Goal: Transaction & Acquisition: Purchase product/service

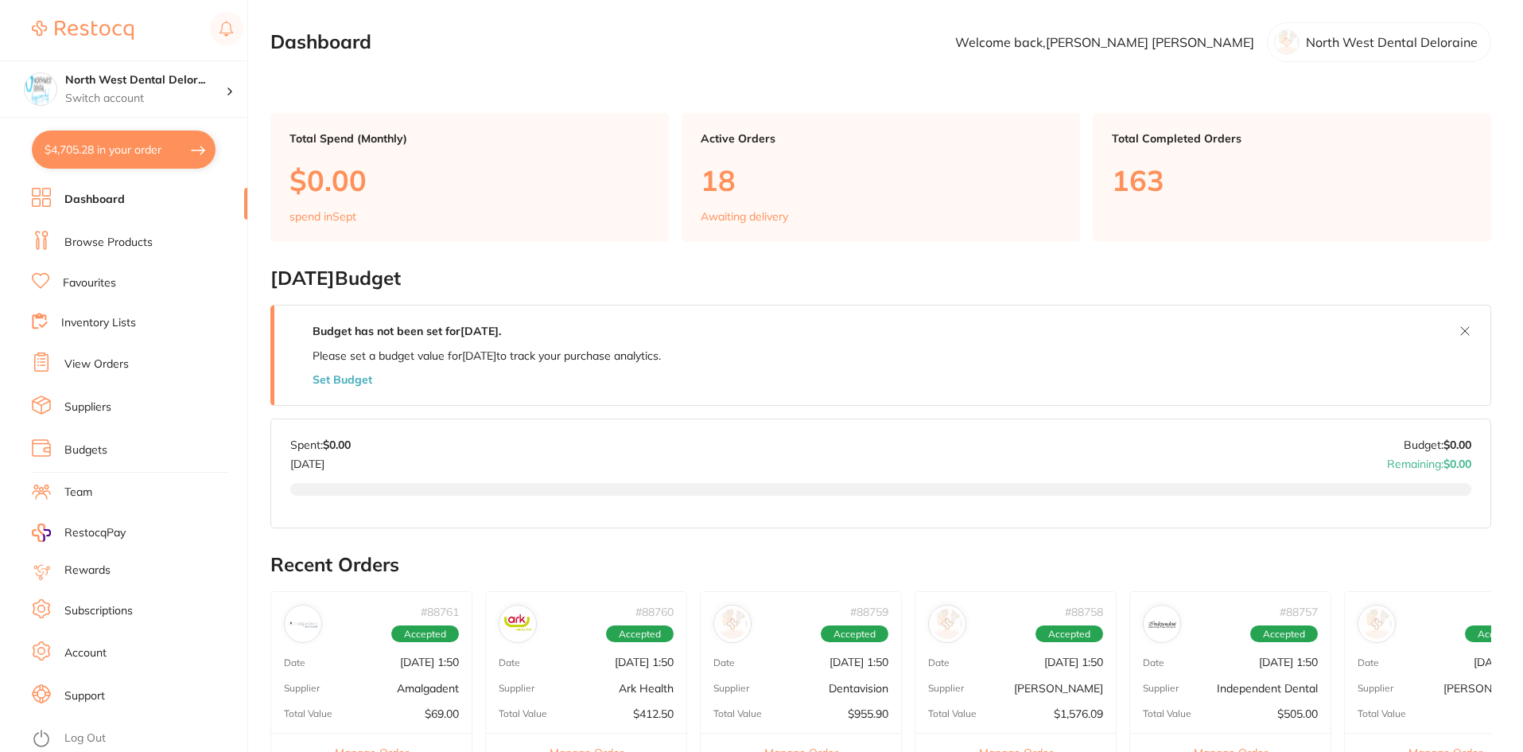
type input "2"
click at [105, 251] on li "Browse Products" at bounding box center [140, 243] width 216 height 24
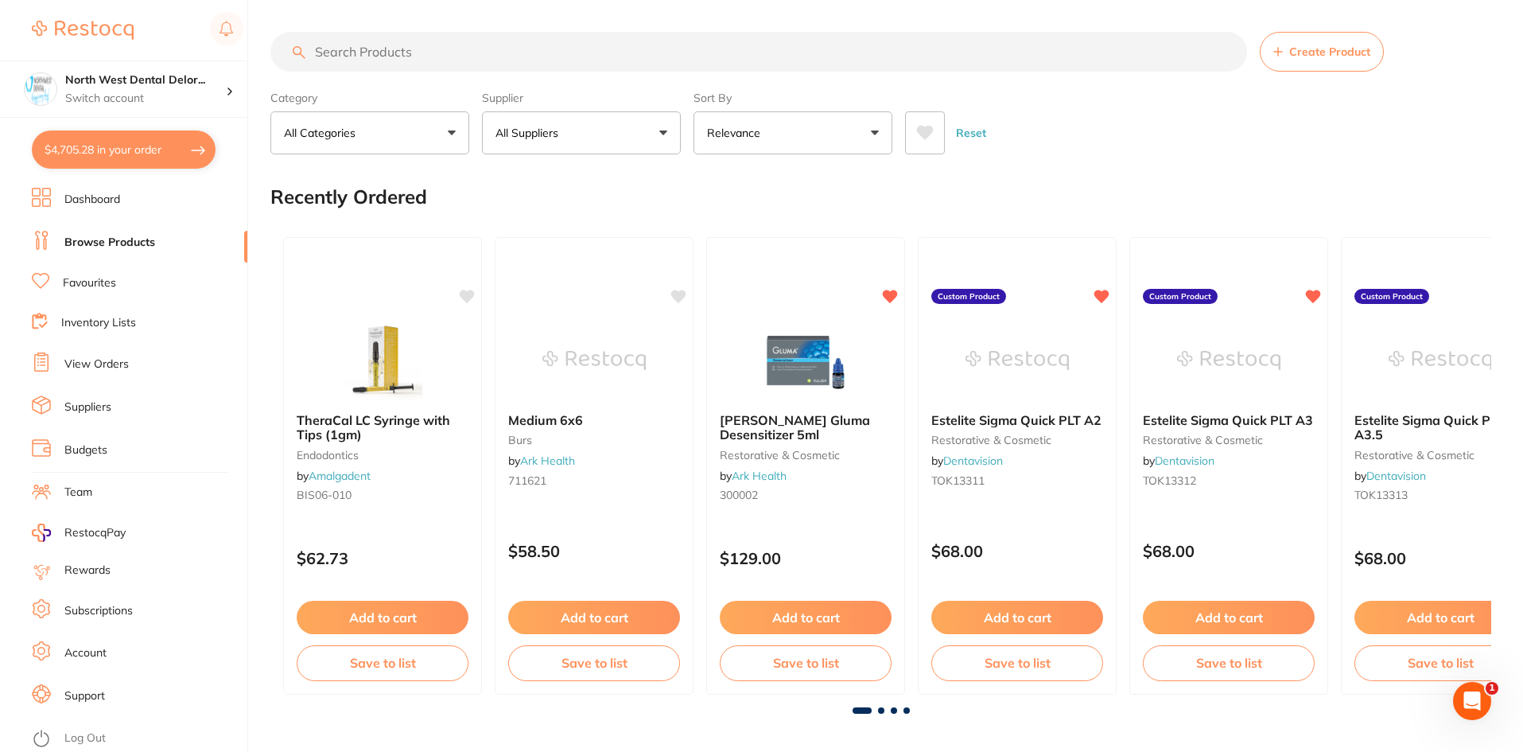
click at [350, 54] on input "search" at bounding box center [758, 52] width 977 height 40
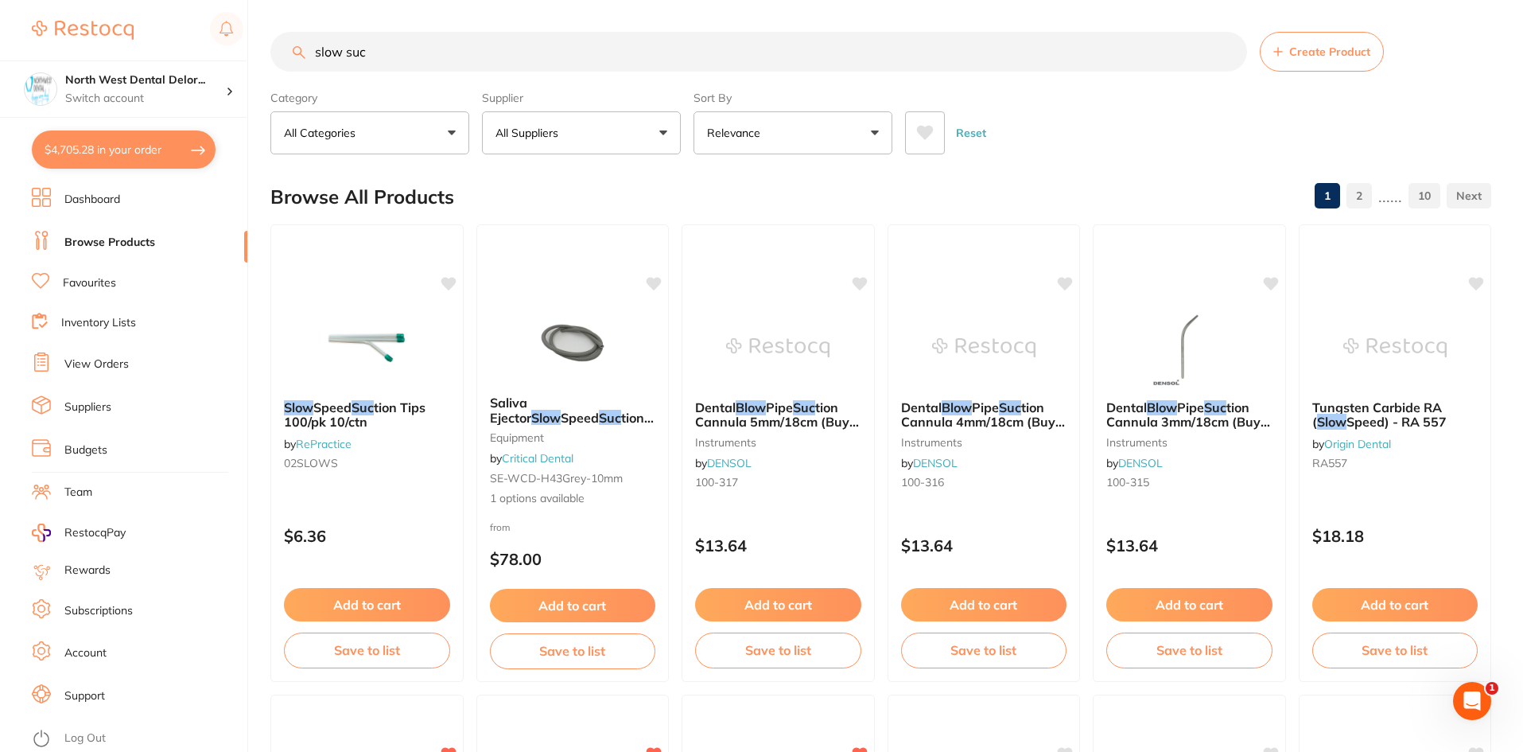
type input "slow suc"
click at [548, 138] on p "All Suppliers" at bounding box center [530, 133] width 69 height 16
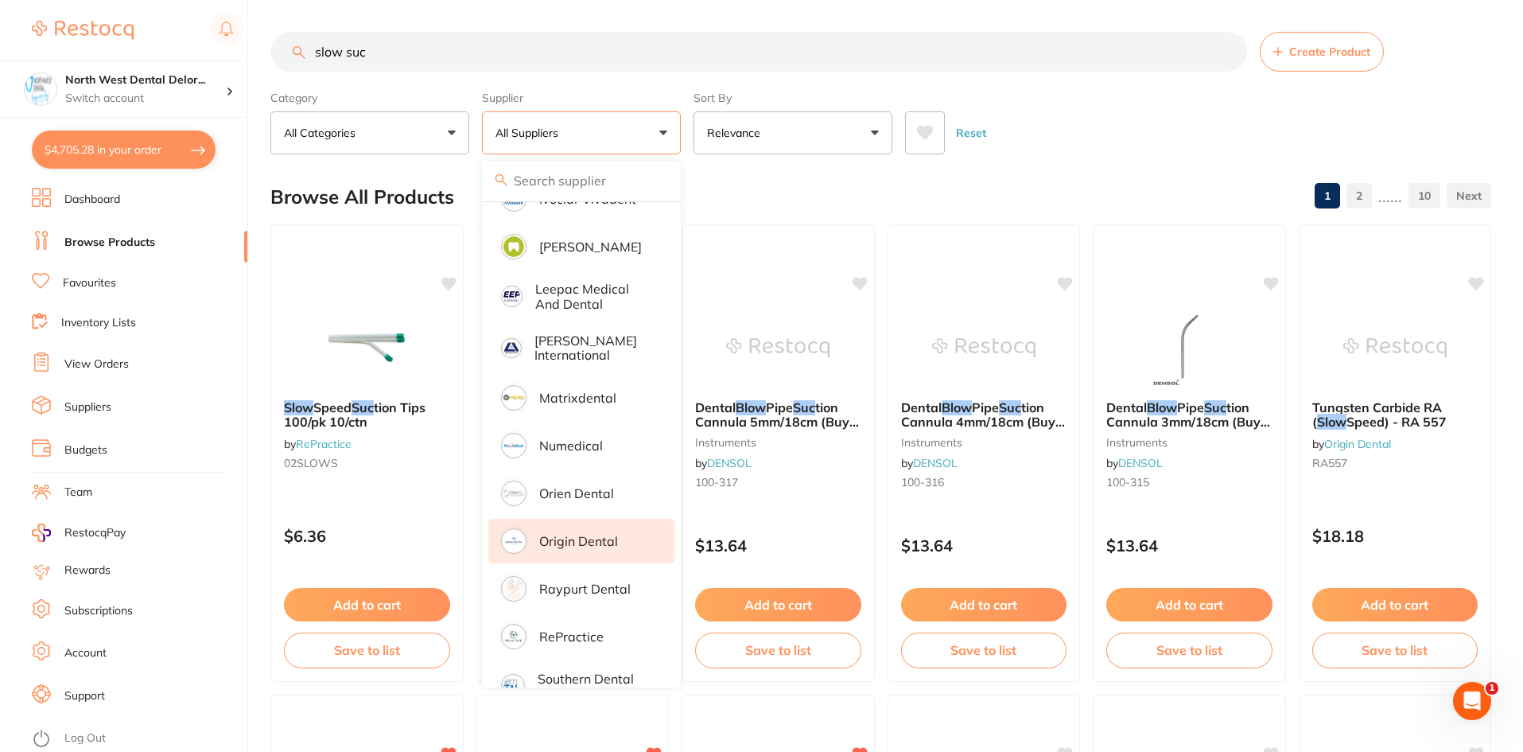
scroll to position [873, 0]
click at [578, 533] on p "Origin Dental" at bounding box center [578, 540] width 79 height 14
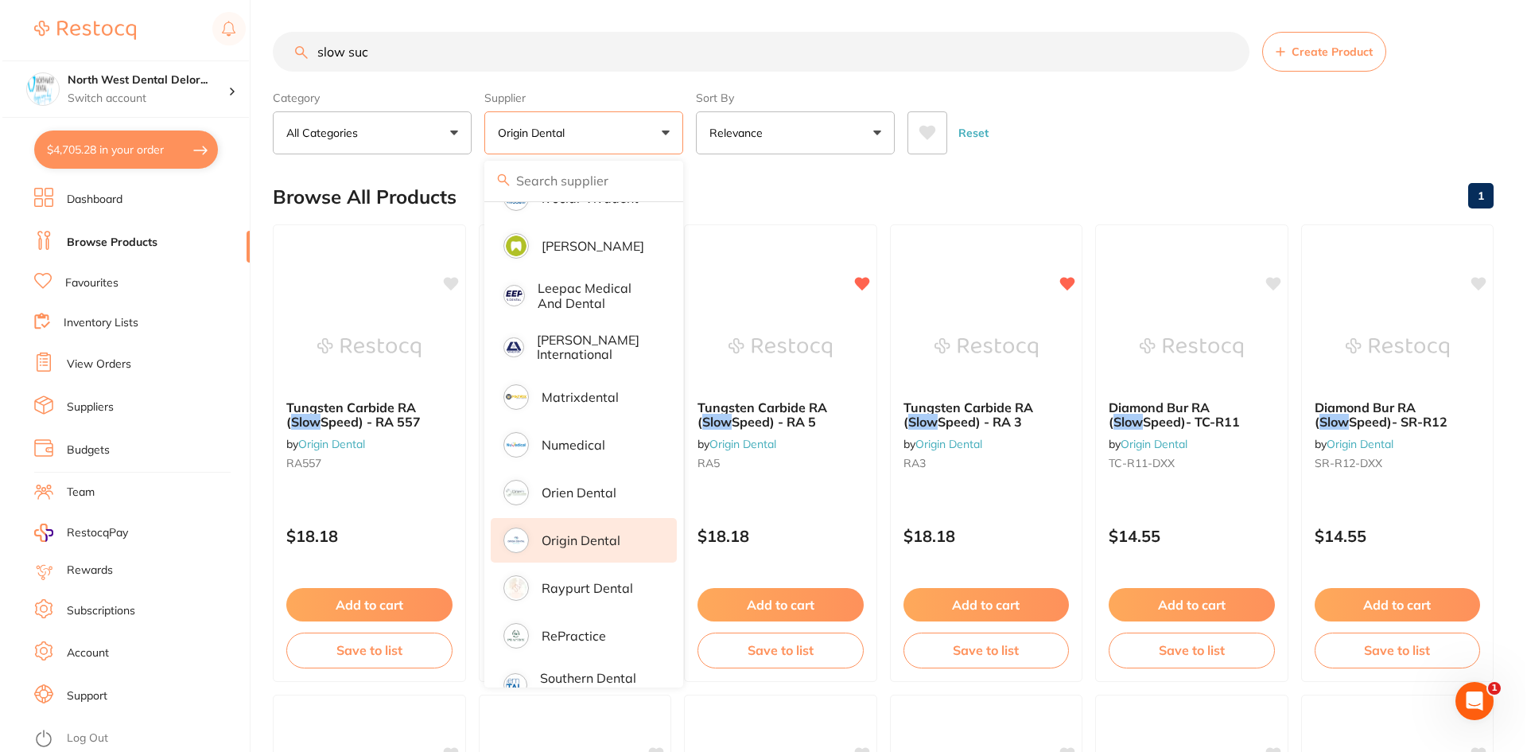
scroll to position [0, 0]
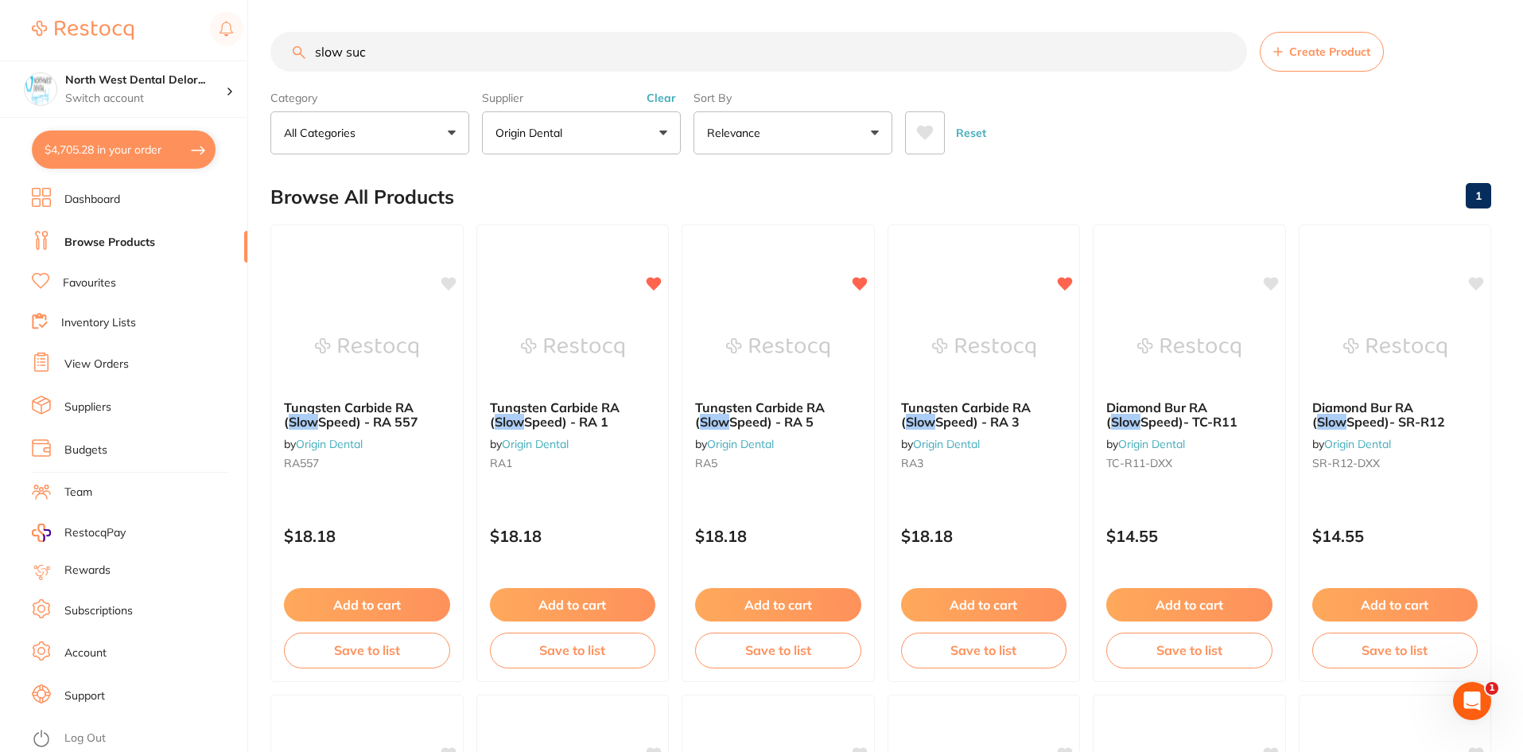
click at [122, 132] on button "$4,705.28 in your order" at bounding box center [124, 149] width 184 height 38
checkbox input "true"
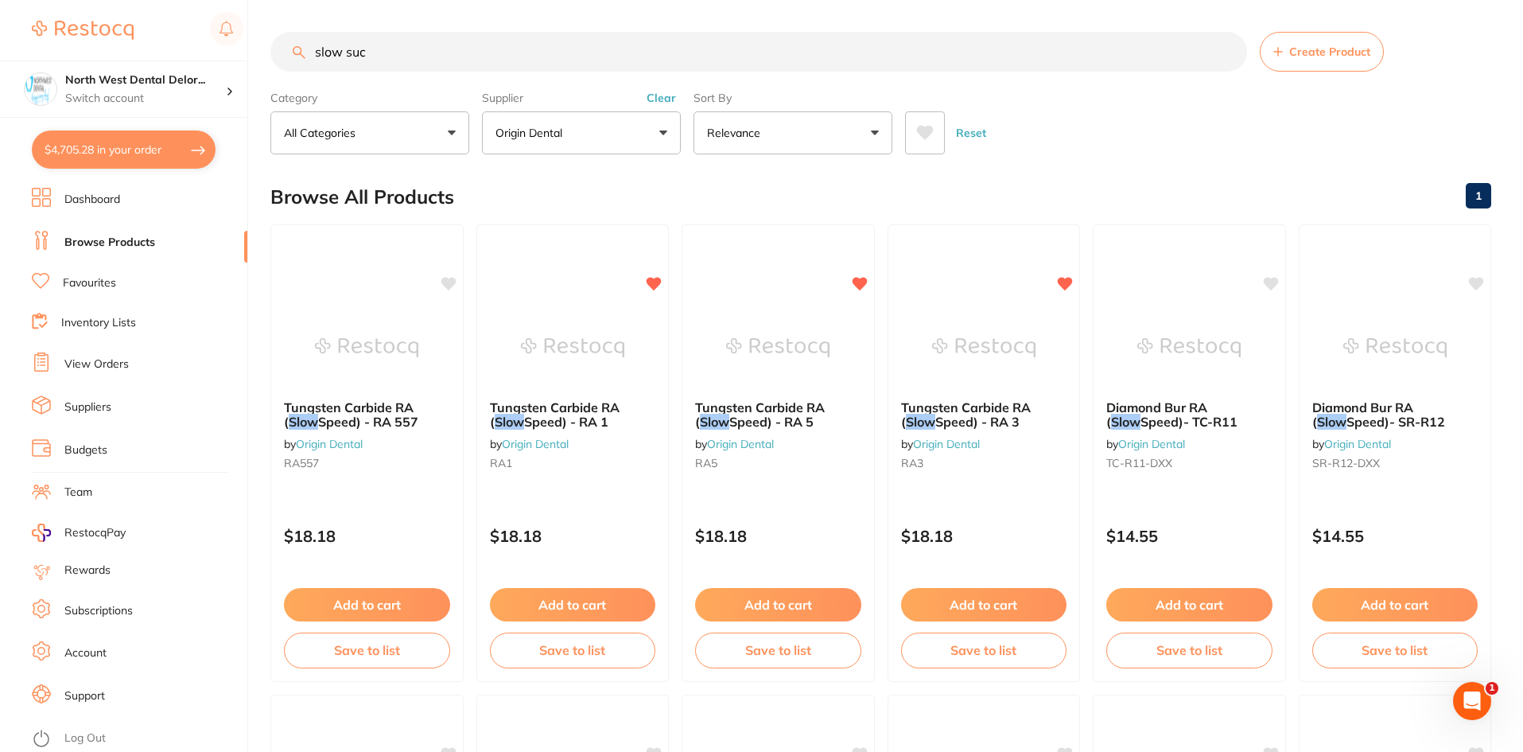
checkbox input "true"
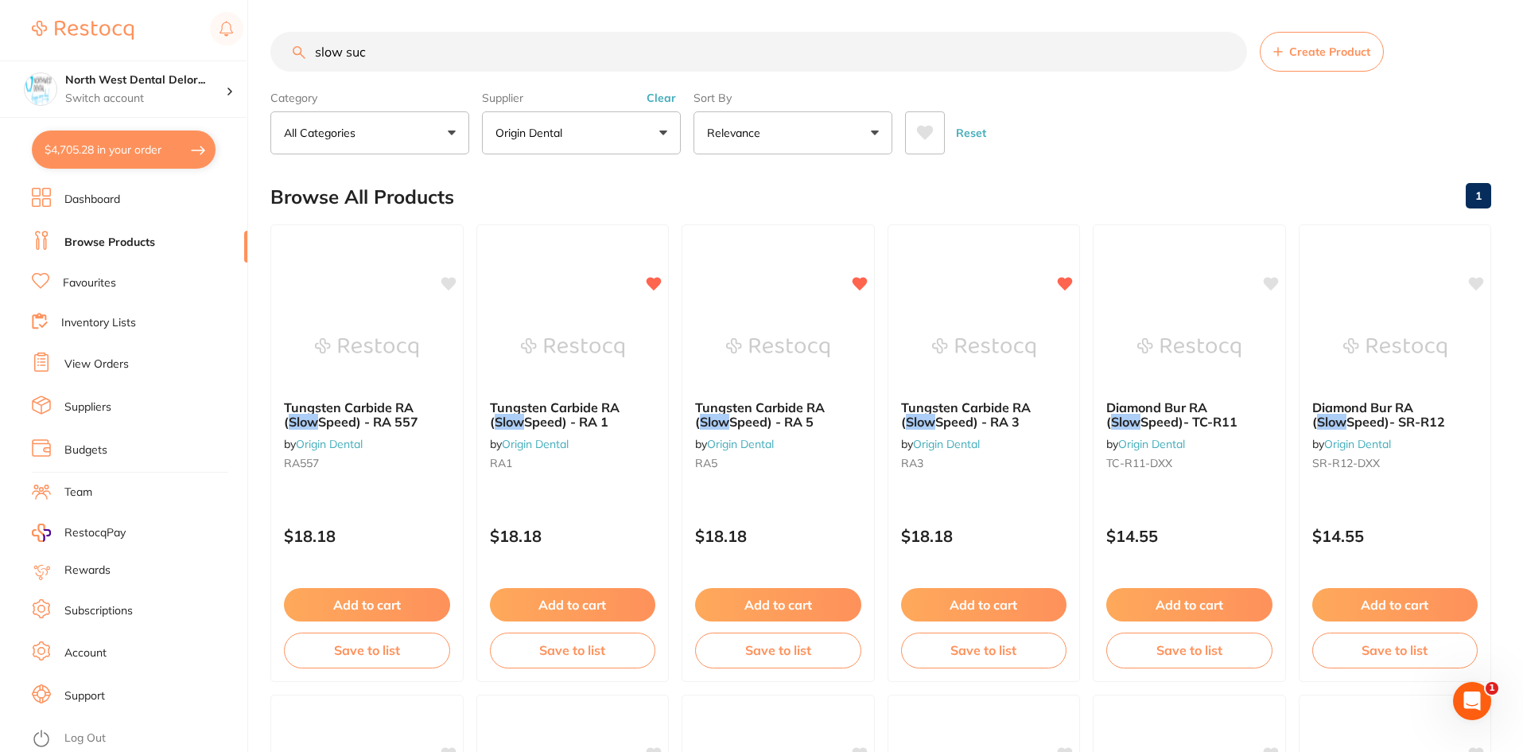
checkbox input "true"
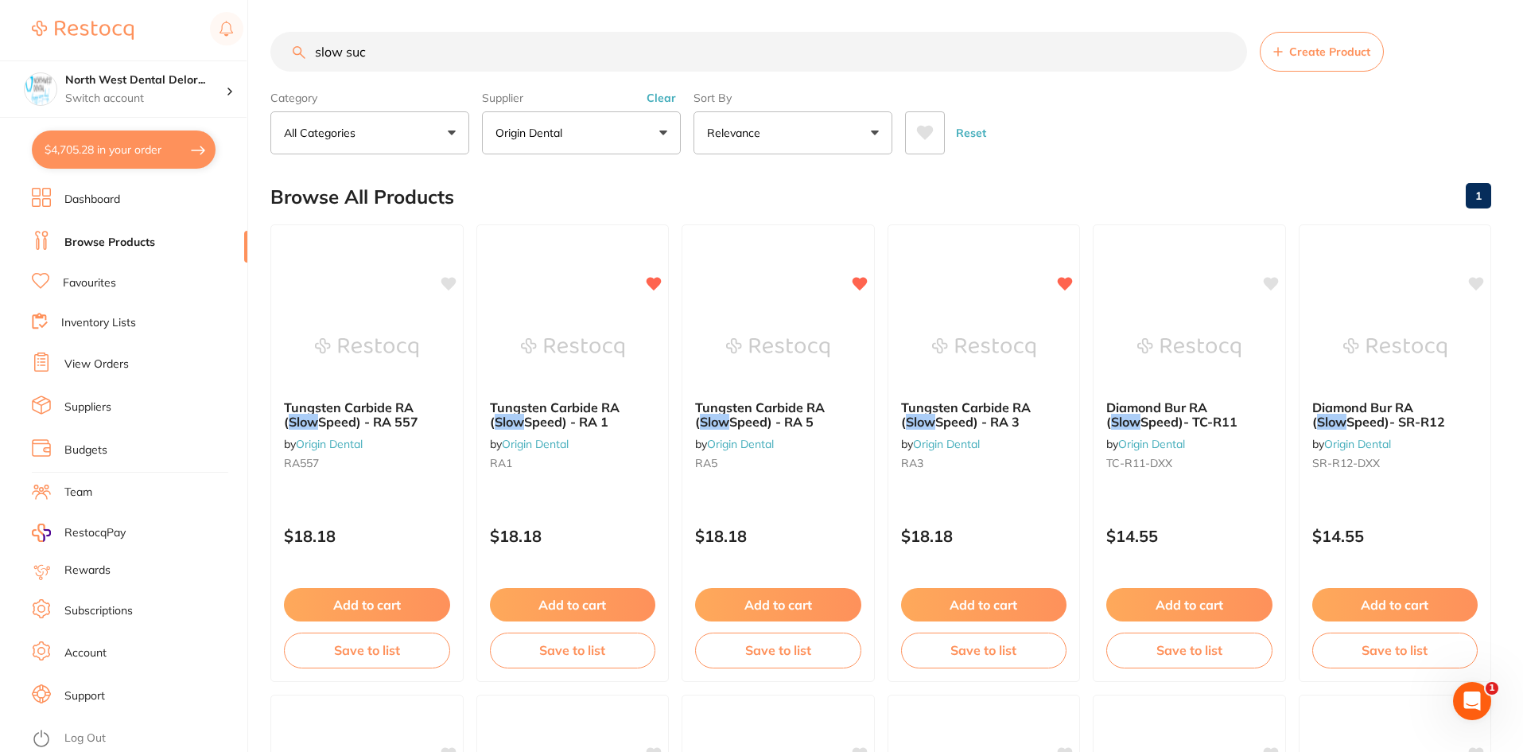
checkbox input "true"
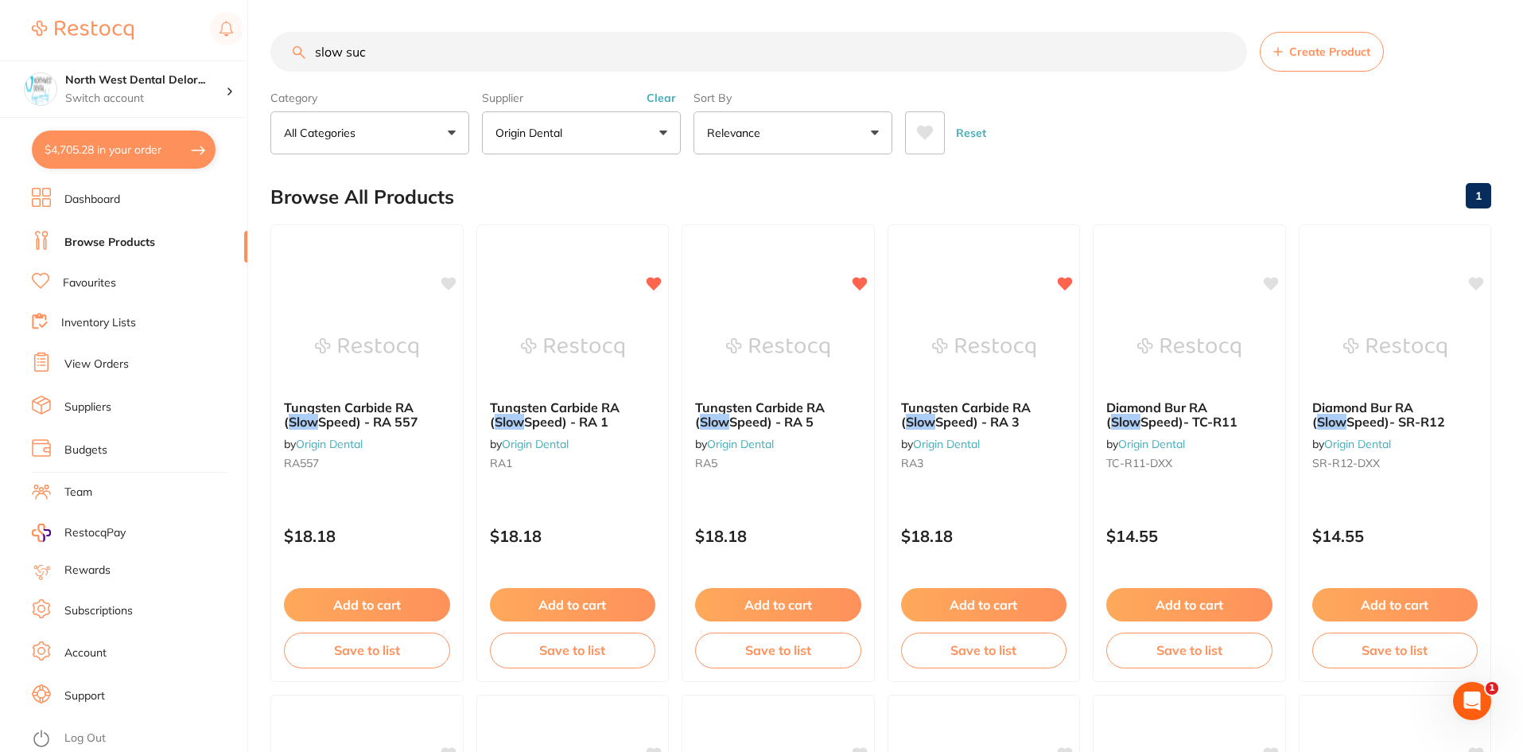
checkbox input "true"
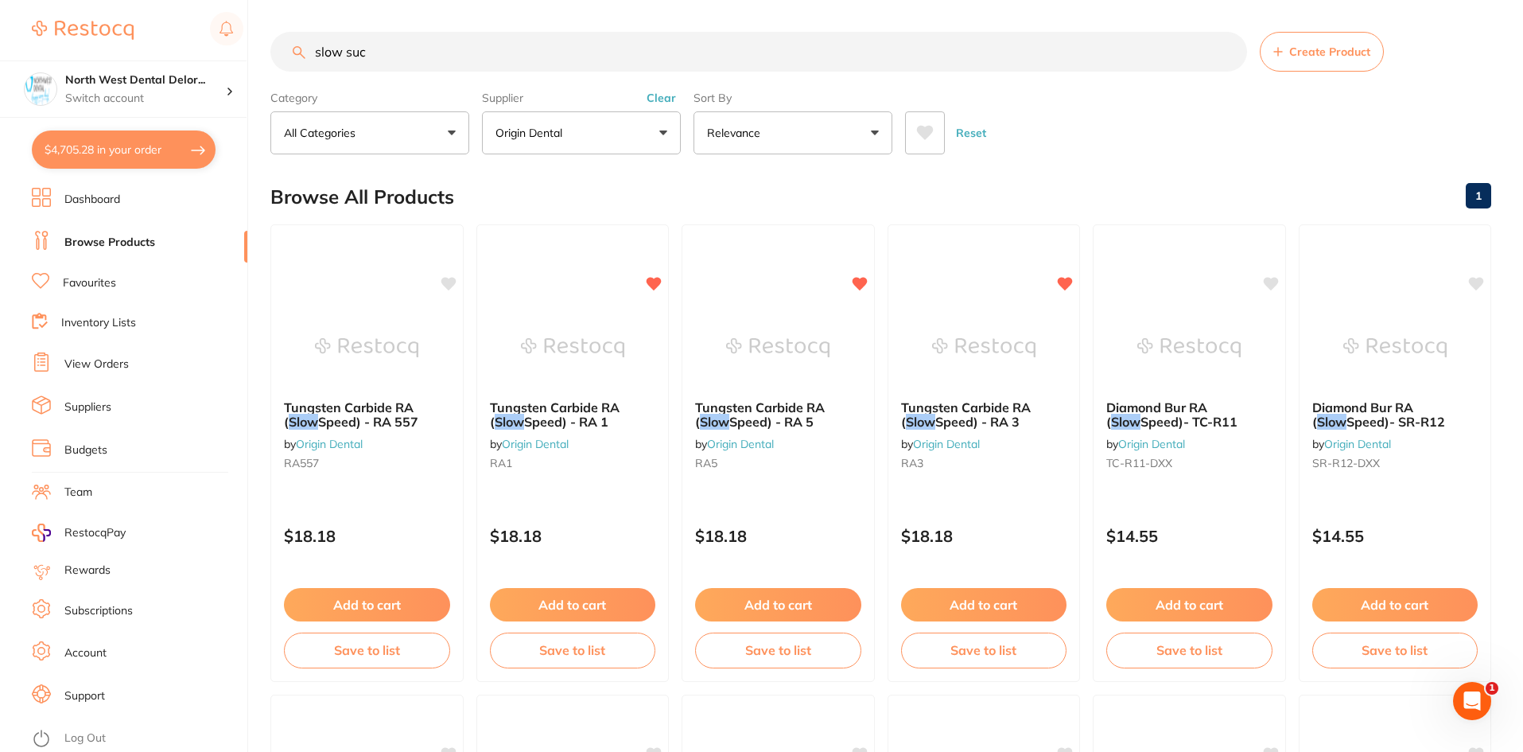
checkbox input "true"
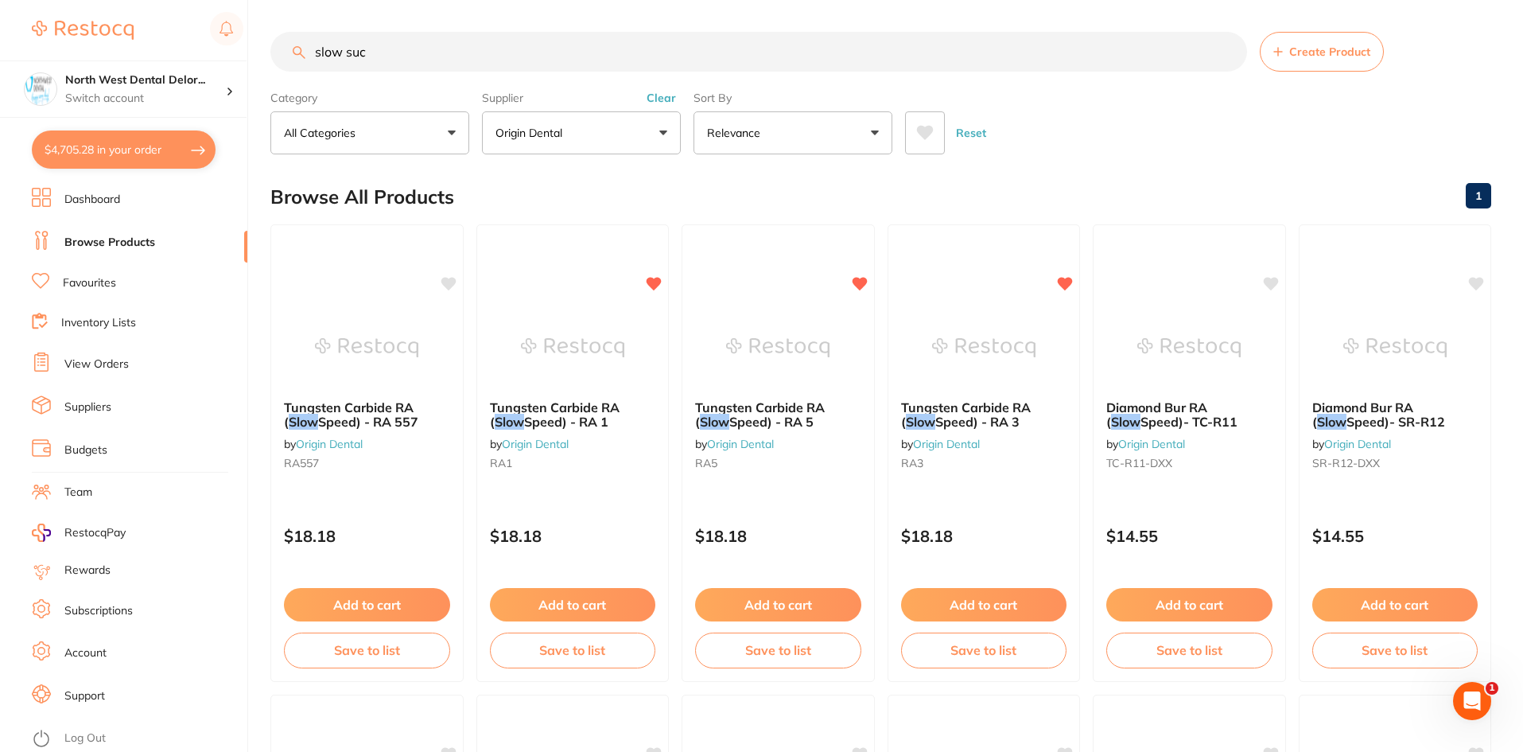
checkbox input "true"
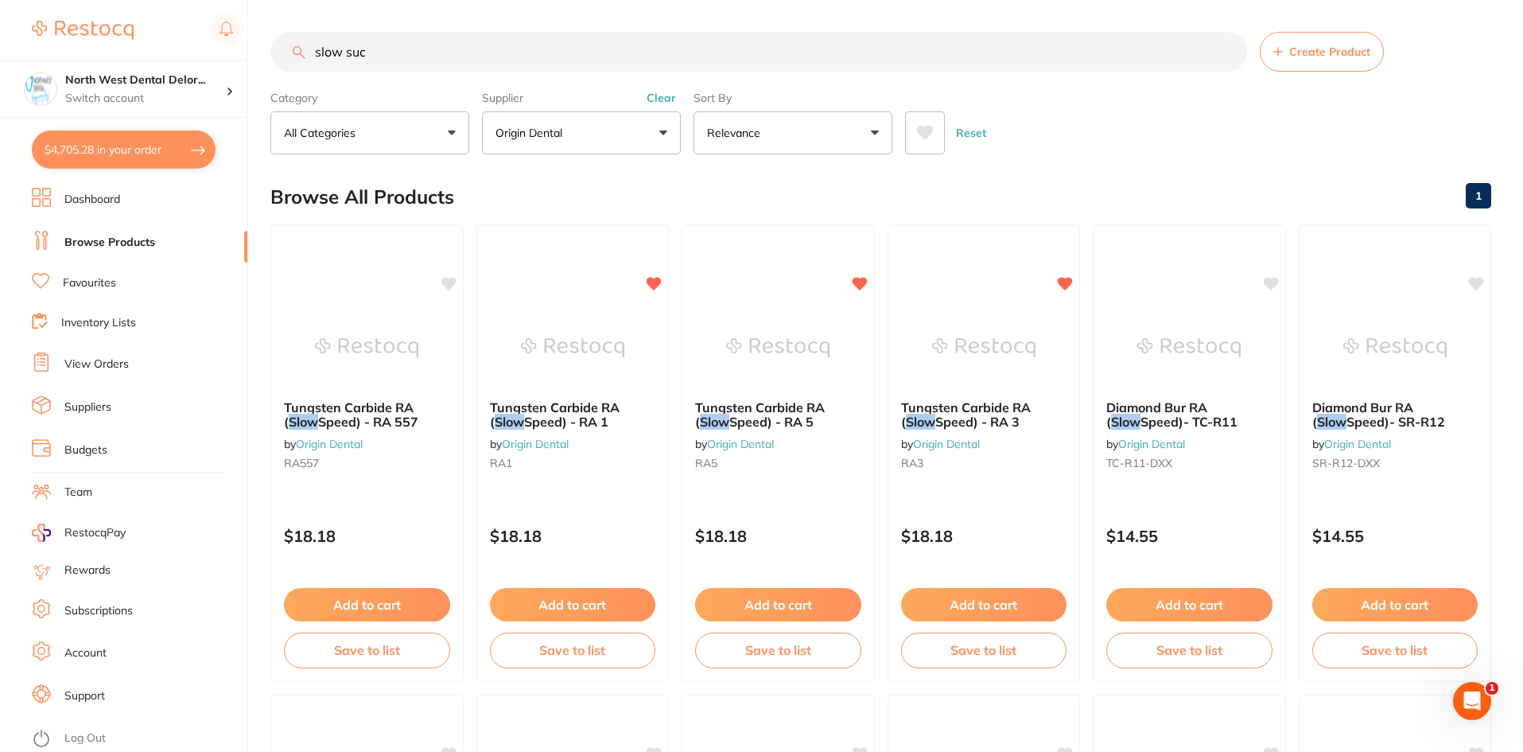
checkbox input "true"
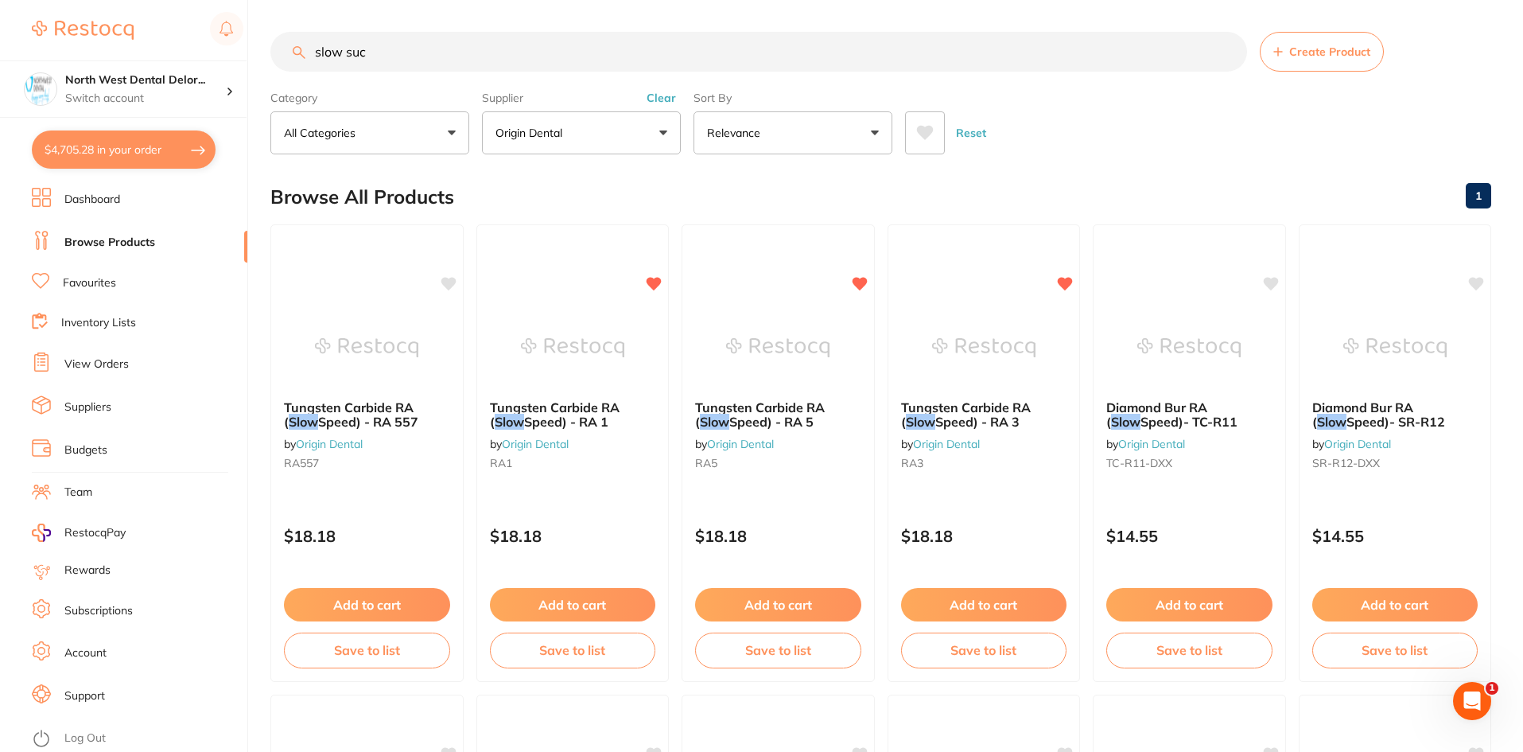
checkbox input "true"
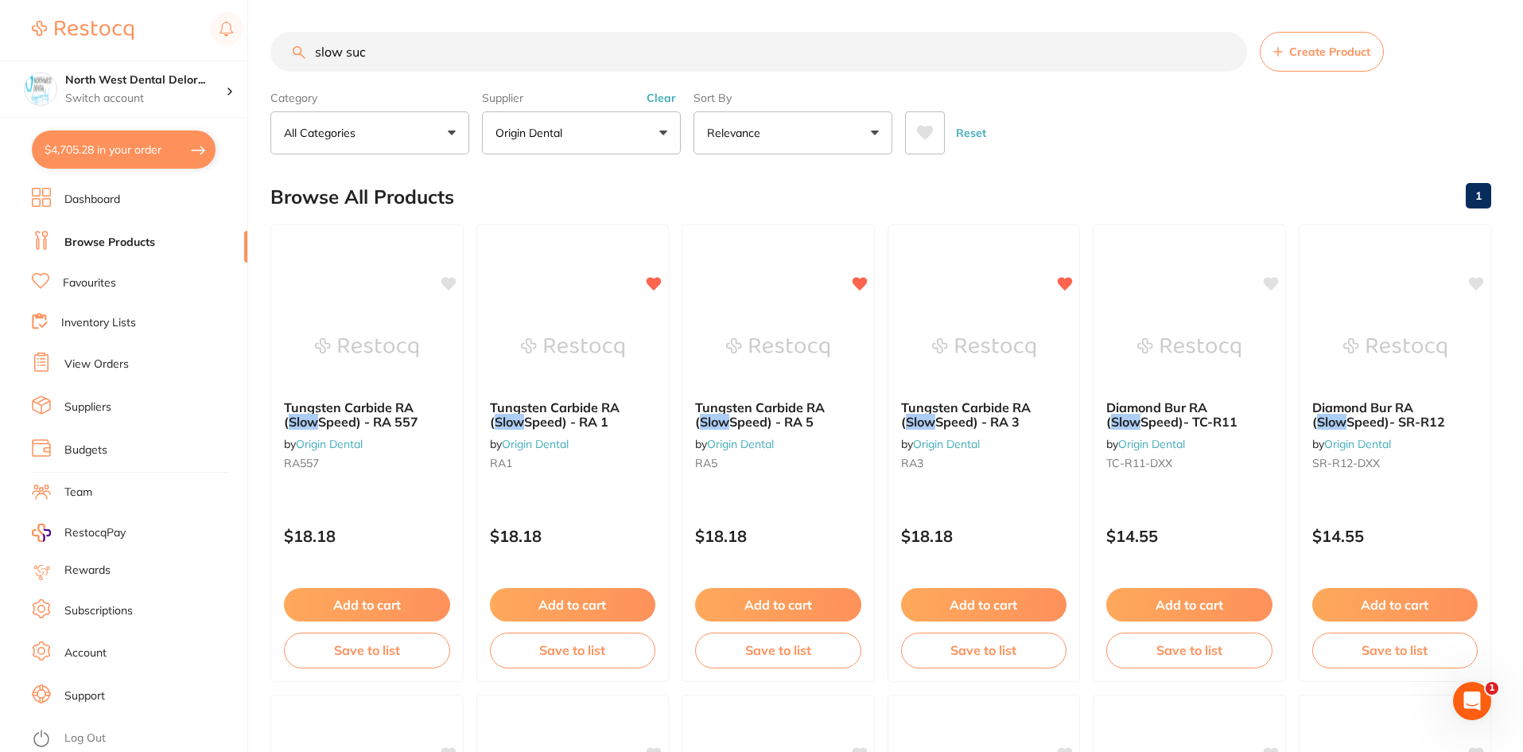
checkbox input "true"
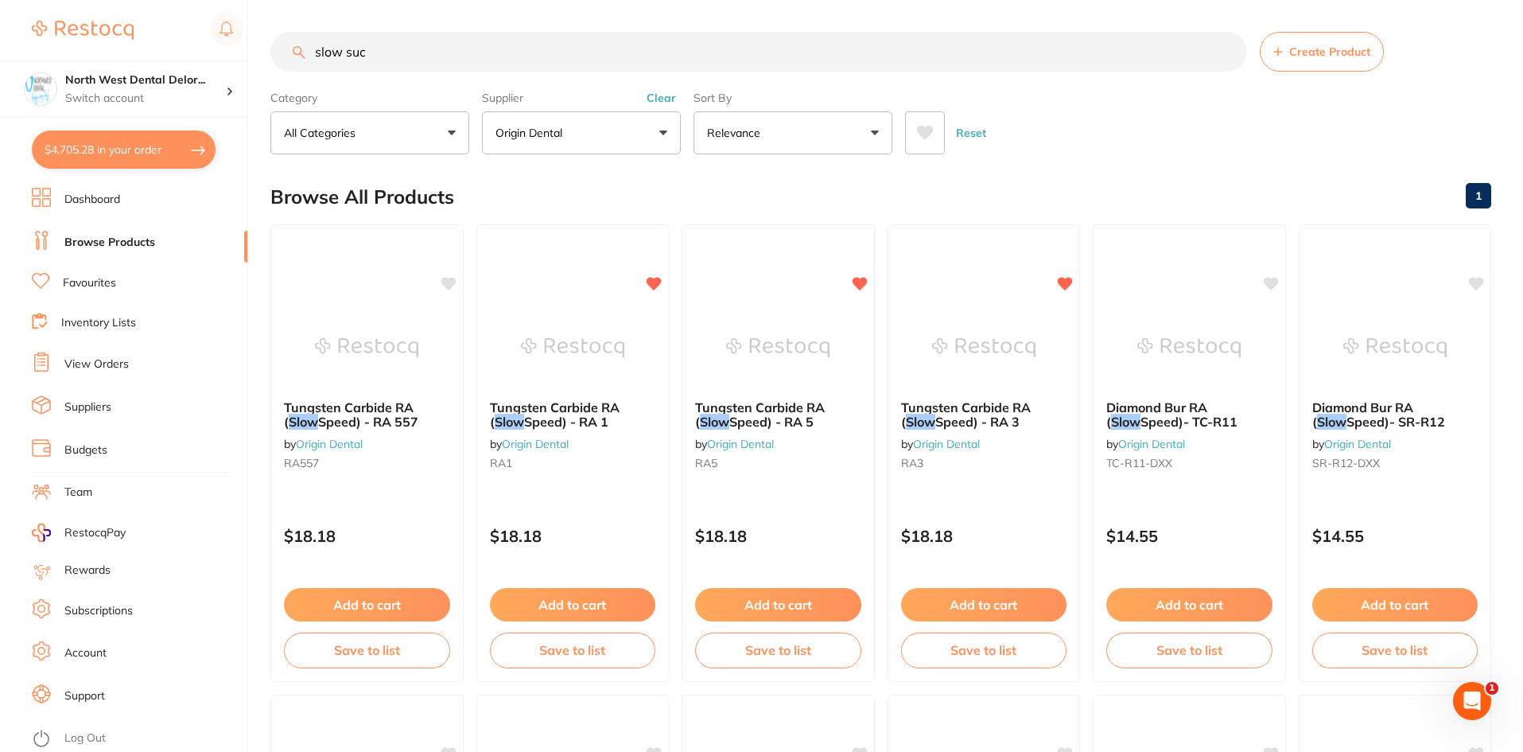
checkbox input "true"
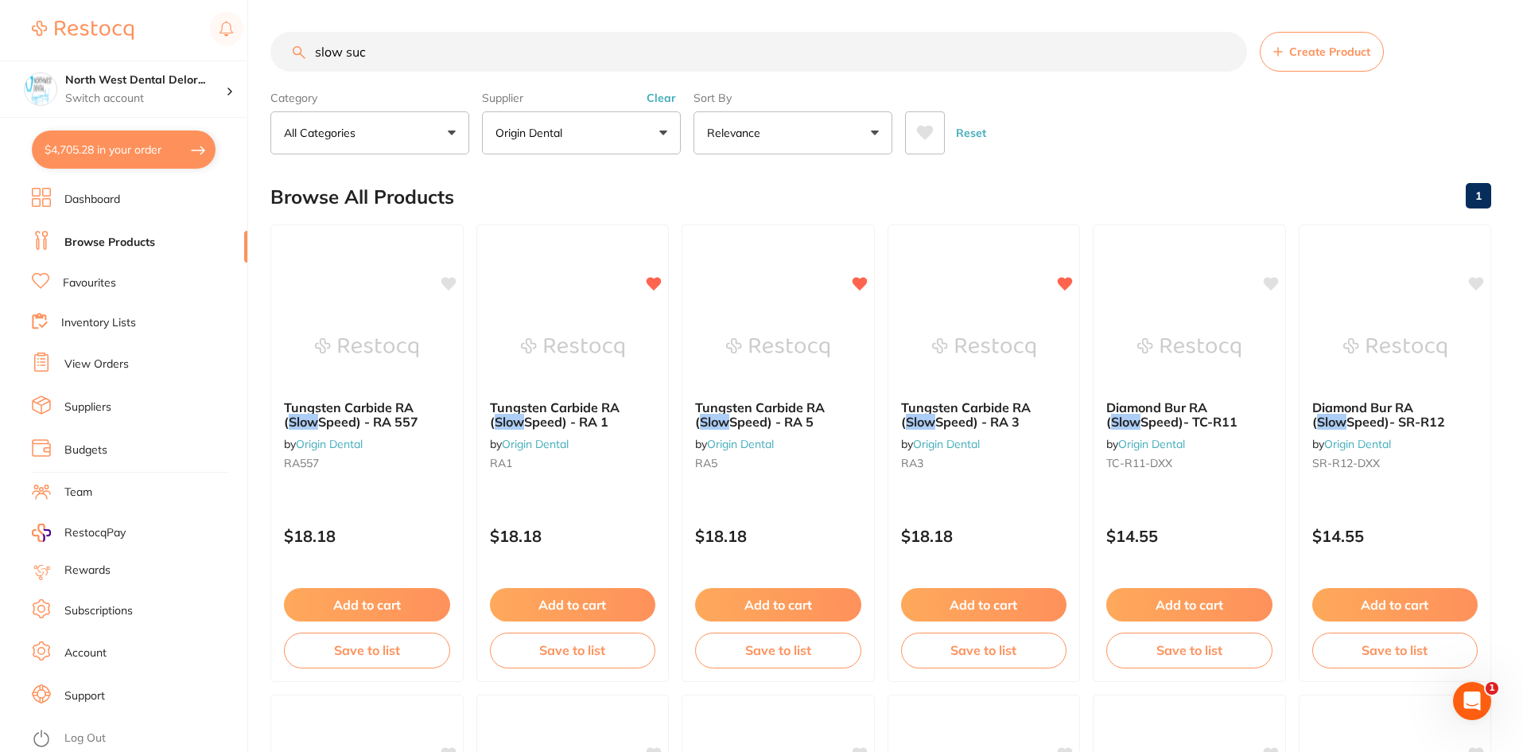
checkbox input "true"
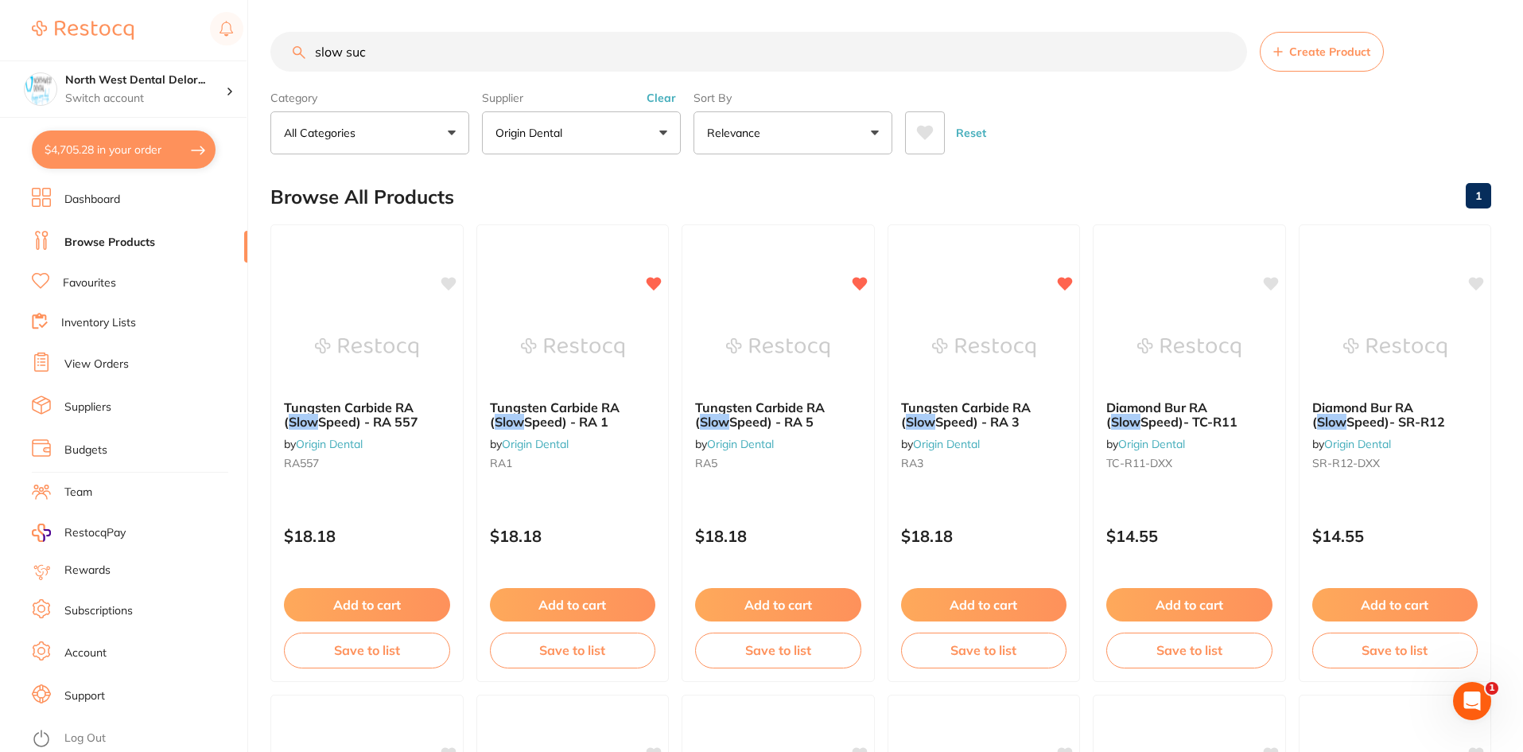
checkbox input "true"
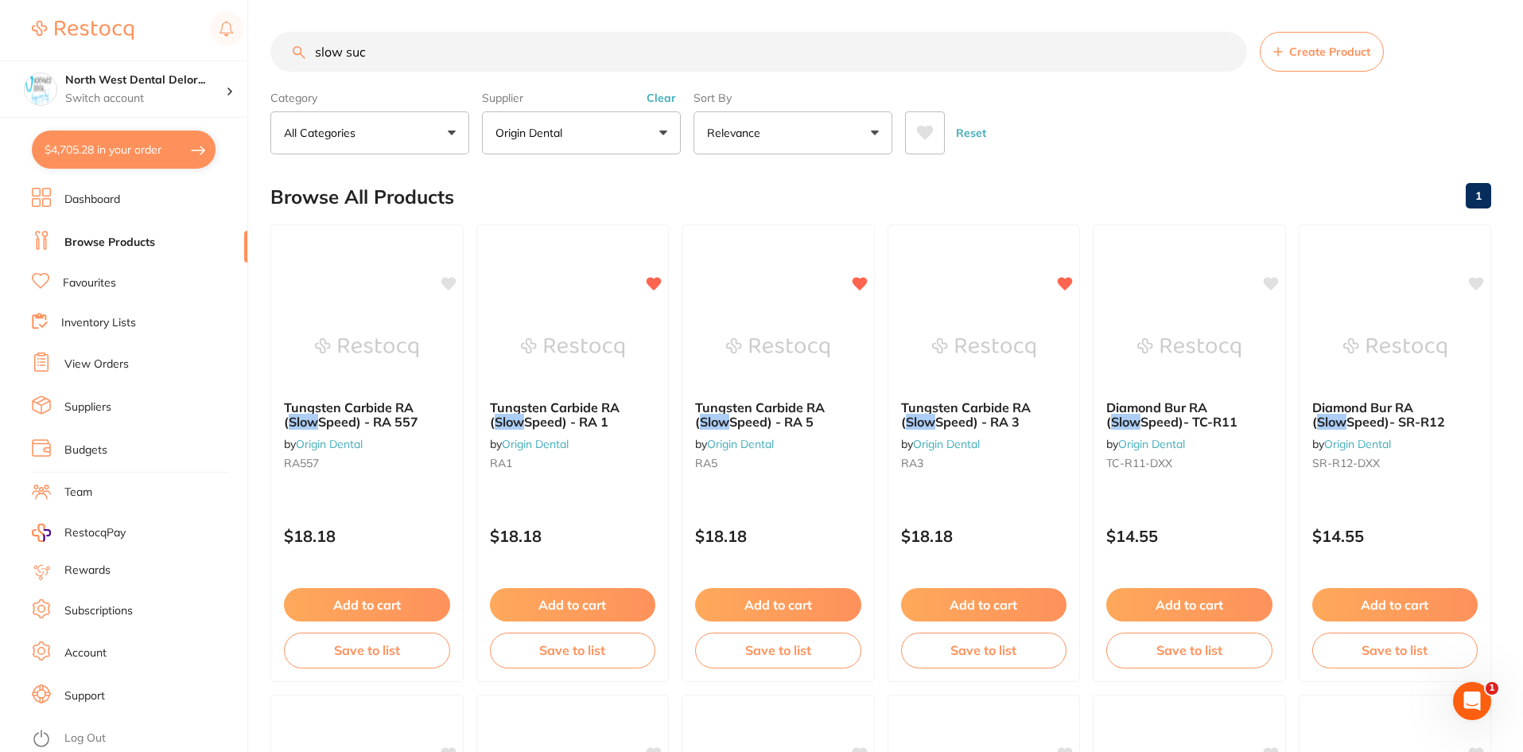
checkbox input "true"
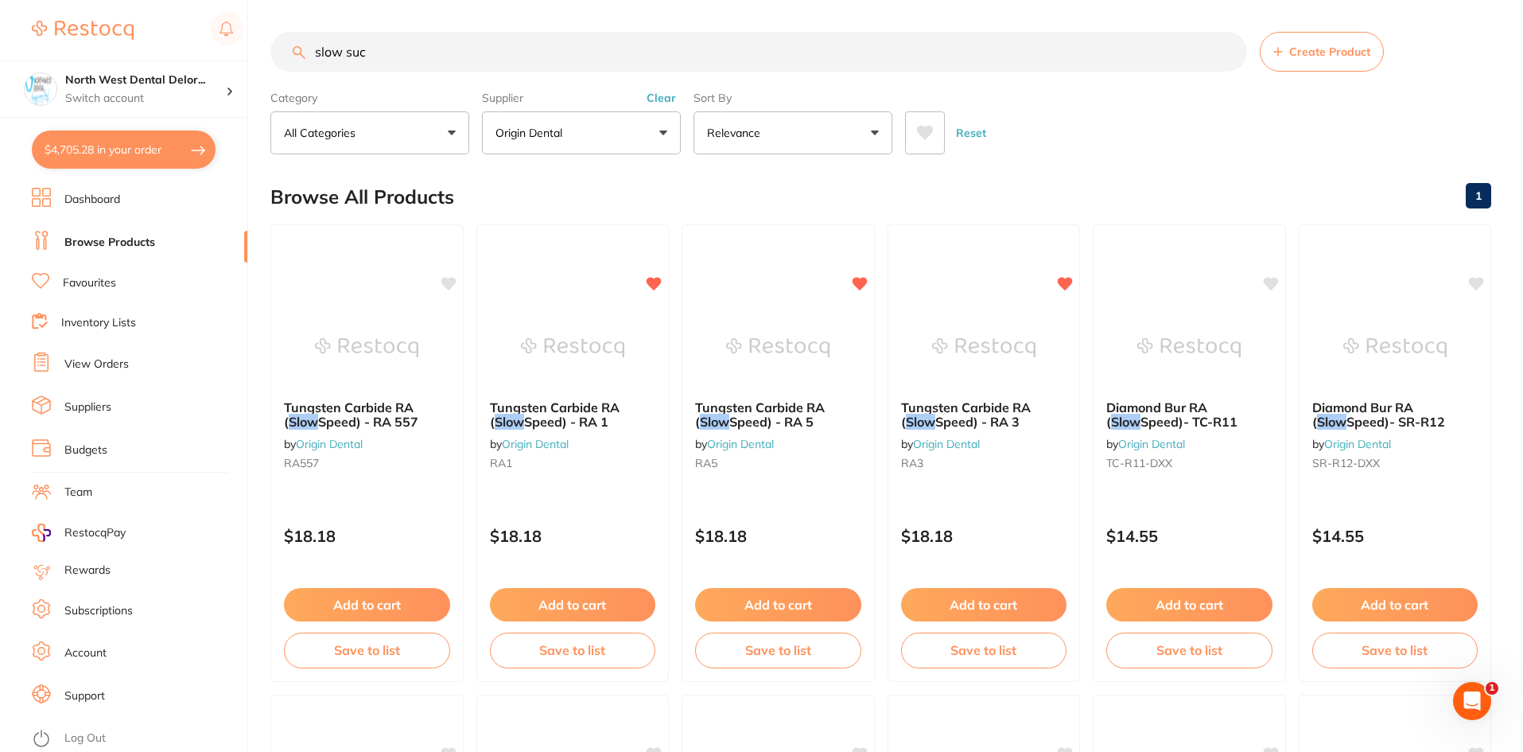
checkbox input "true"
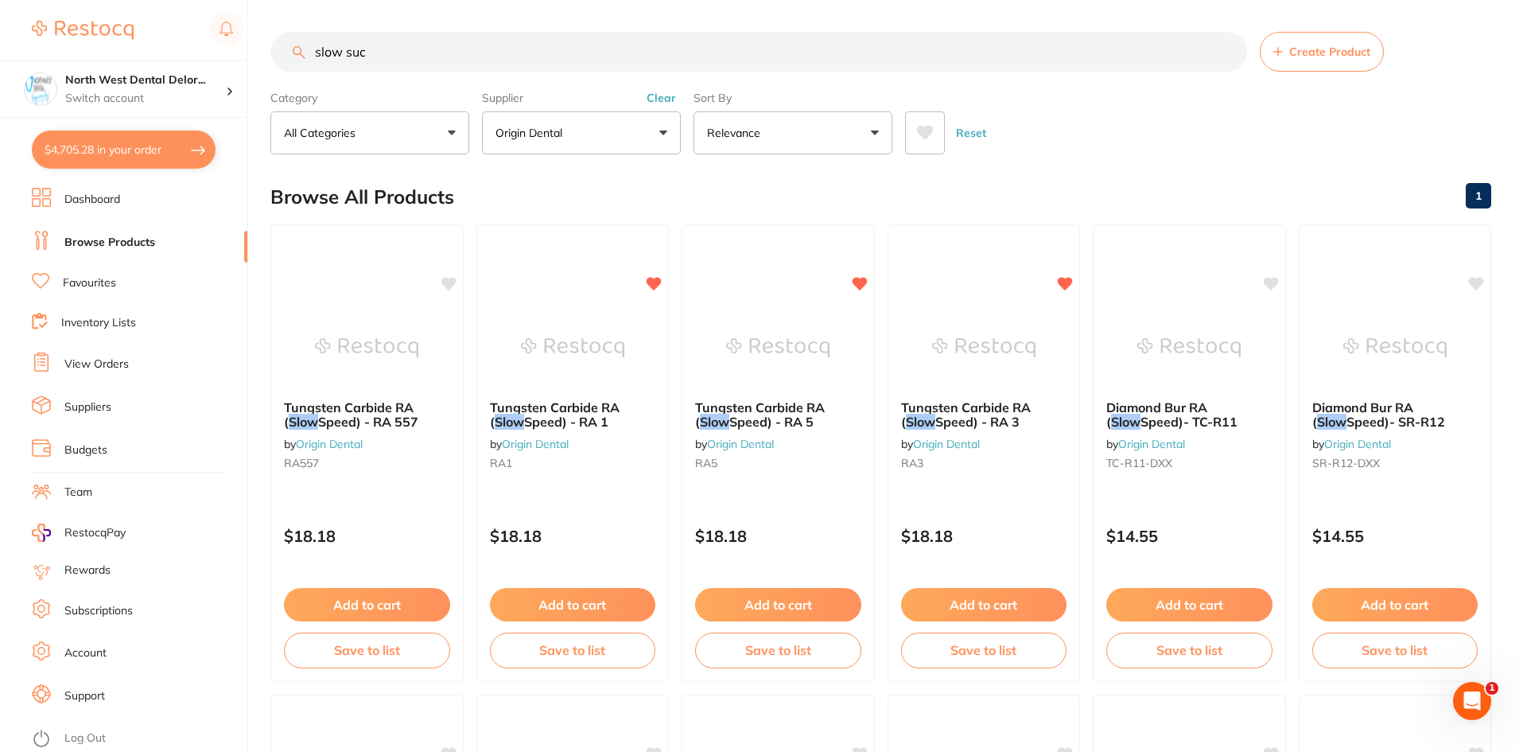
checkbox input "true"
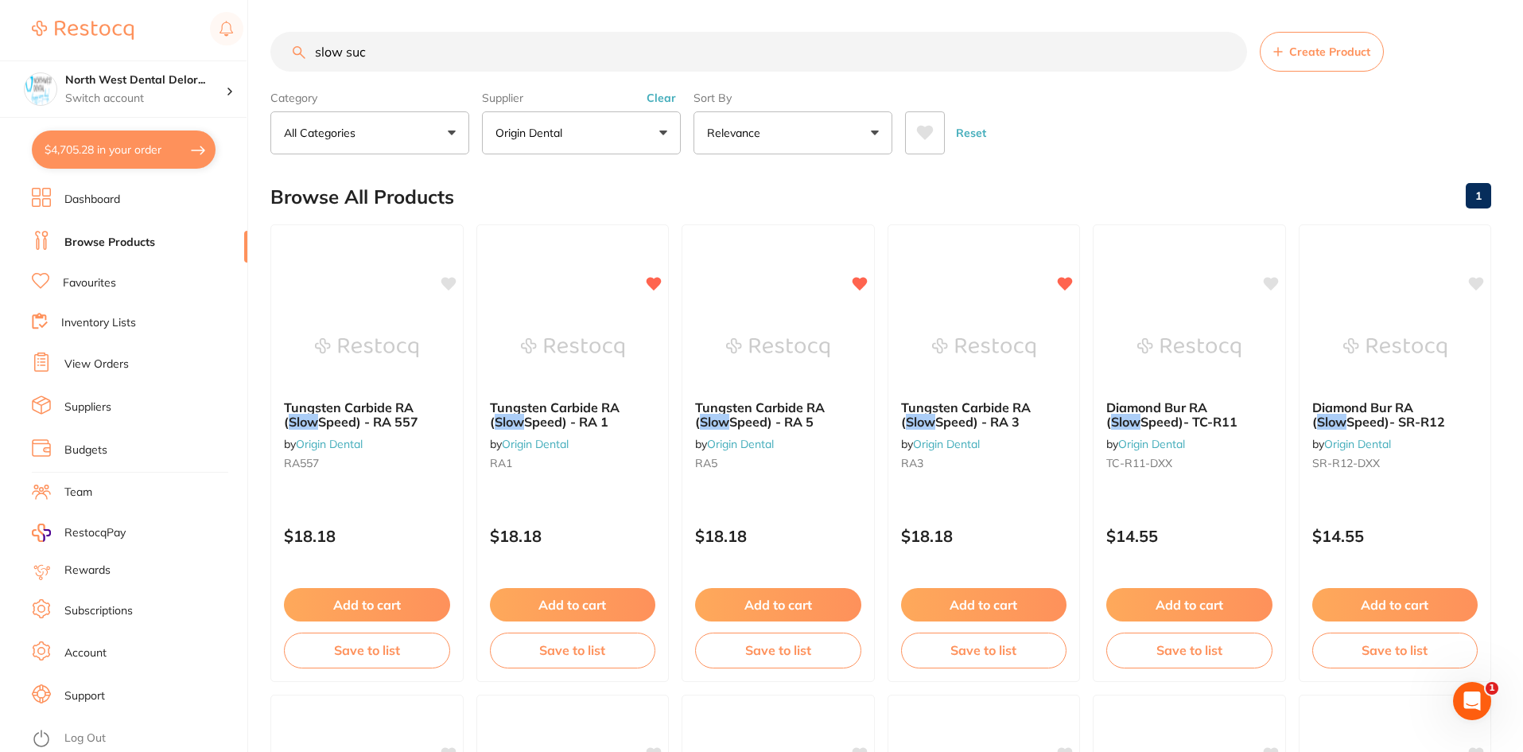
checkbox input "true"
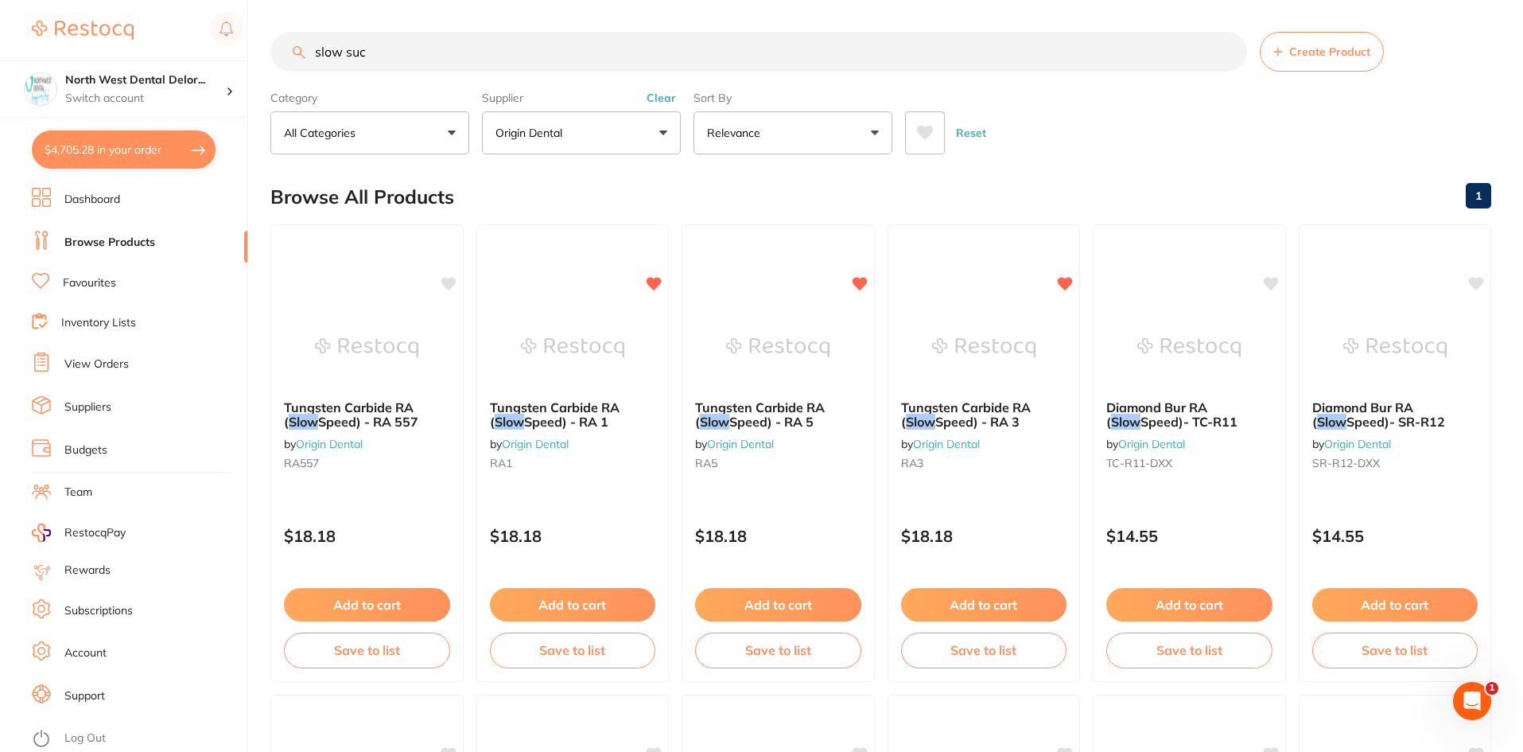
checkbox input "true"
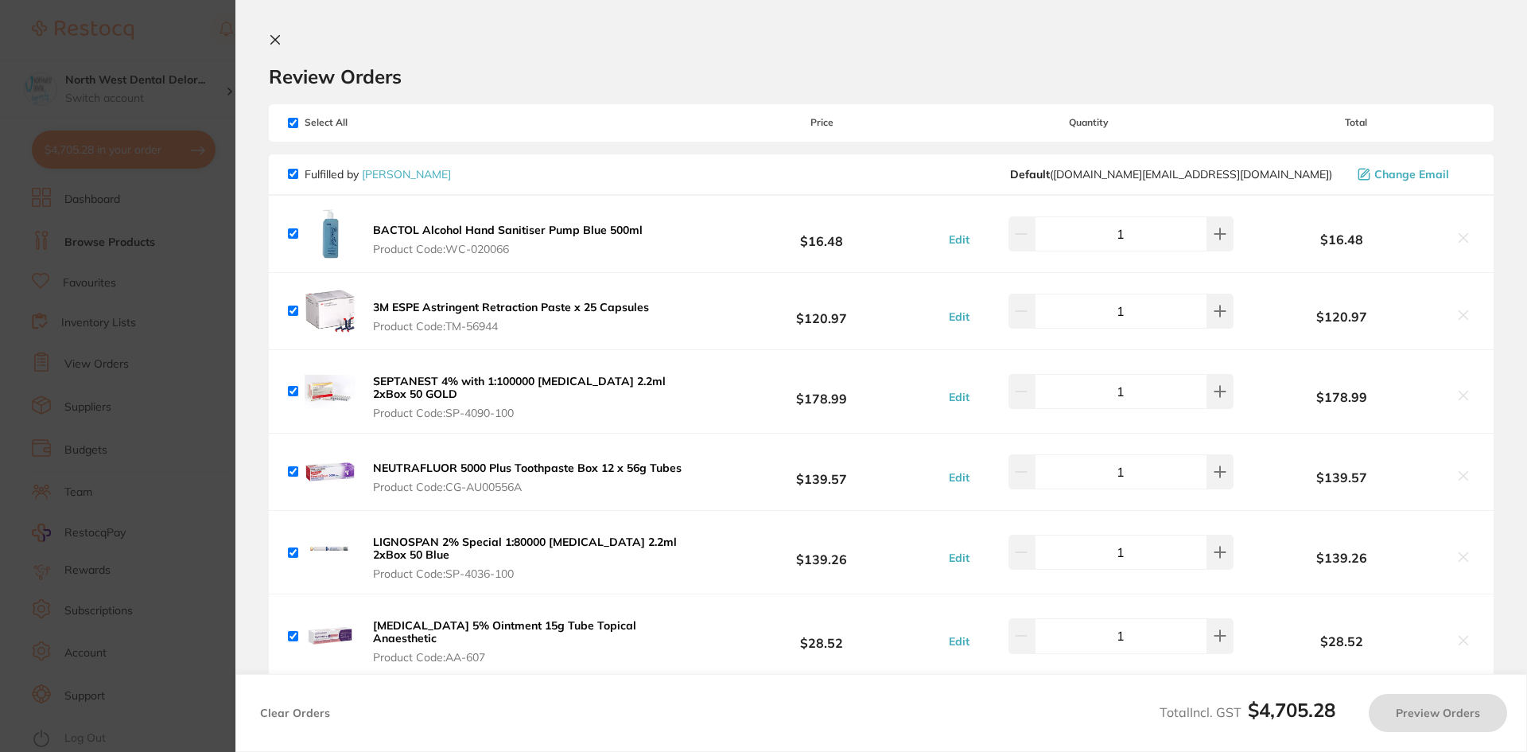
click at [109, 83] on section "Update RRP Set your pre negotiated price for this item. Item Agreed RRP (excl. …" at bounding box center [763, 376] width 1527 height 752
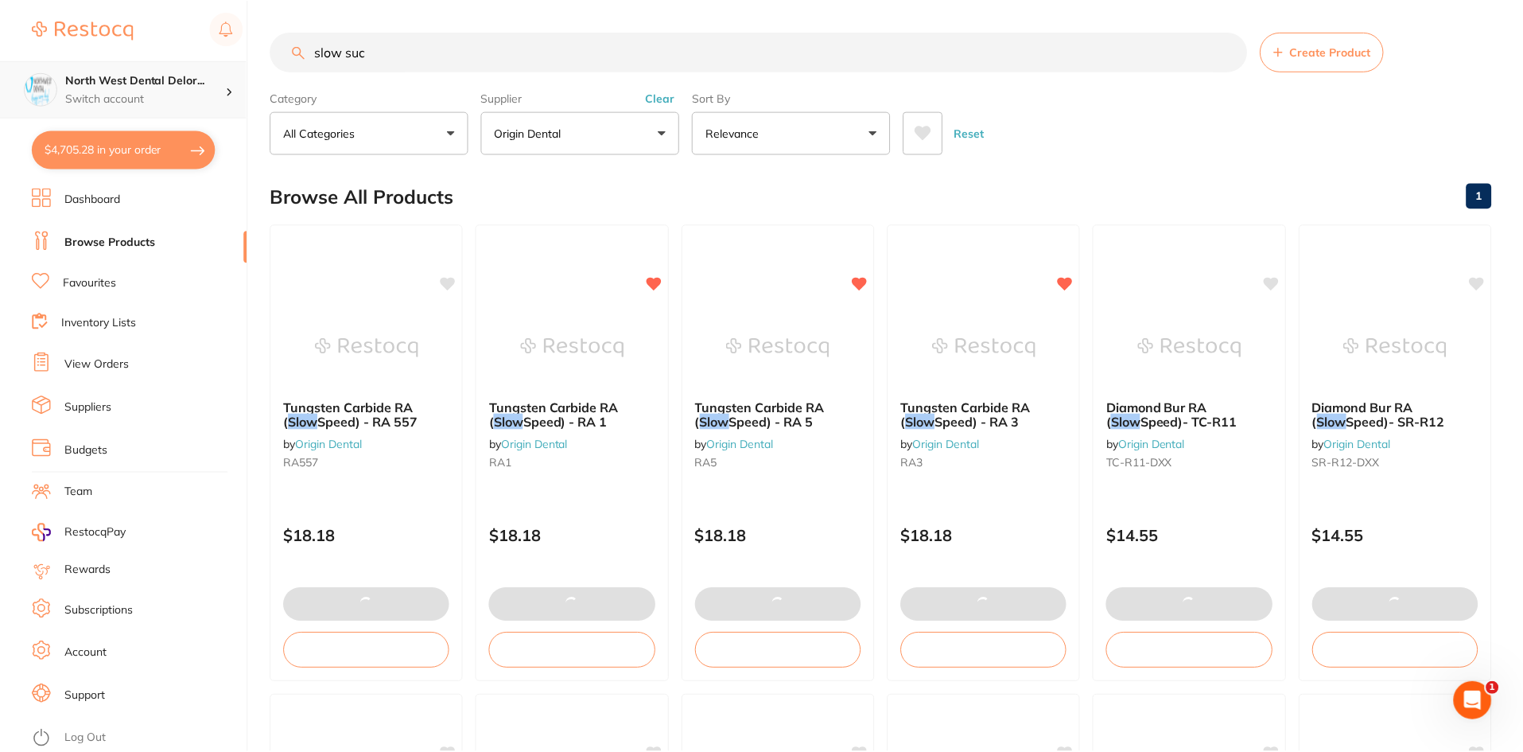
scroll to position [2, 0]
click at [137, 91] on p "Switch account" at bounding box center [145, 99] width 161 height 16
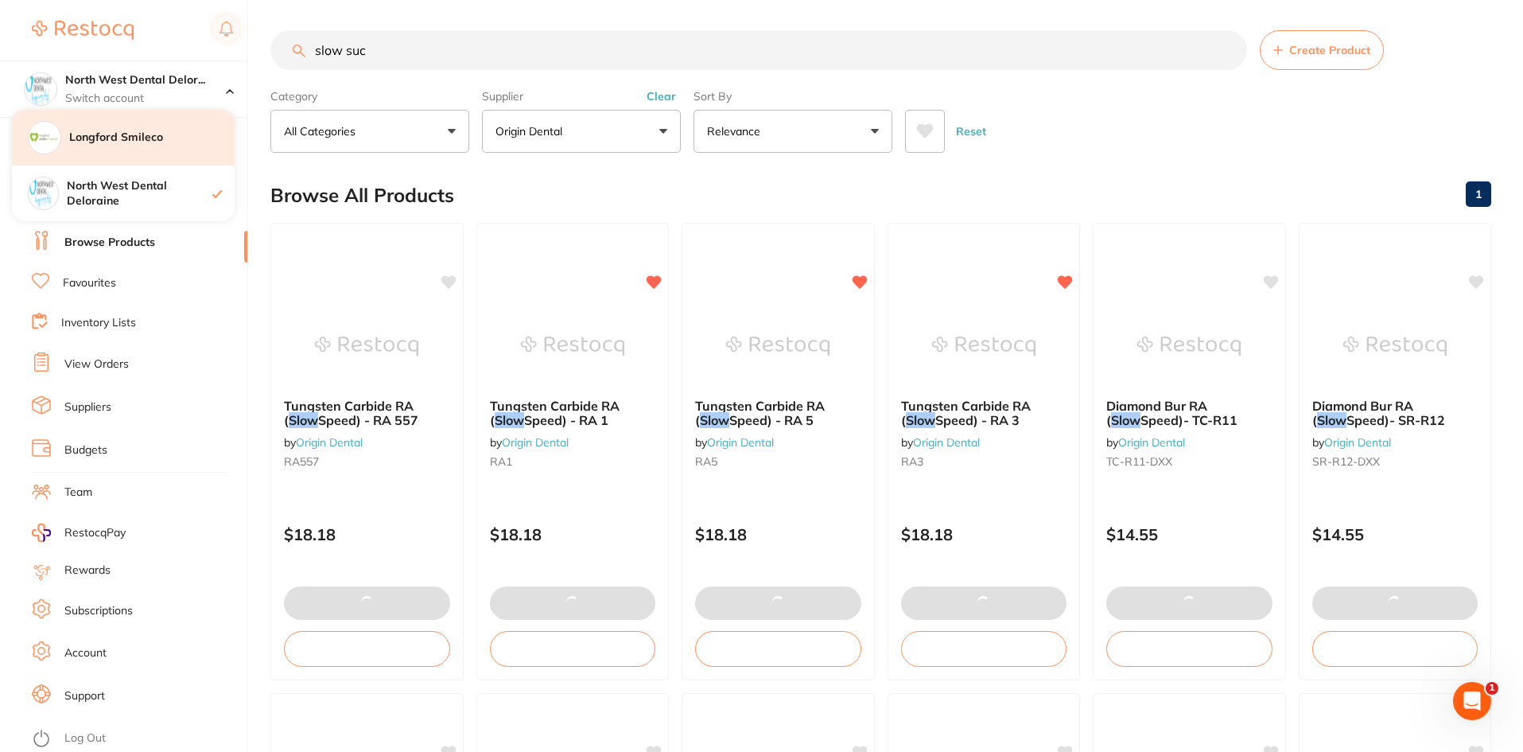
checkbox input "false"
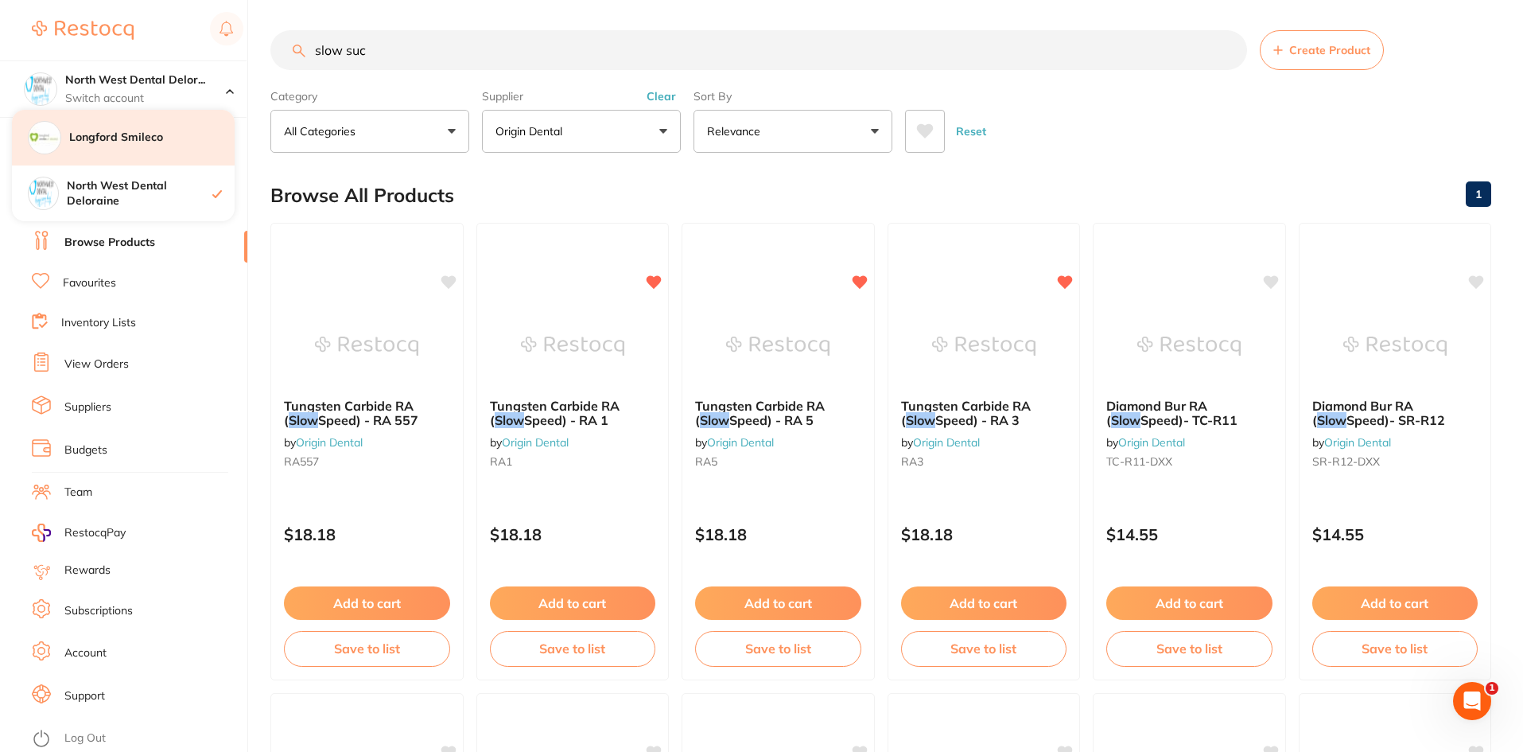
click at [131, 137] on h4 "Longford Smileco" at bounding box center [151, 138] width 165 height 16
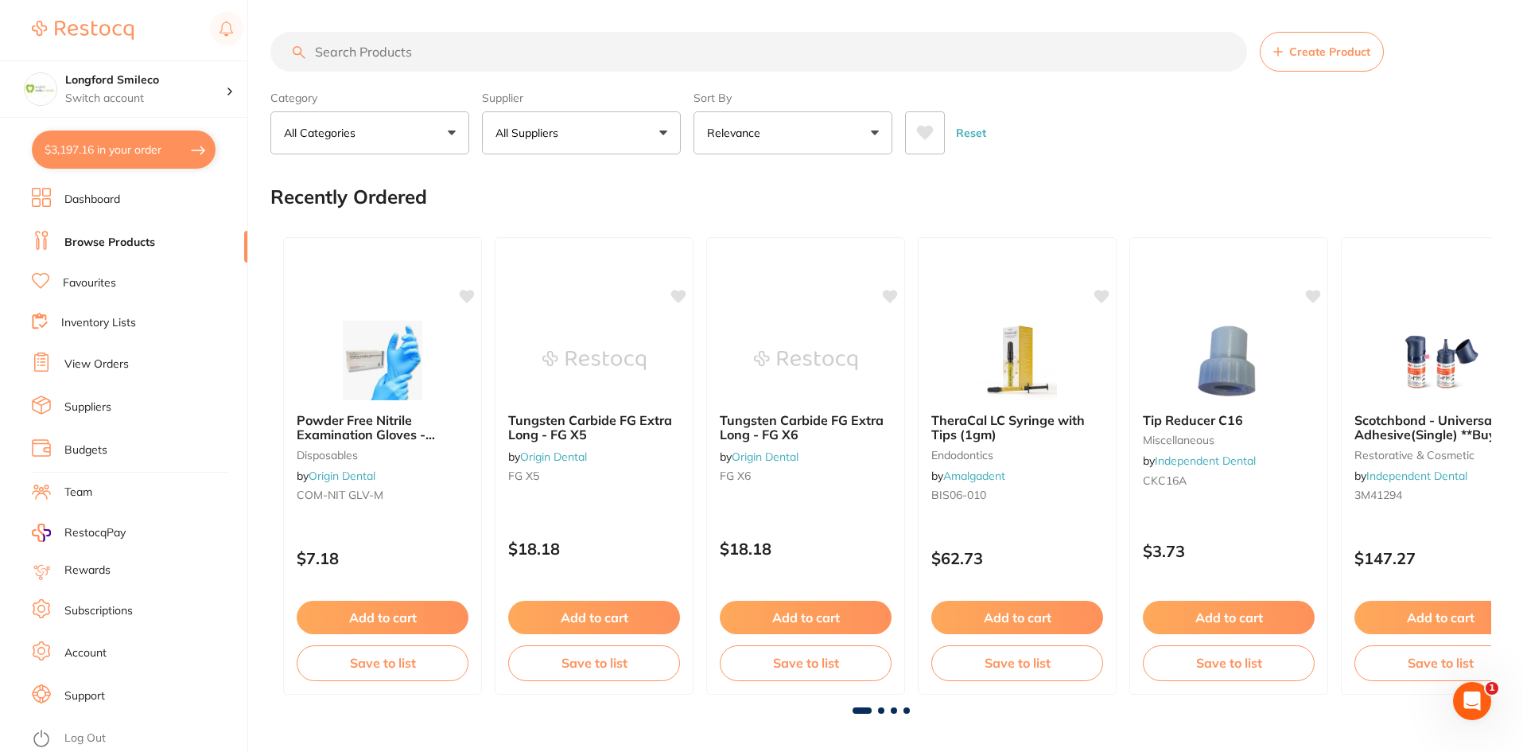
click at [152, 150] on button "$3,197.16 in your order" at bounding box center [124, 149] width 184 height 38
checkbox input "true"
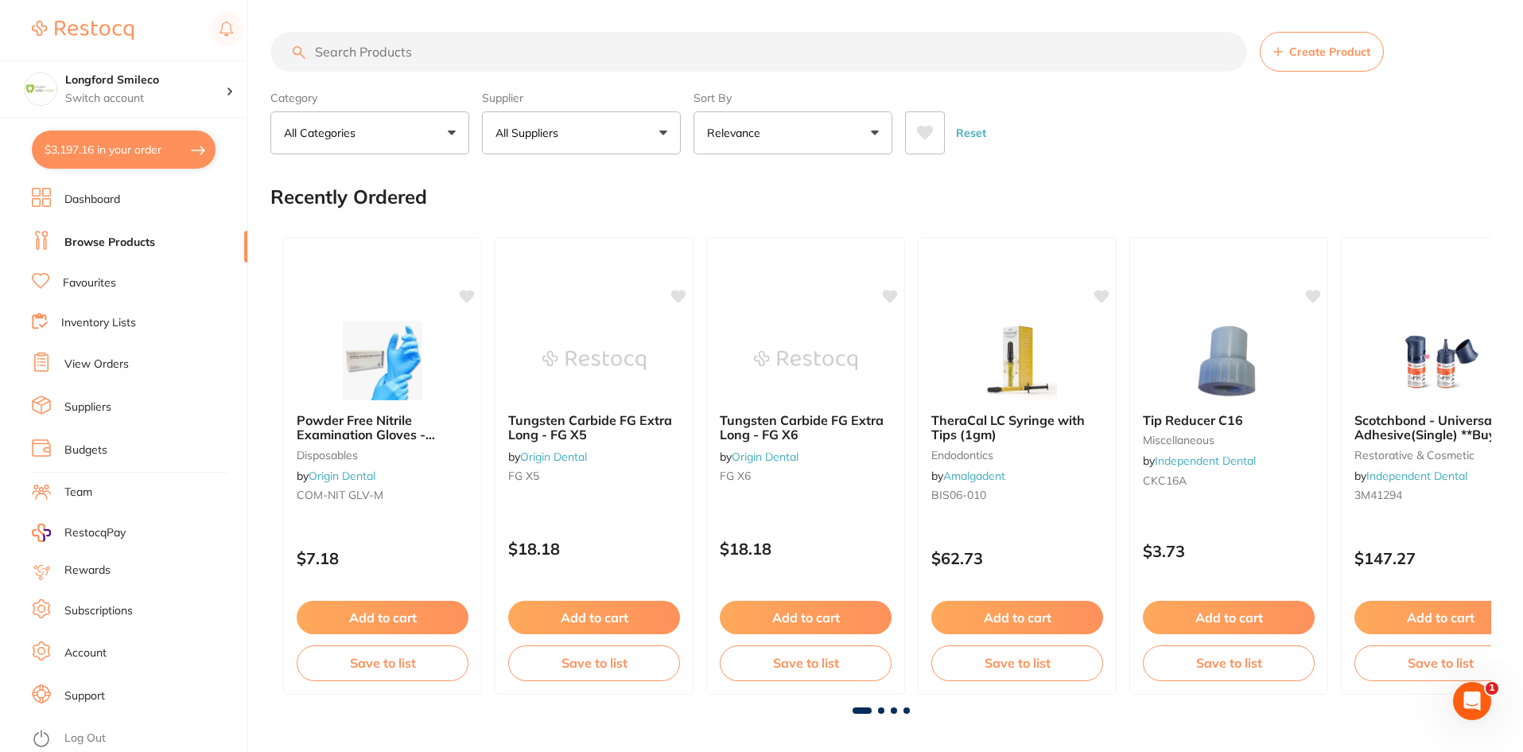
checkbox input "true"
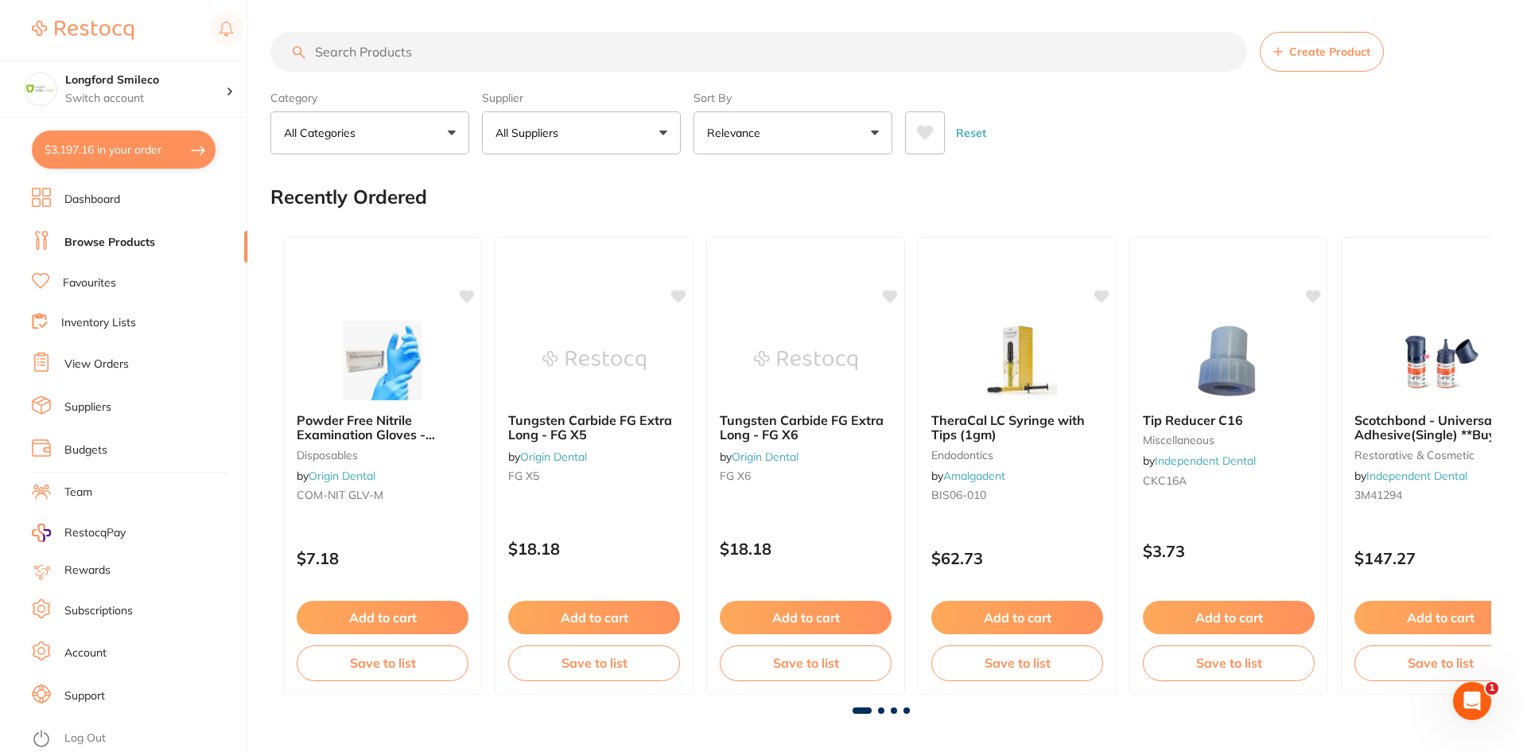
checkbox input "true"
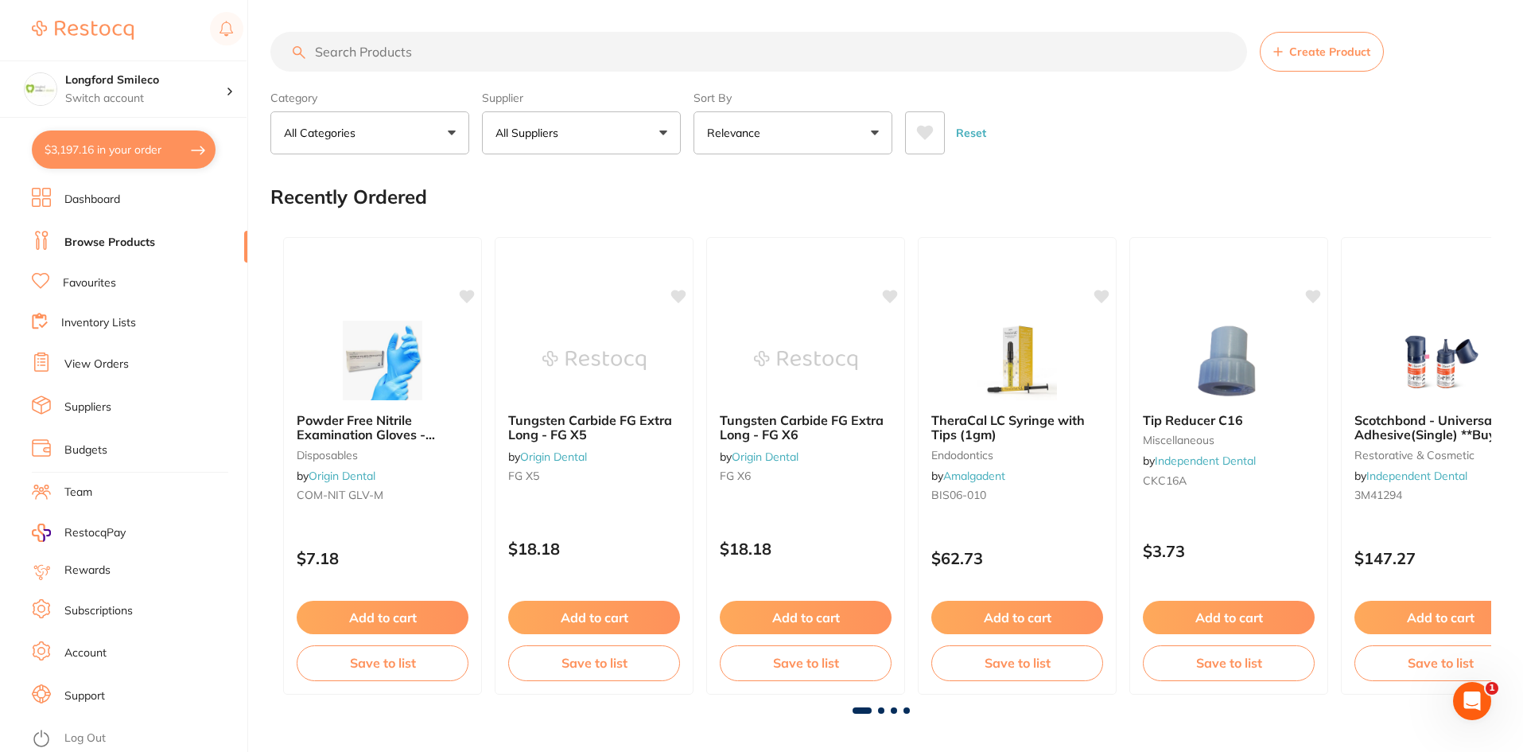
checkbox input "true"
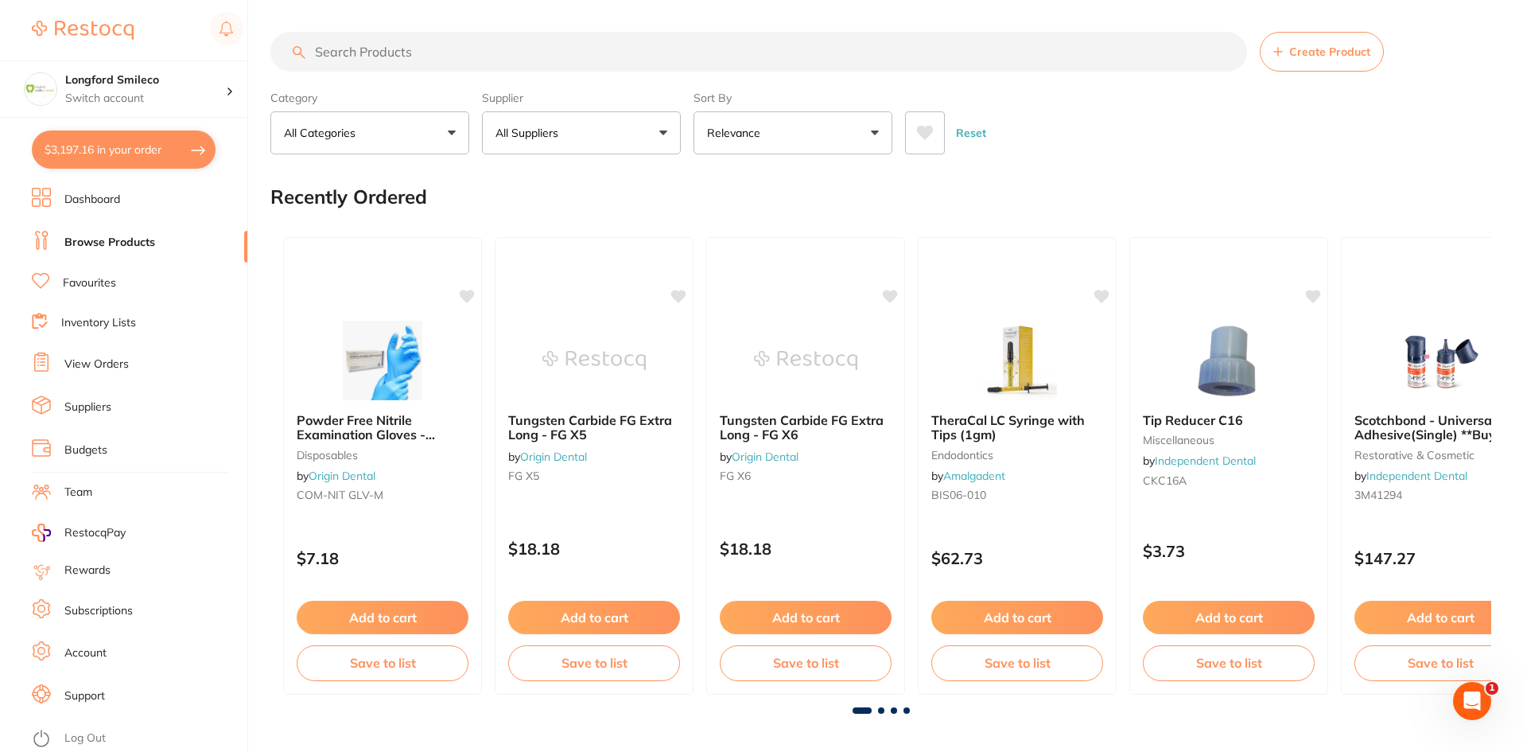
checkbox input "true"
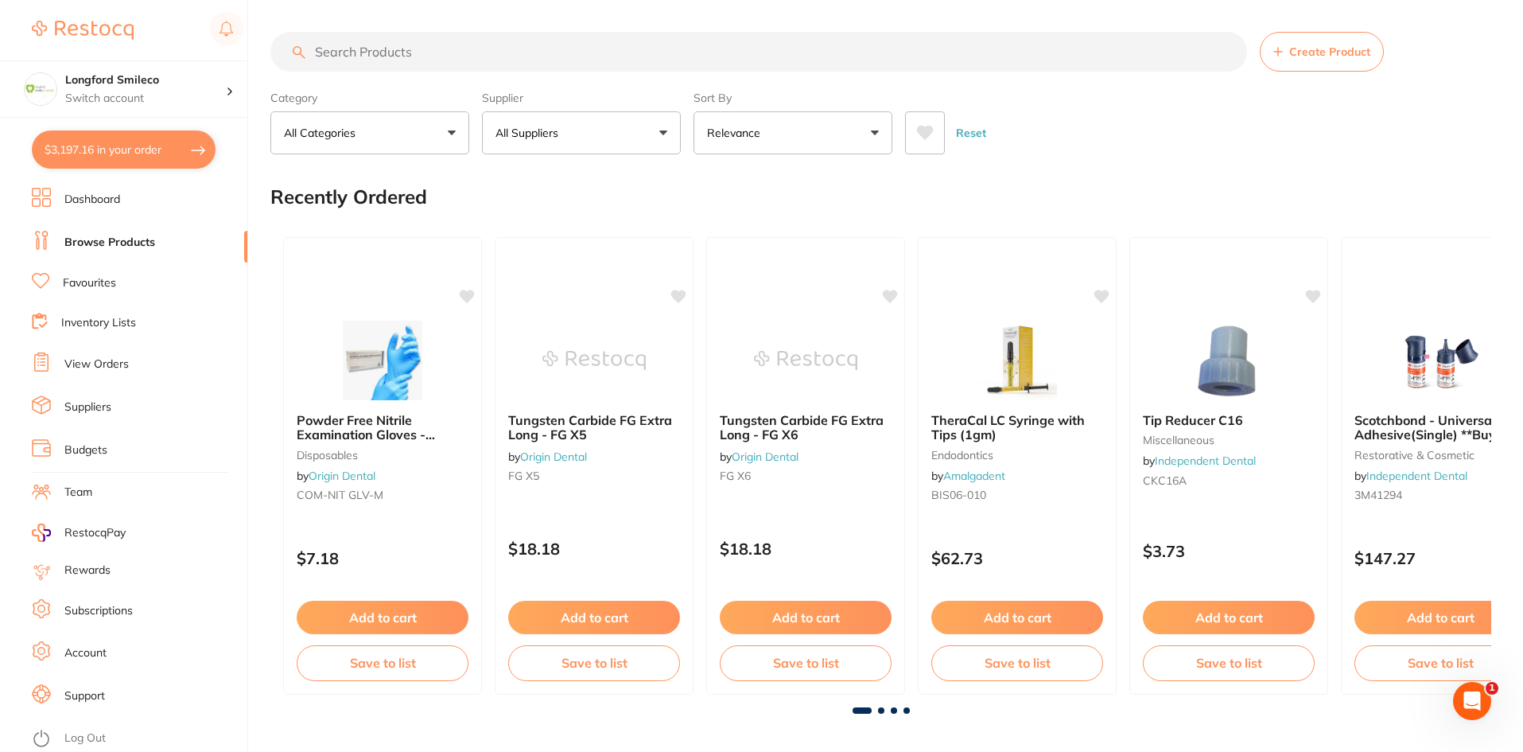
checkbox input "true"
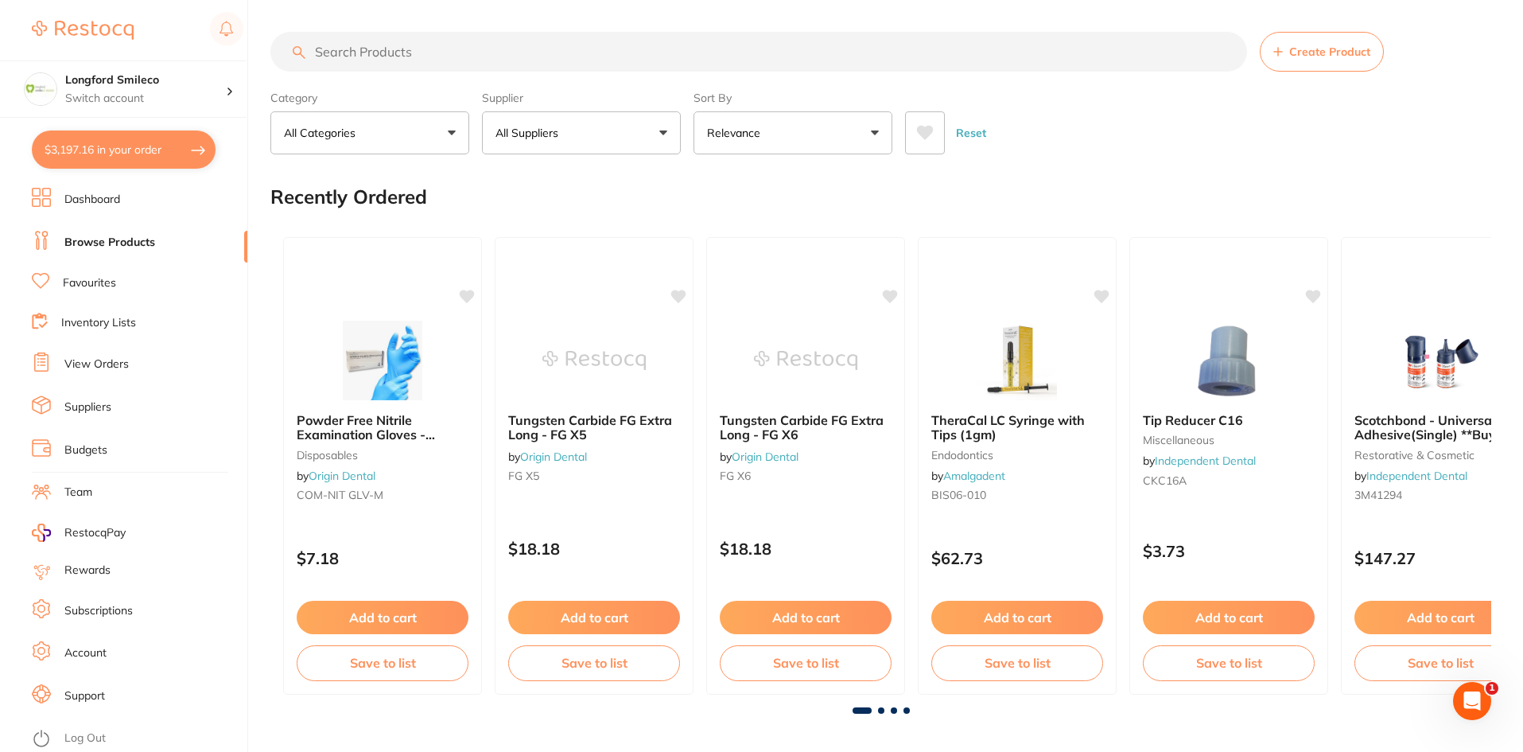
checkbox input "true"
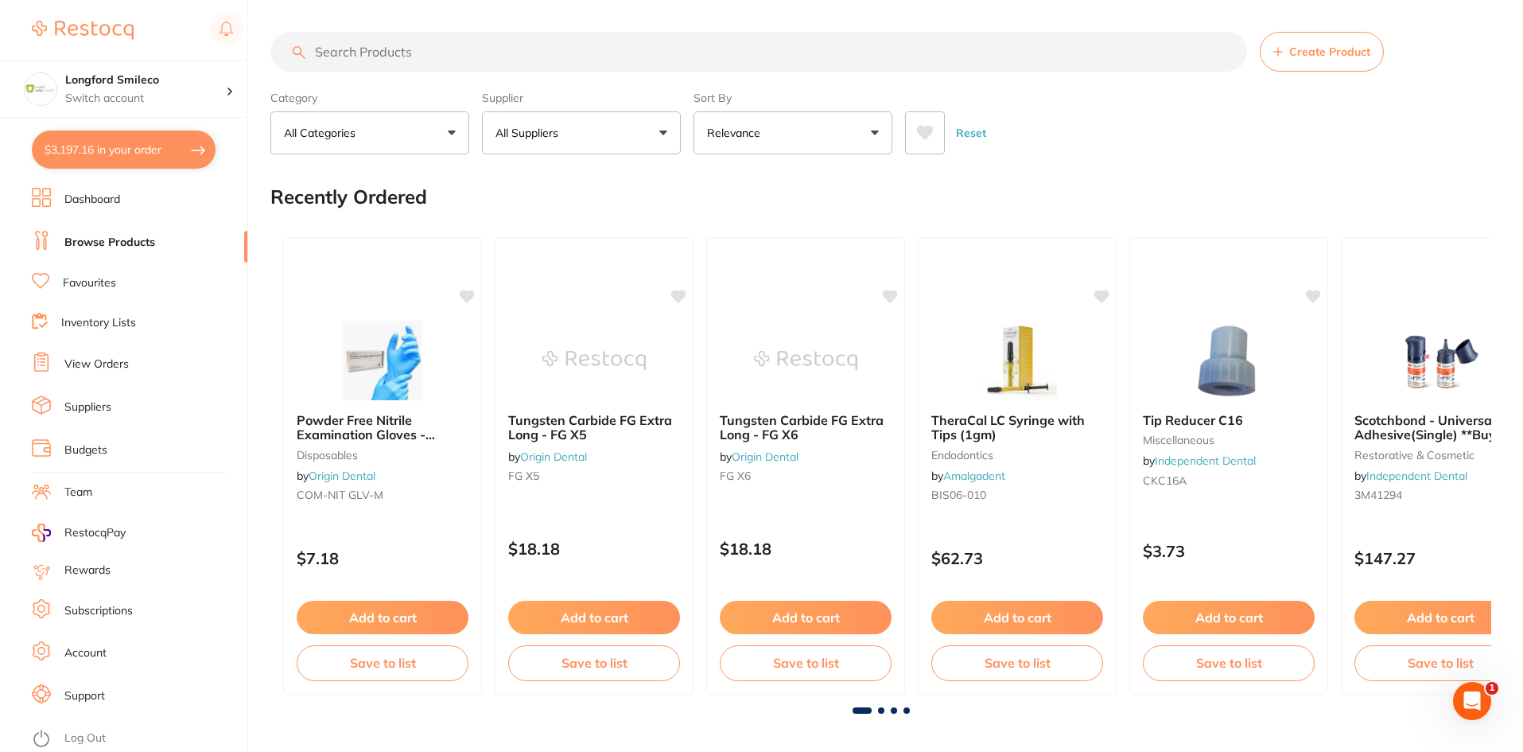
checkbox input "true"
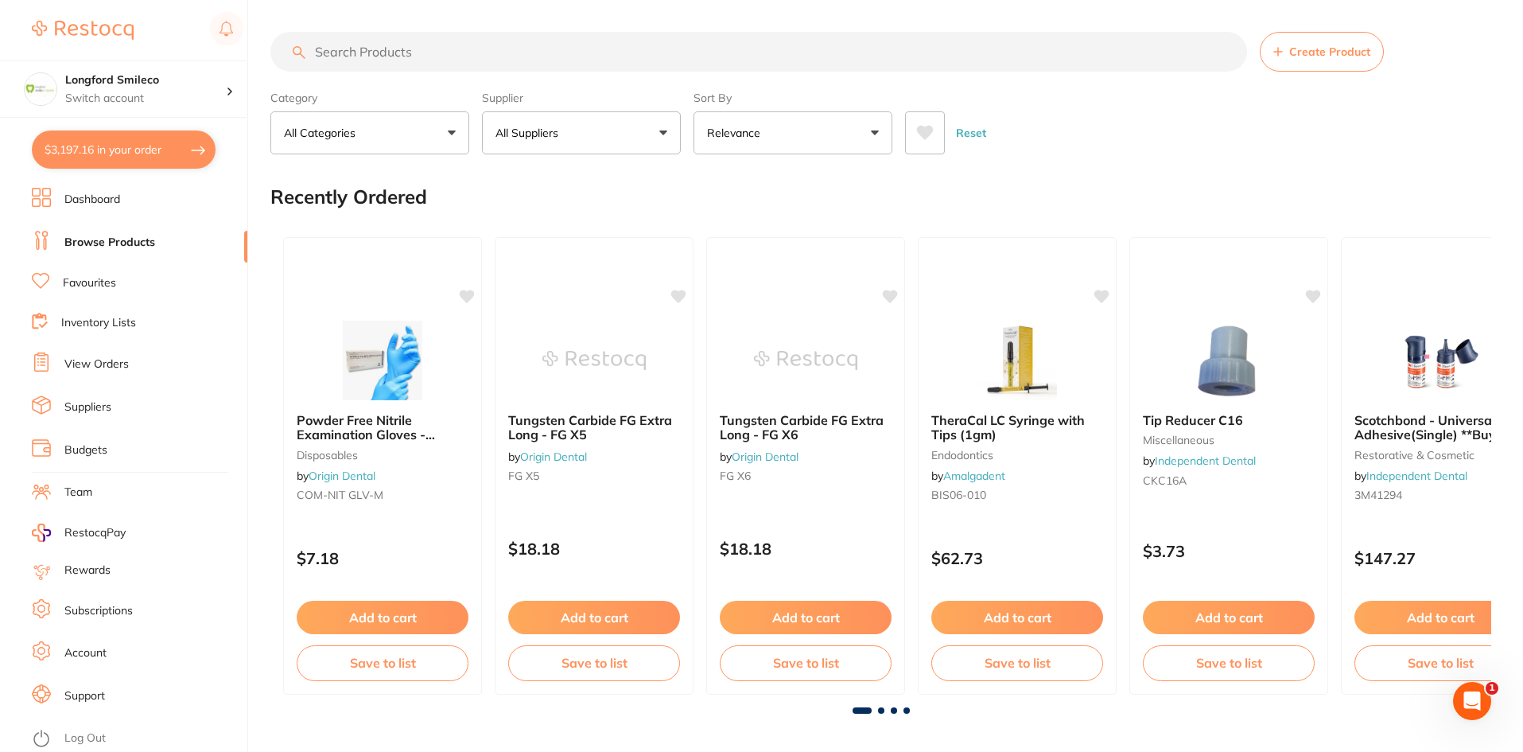
checkbox input "true"
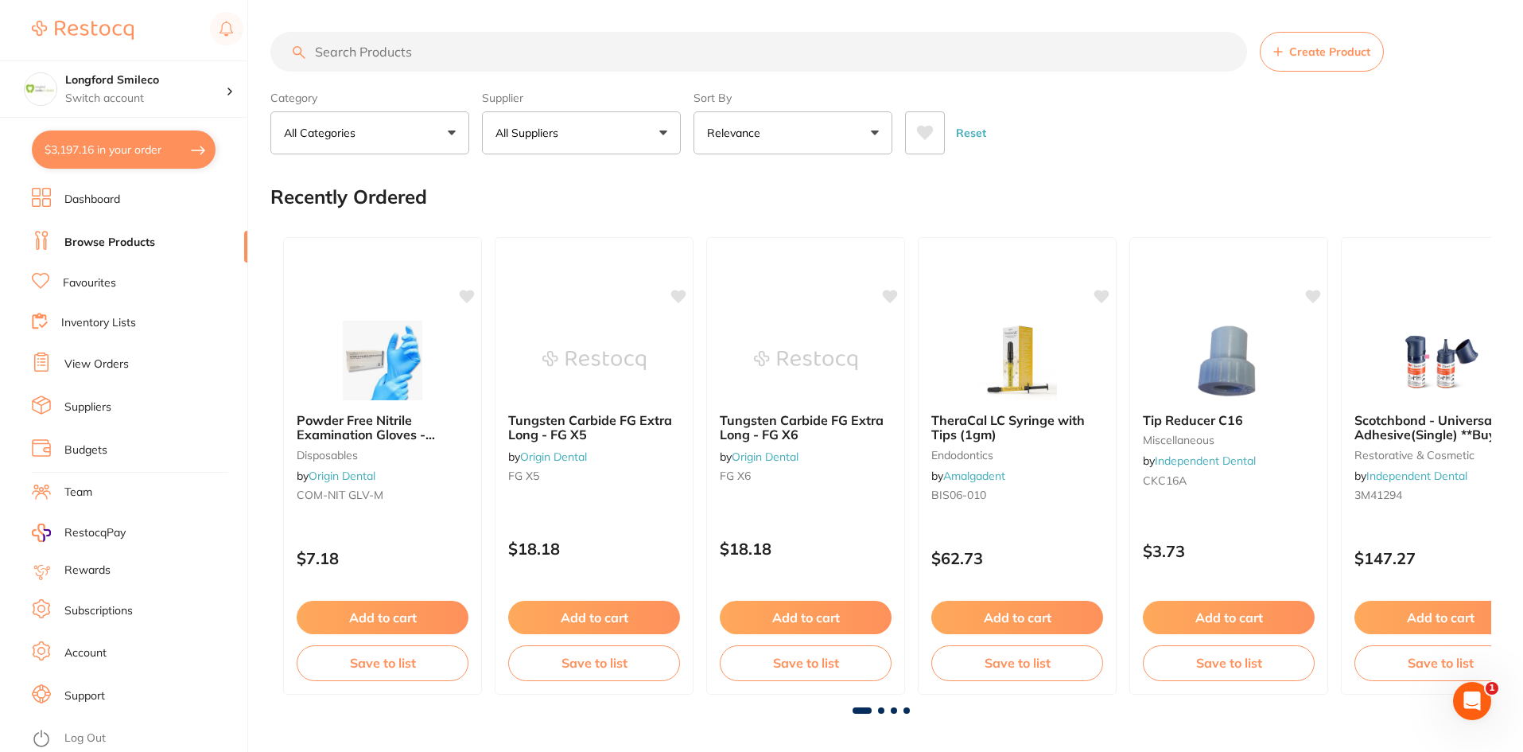
checkbox input "true"
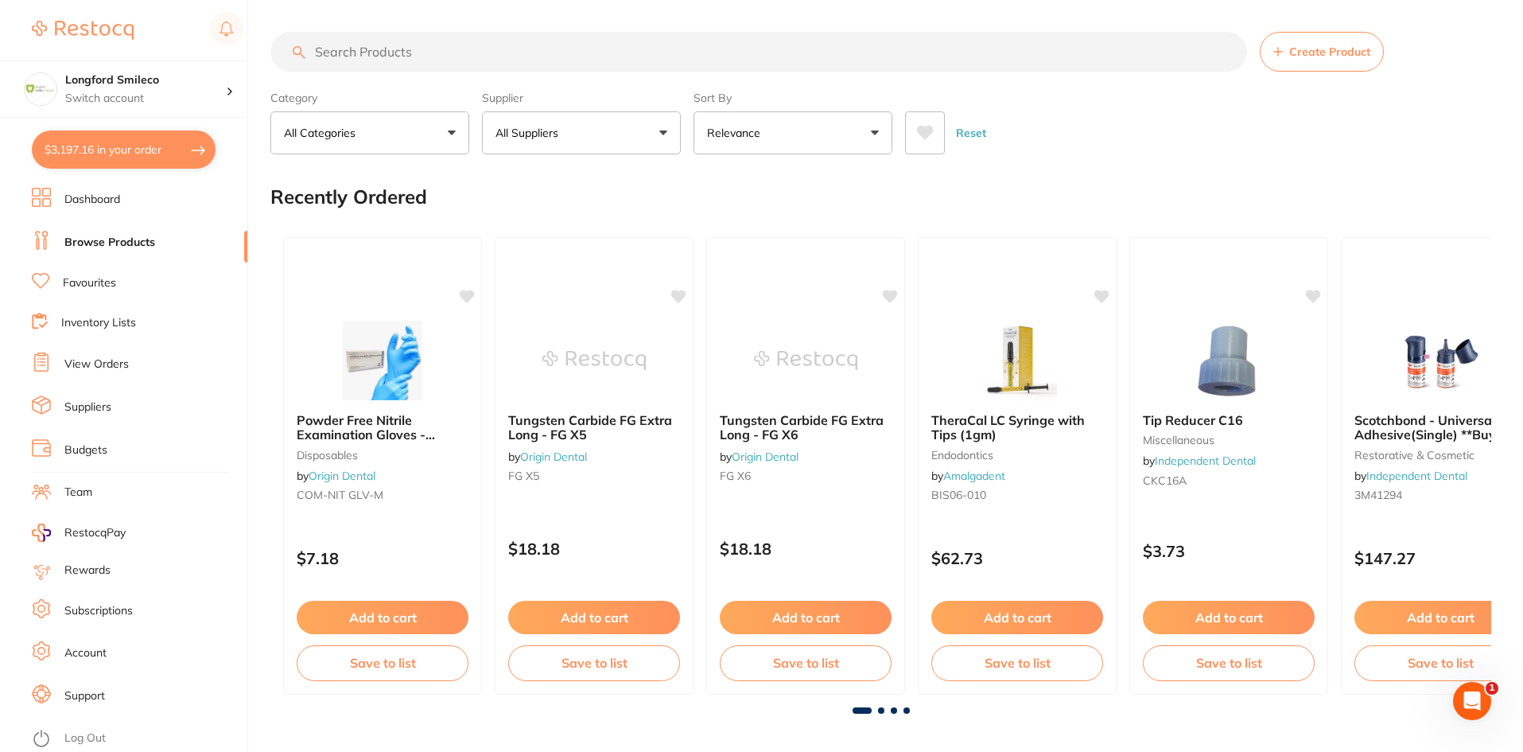
checkbox input "true"
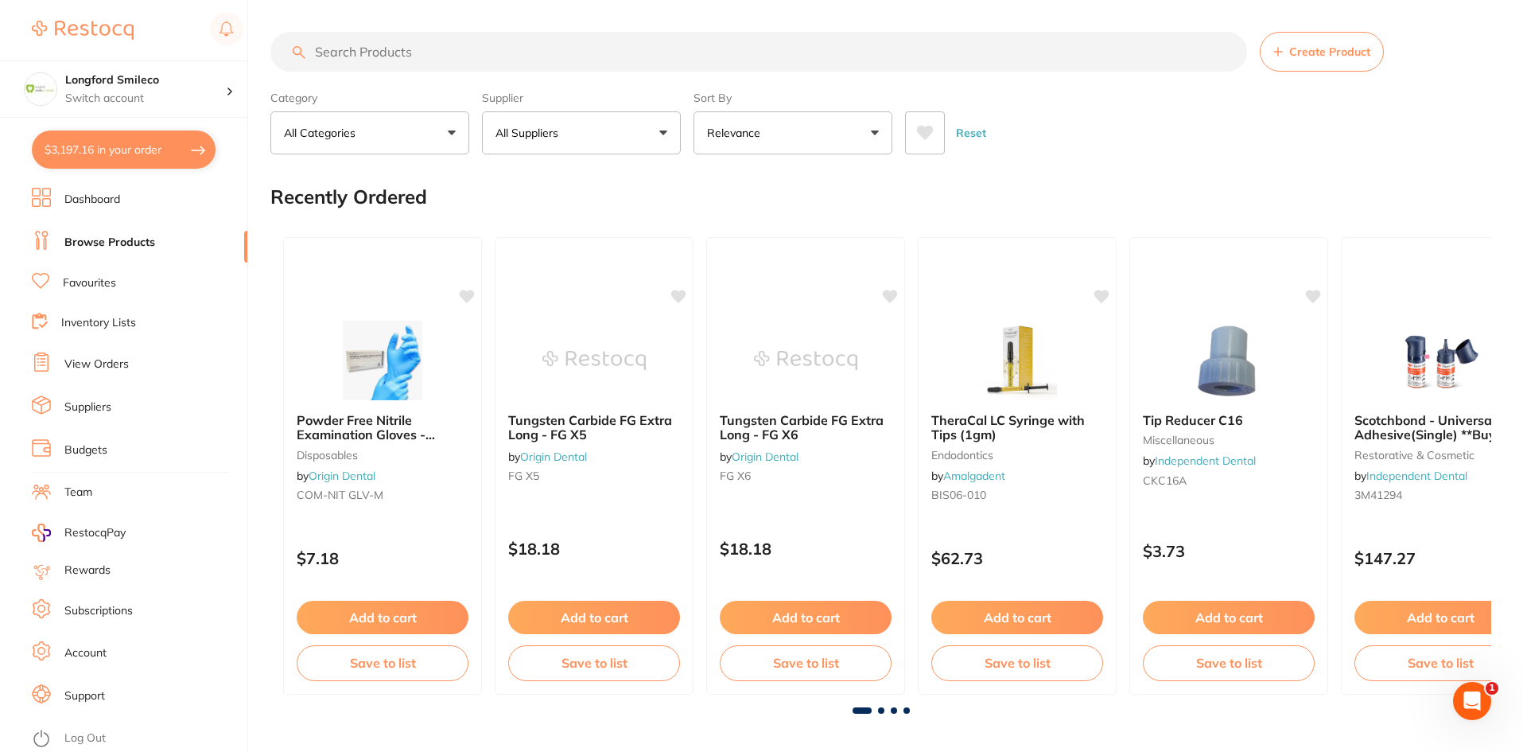
checkbox input "true"
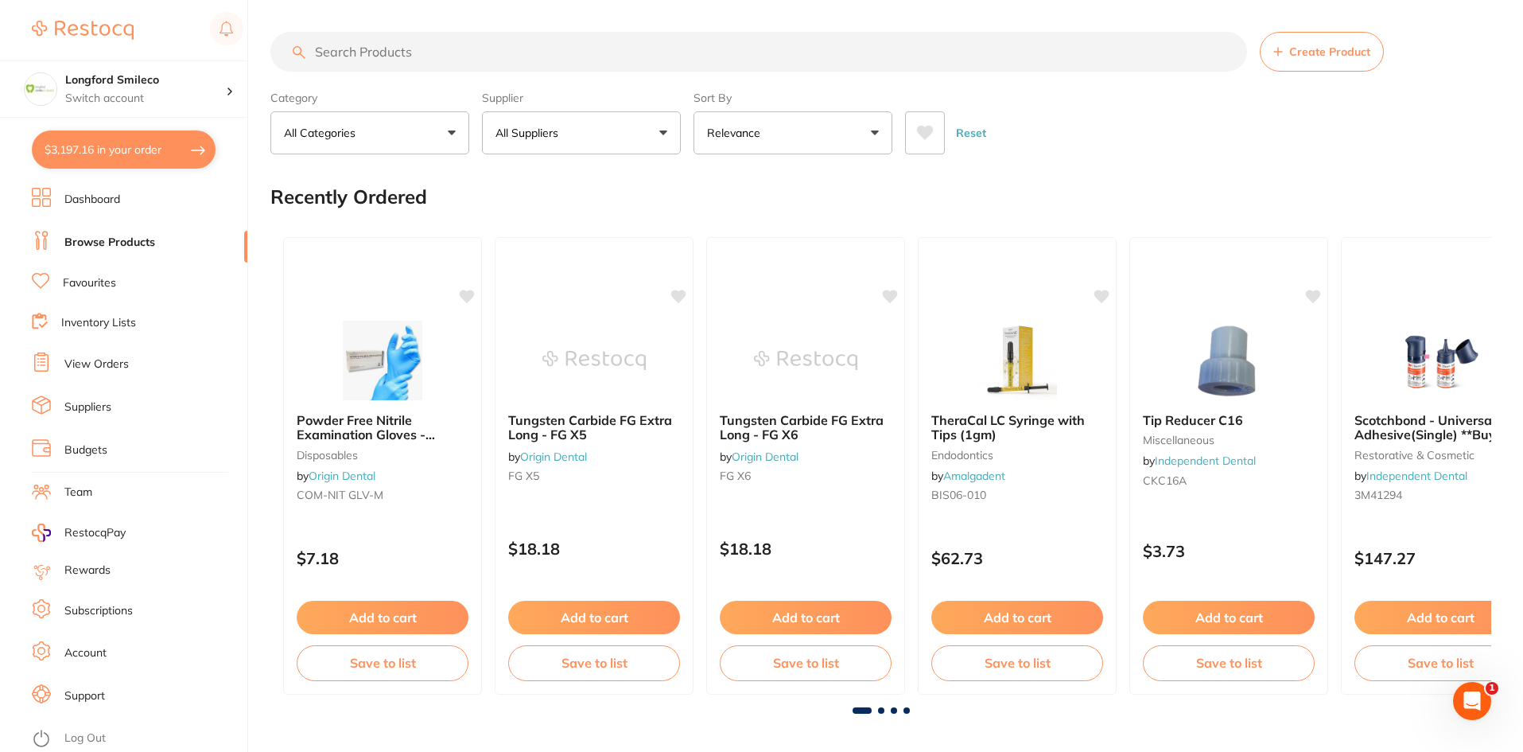
checkbox input "true"
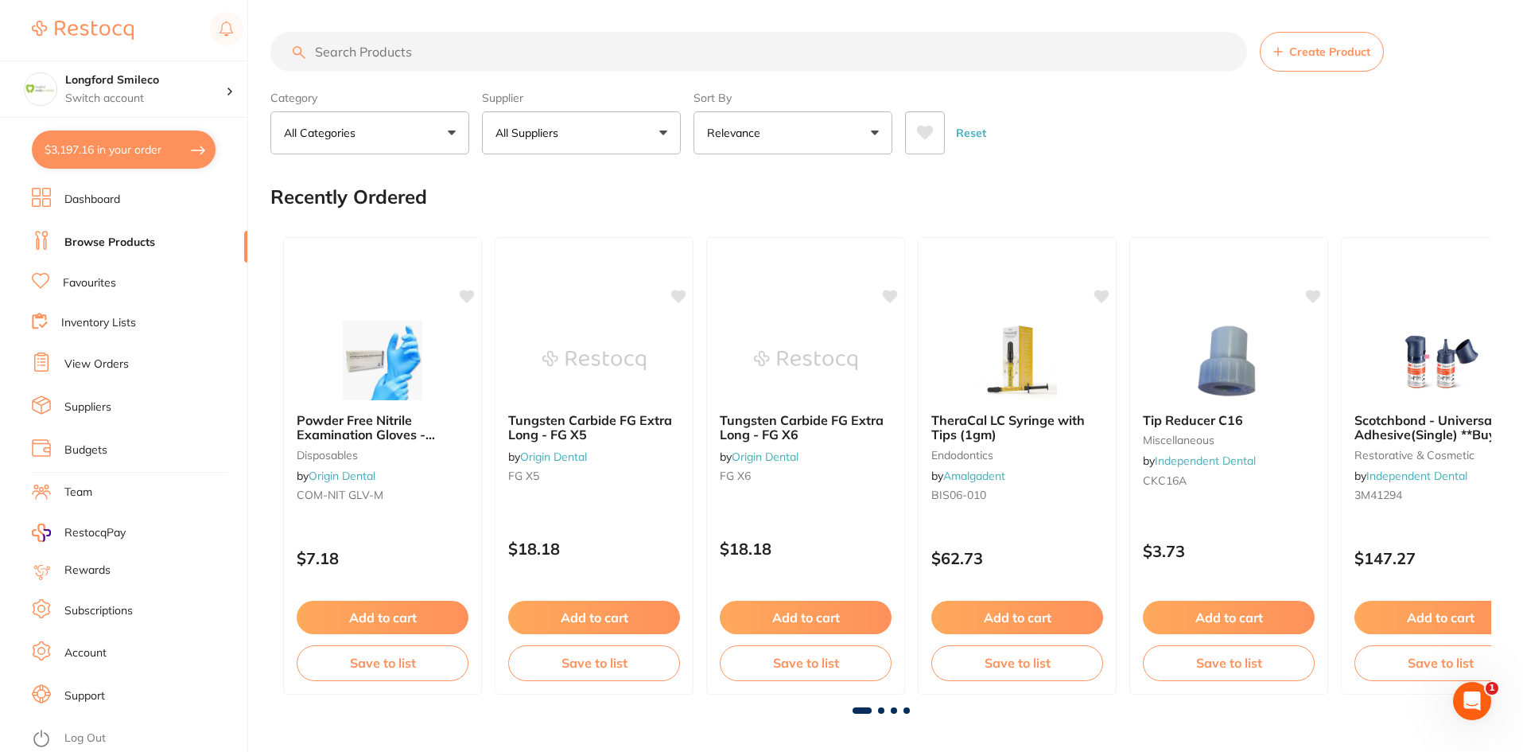
checkbox input "true"
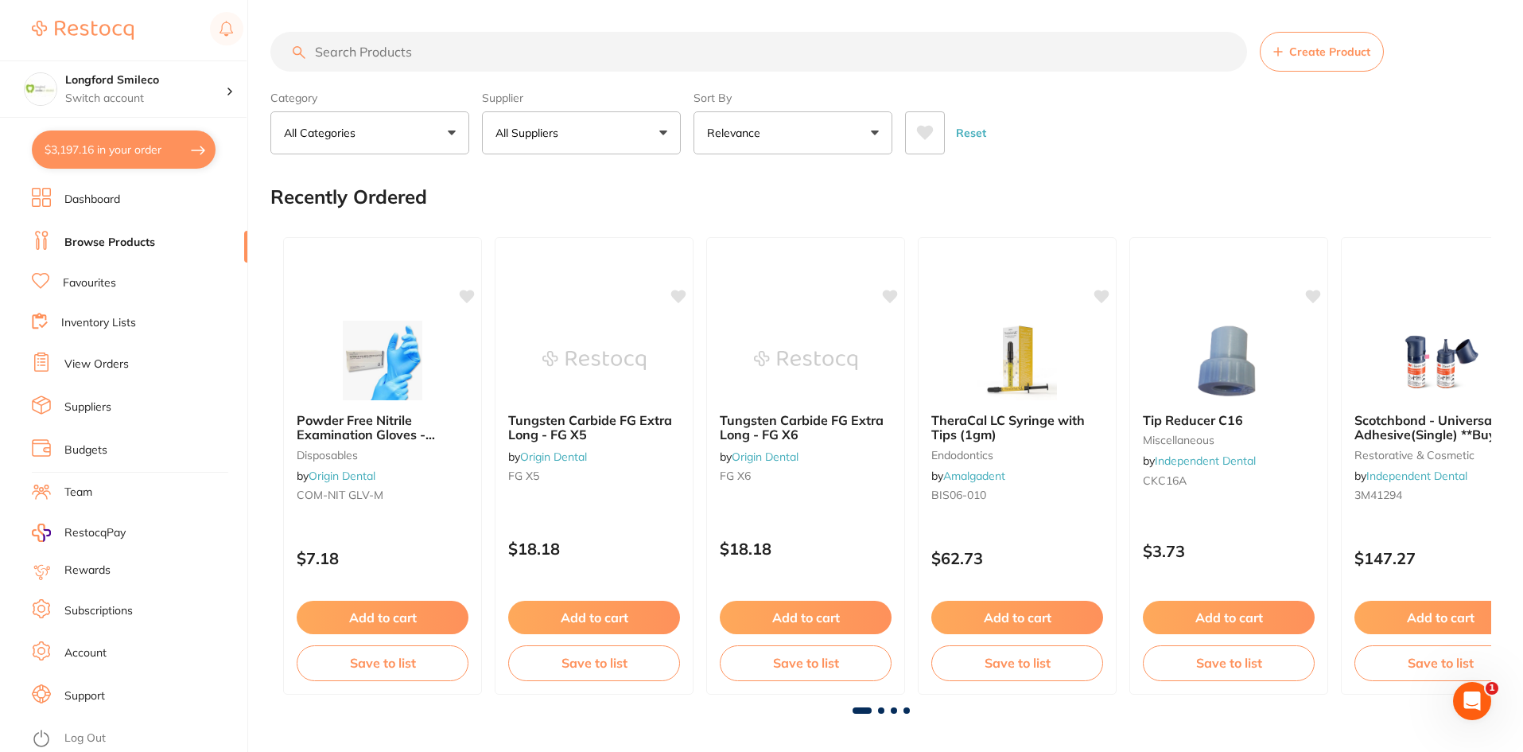
checkbox input "true"
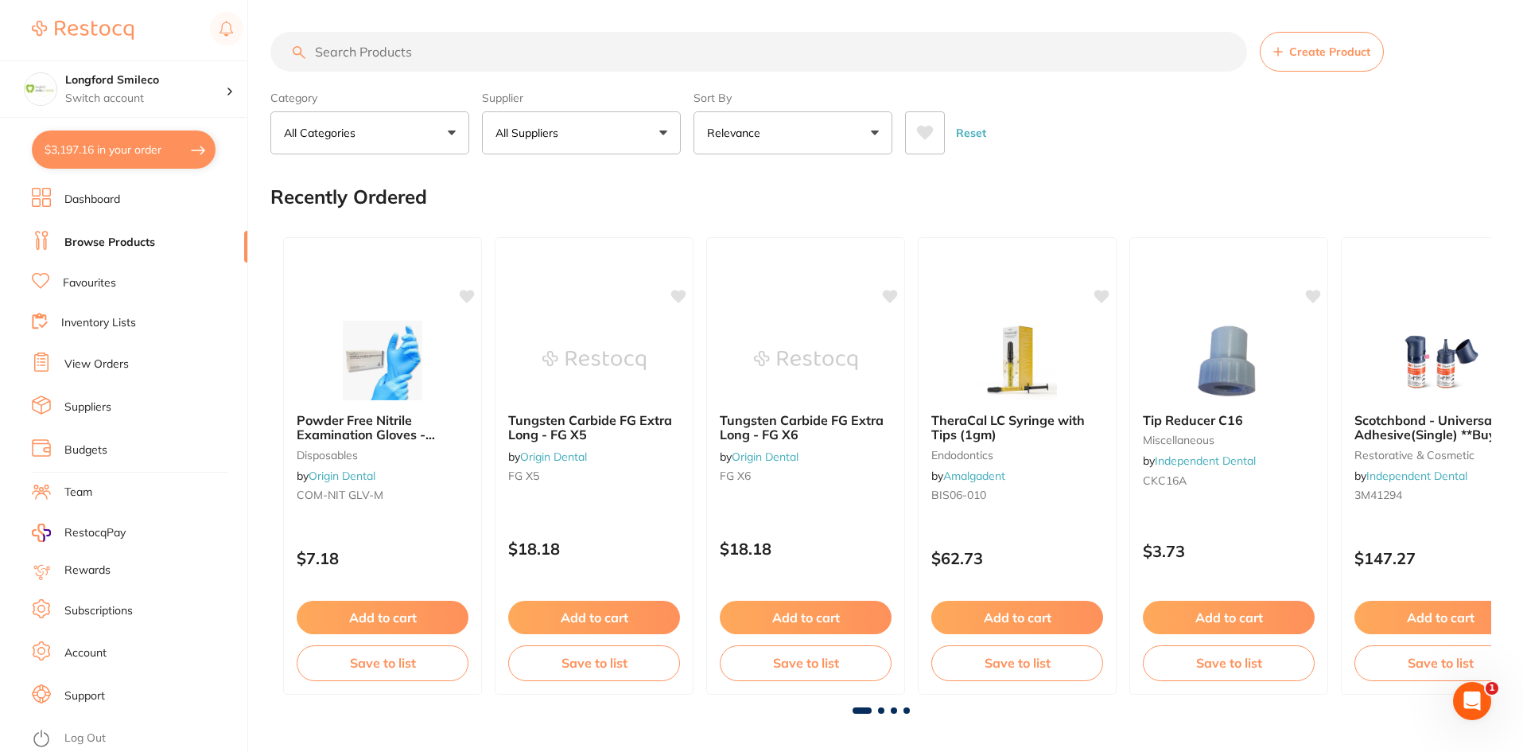
checkbox input "true"
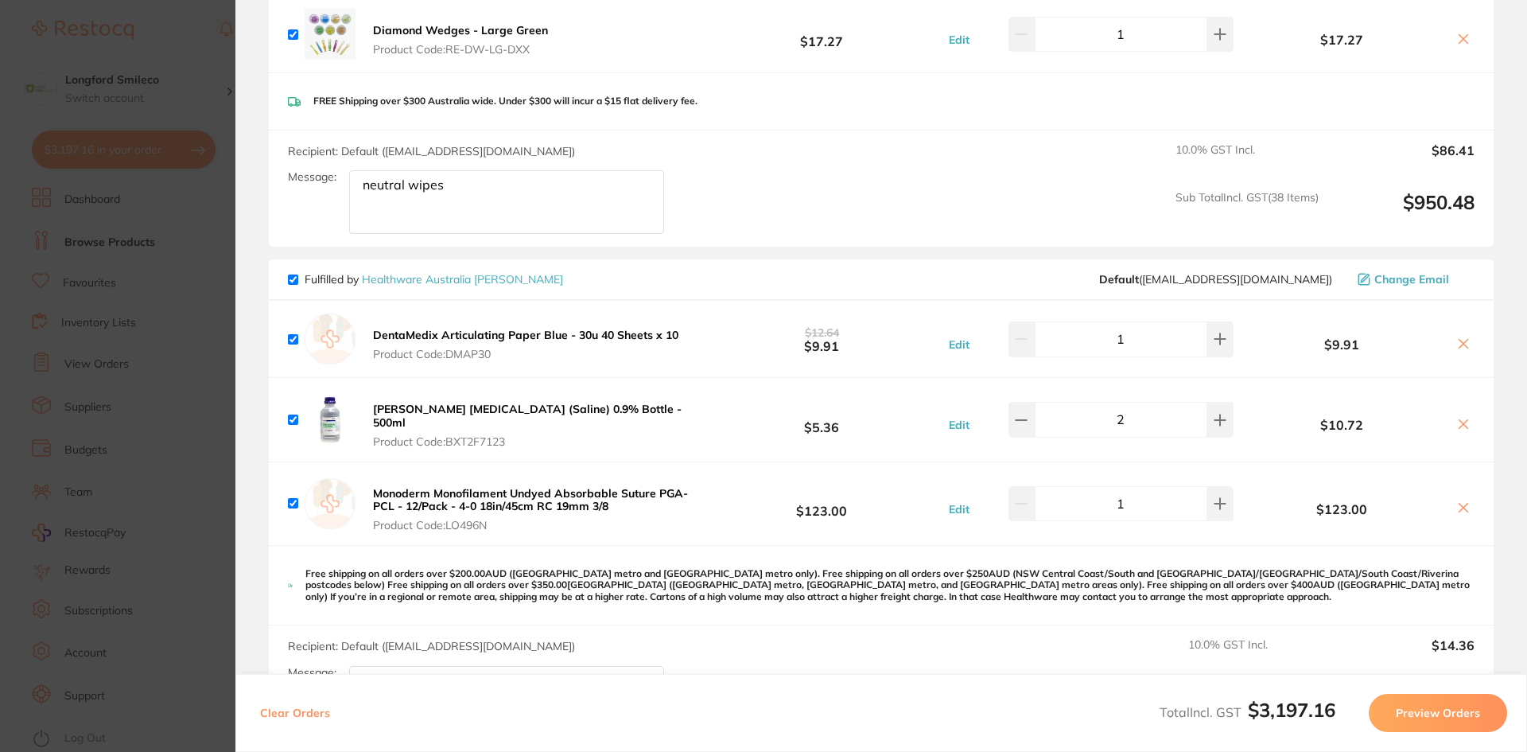
scroll to position [6518, 0]
click at [1457, 337] on icon at bounding box center [1463, 343] width 13 height 13
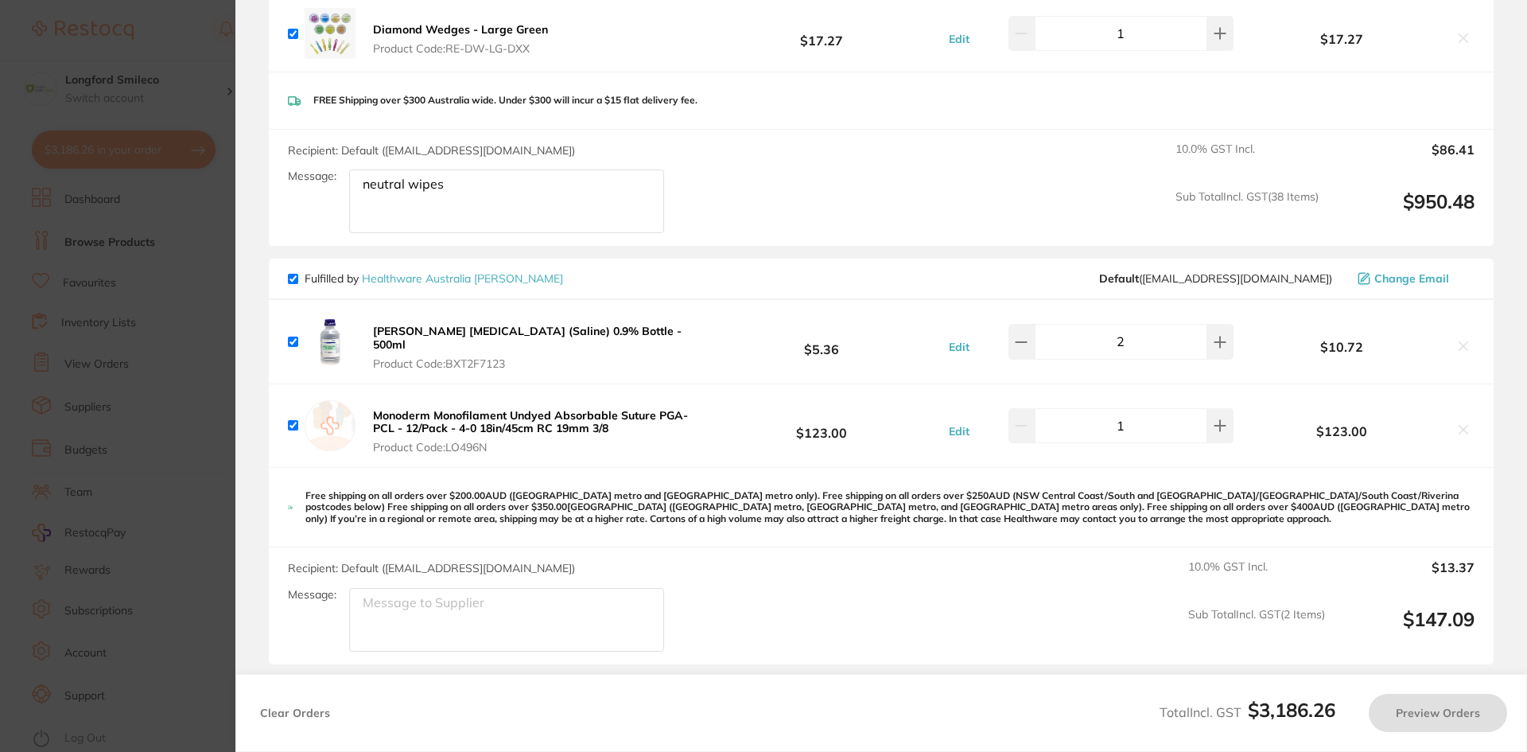
checkbox input "true"
click at [524, 408] on b "Monoderm Monofilament Undyed Absorbable Suture PGA-PCL - 12/Pack - 4-0 18in/45c…" at bounding box center [530, 421] width 315 height 27
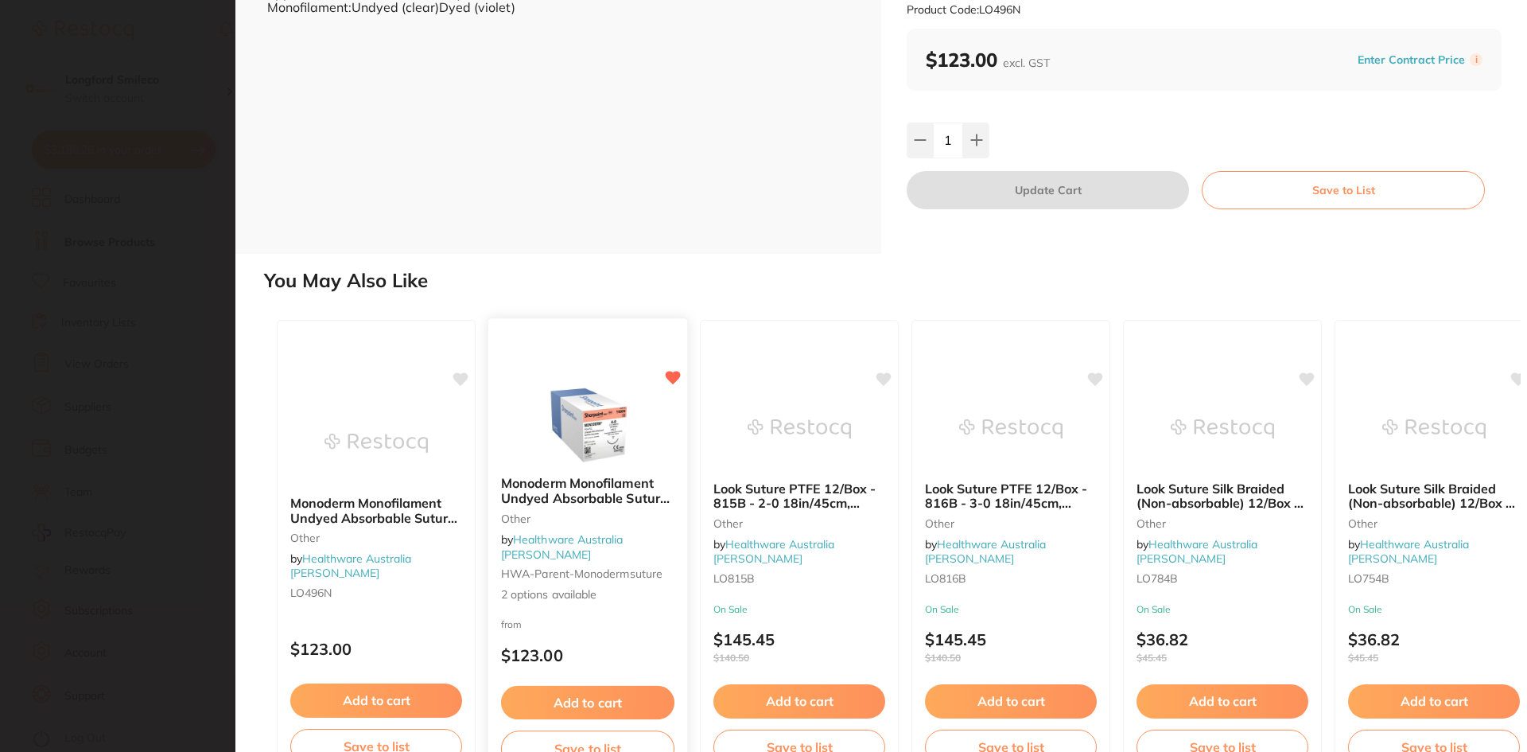
scroll to position [212, 0]
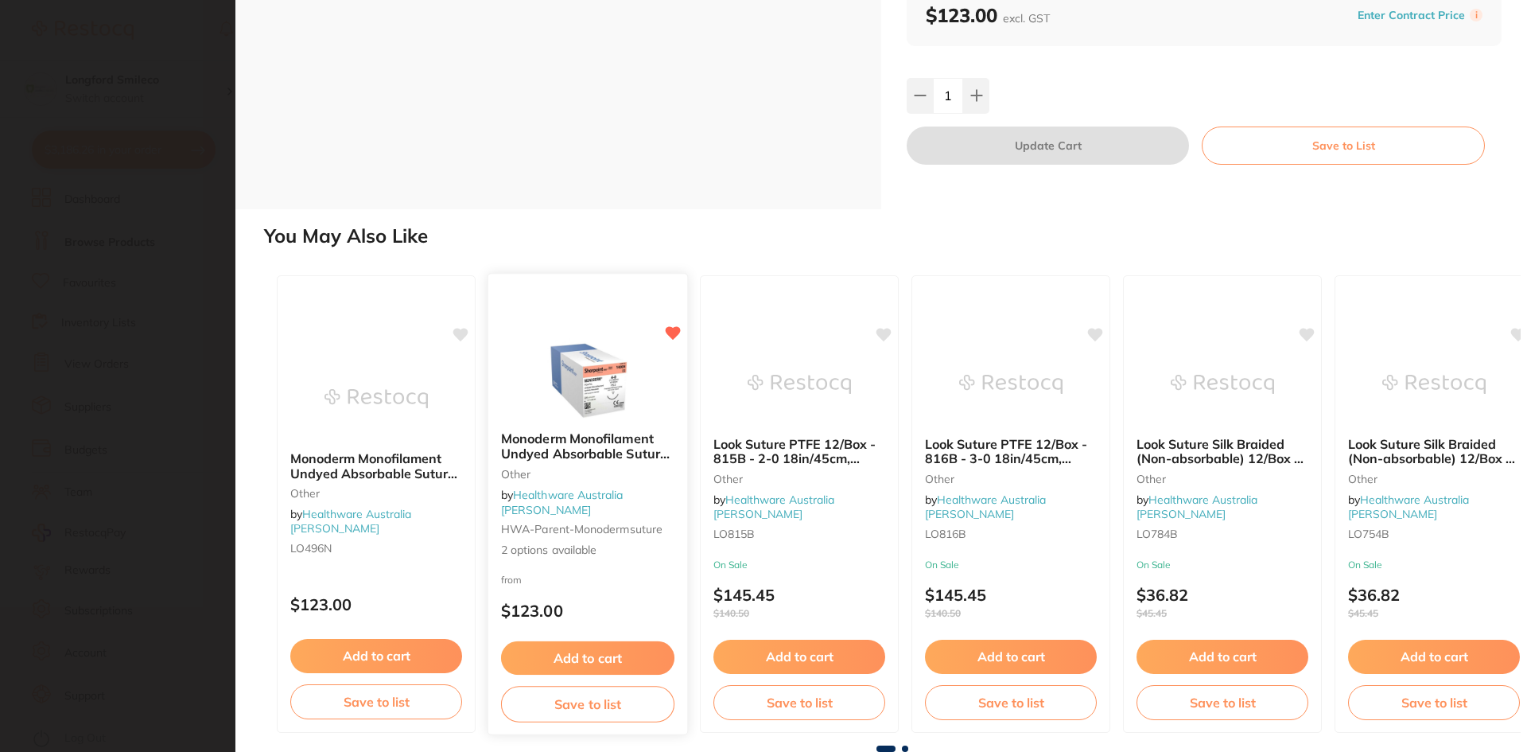
click at [569, 445] on div "Monoderm Monofilament Undyed Absorbable Suture PGA-PCL - 12/Pack other by Healt…" at bounding box center [587, 494] width 199 height 152
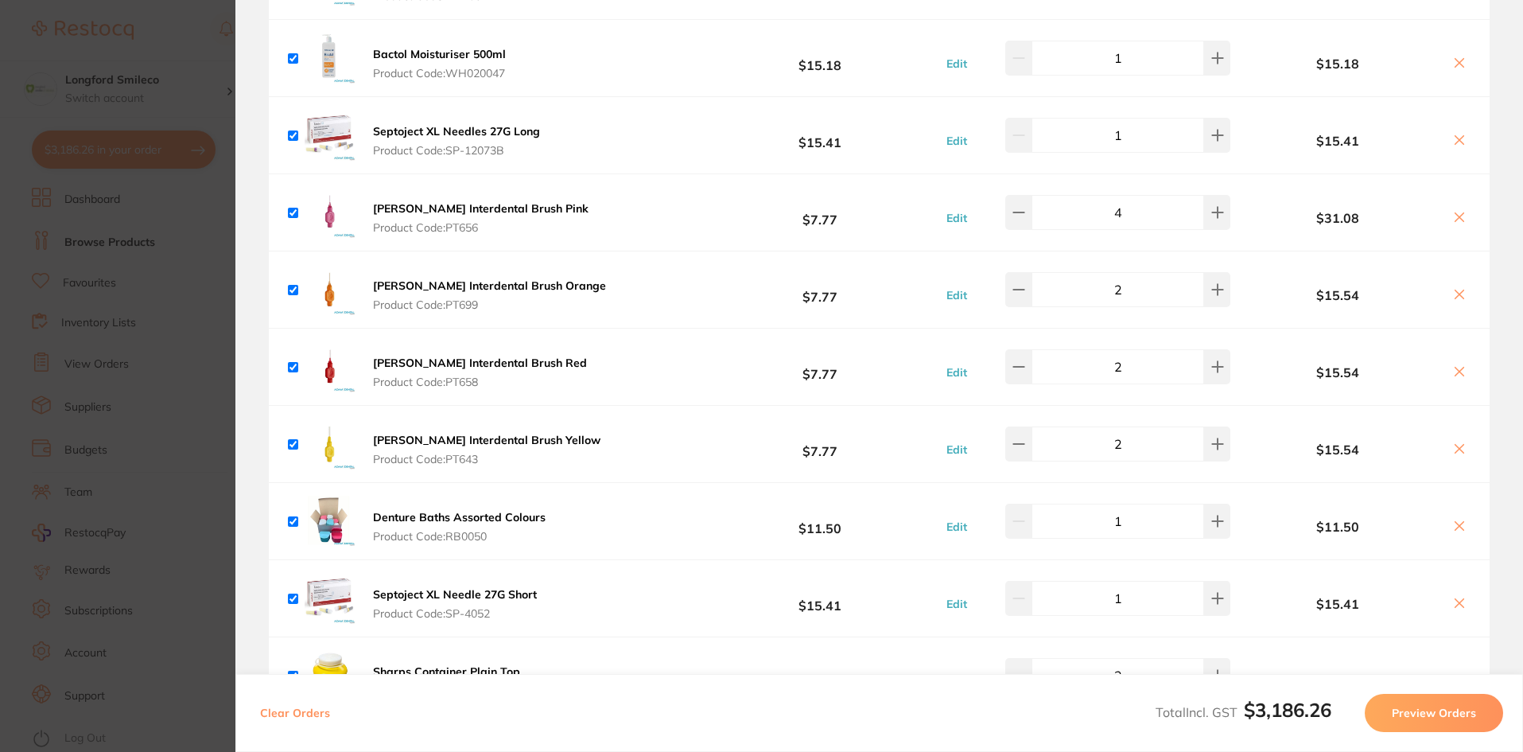
scroll to position [1509, 0]
click at [426, 202] on b "[PERSON_NAME] Interdental Brush Pink" at bounding box center [481, 209] width 216 height 14
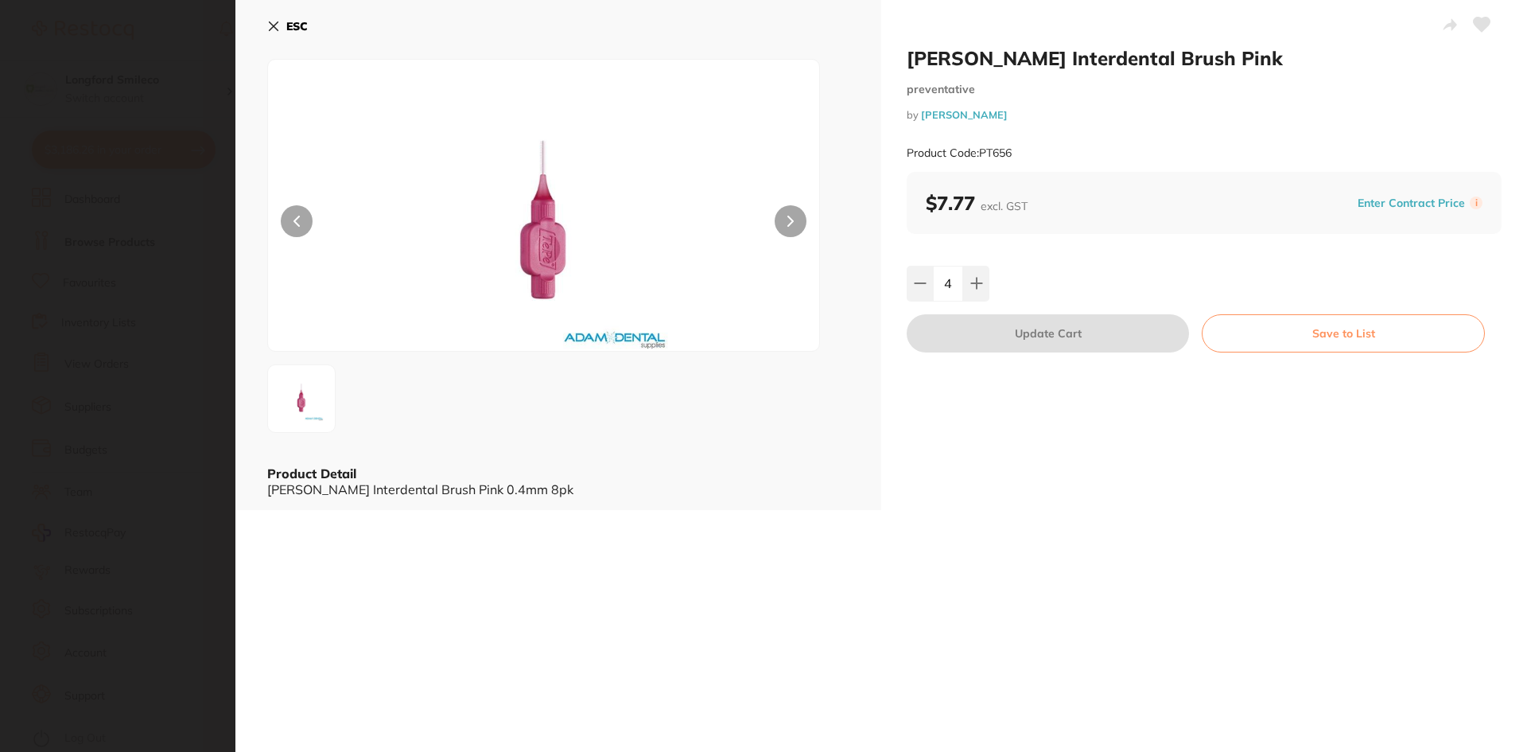
scroll to position [0, 0]
click at [282, 29] on button "ESC" at bounding box center [287, 26] width 41 height 27
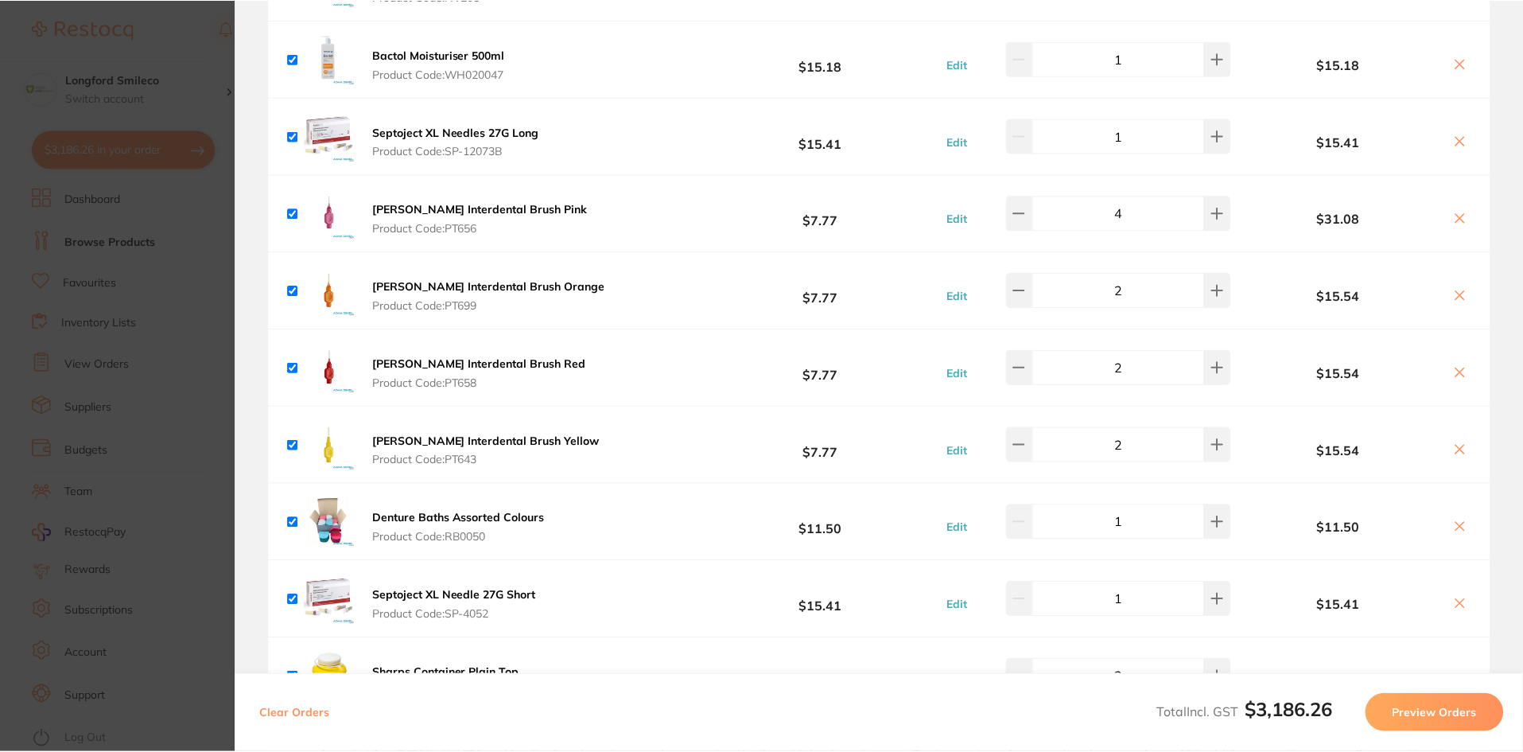
scroll to position [2, 0]
click at [436, 279] on b "[PERSON_NAME] Interdental Brush Orange" at bounding box center [489, 286] width 233 height 14
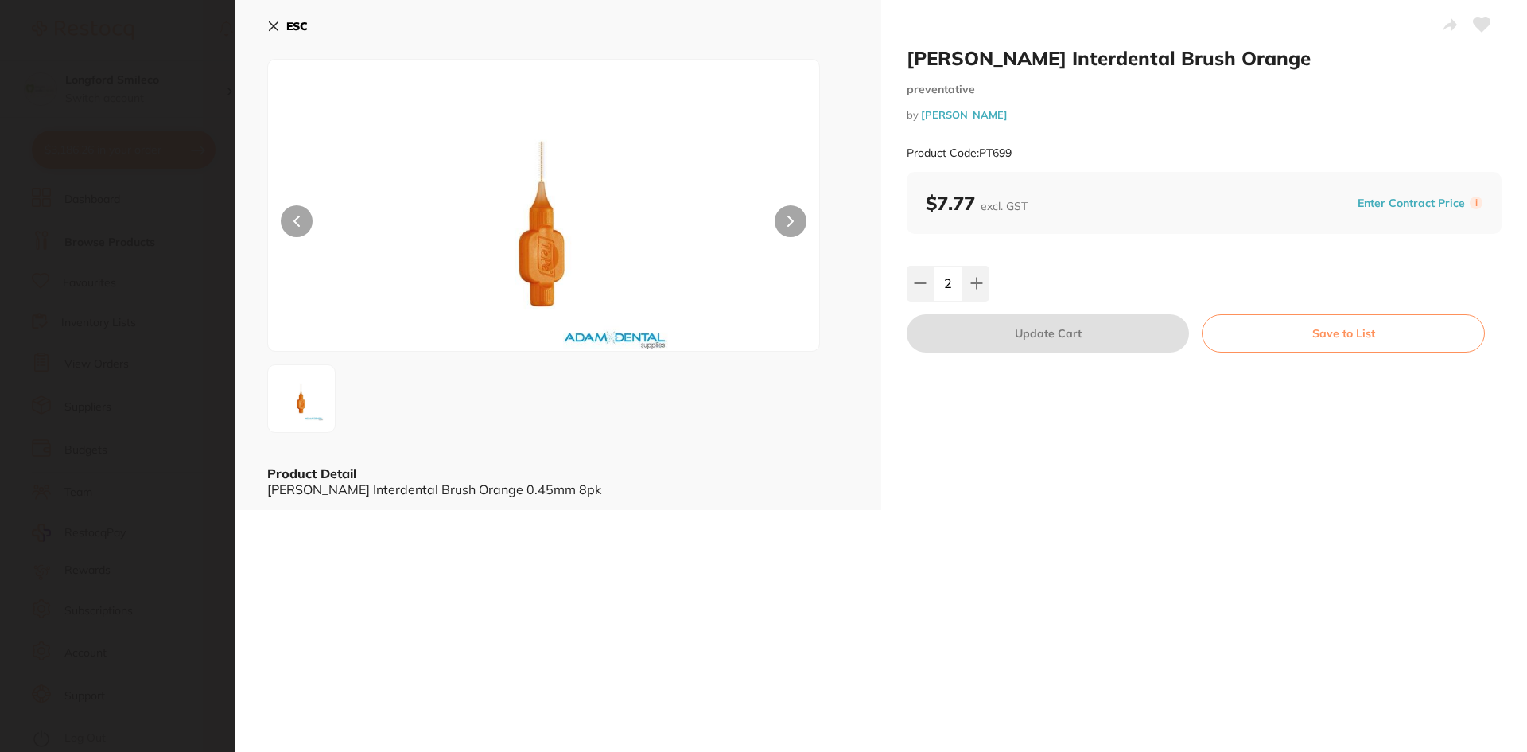
scroll to position [0, 0]
click at [269, 29] on icon at bounding box center [273, 26] width 13 height 13
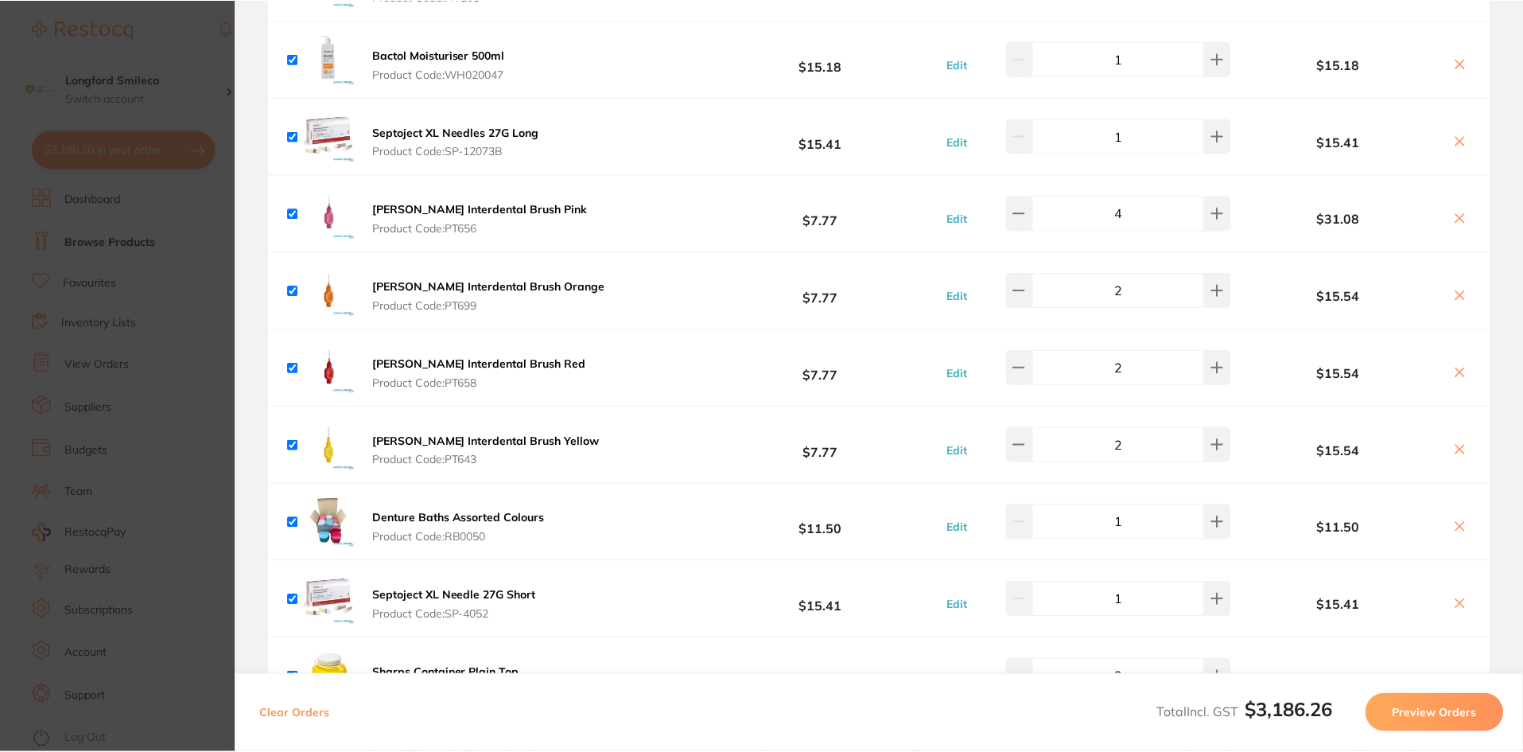
scroll to position [2, 0]
click at [135, 146] on section "Update RRP Set your pre negotiated price for this item. Item Agreed RRP (excl. …" at bounding box center [761, 376] width 1523 height 752
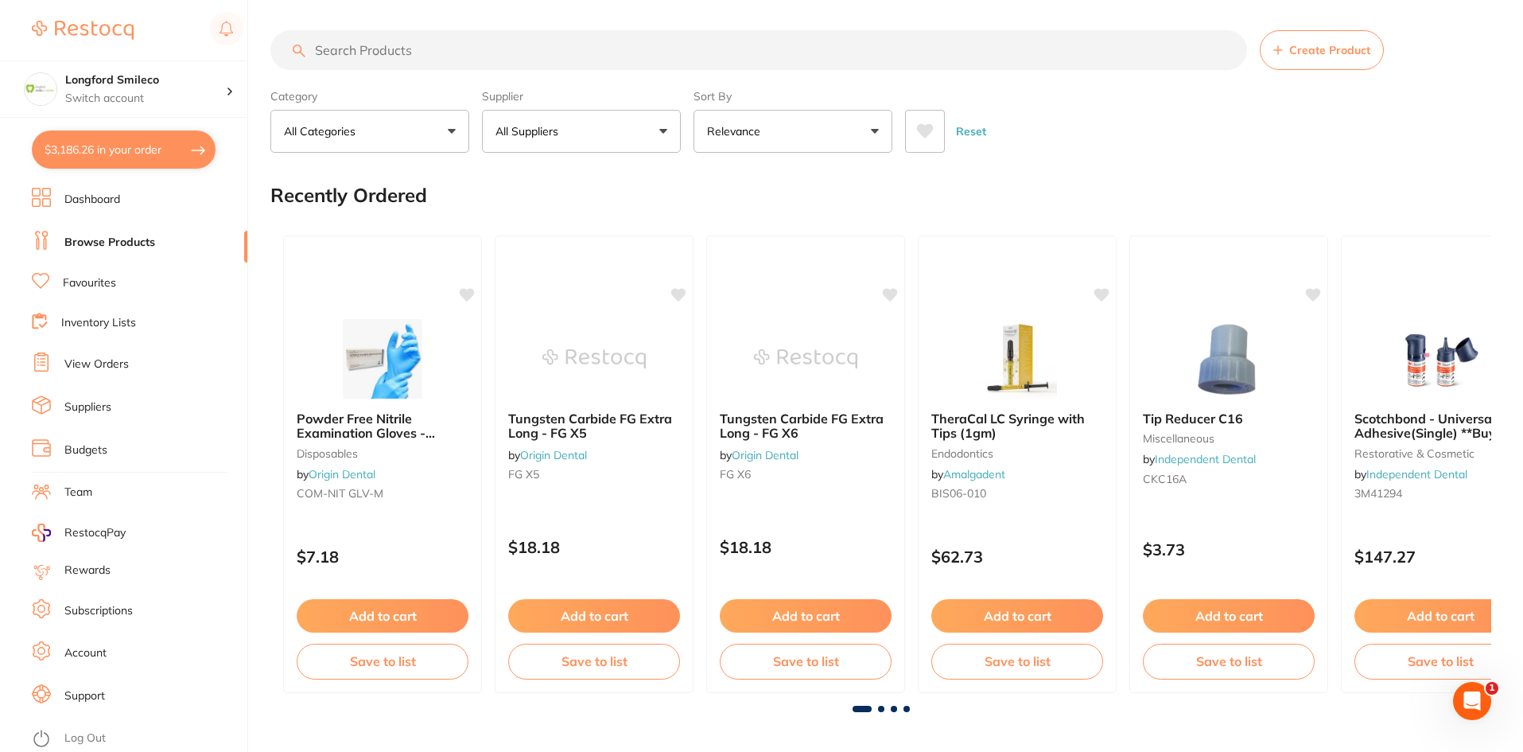
click at [370, 56] on input "search" at bounding box center [758, 50] width 977 height 40
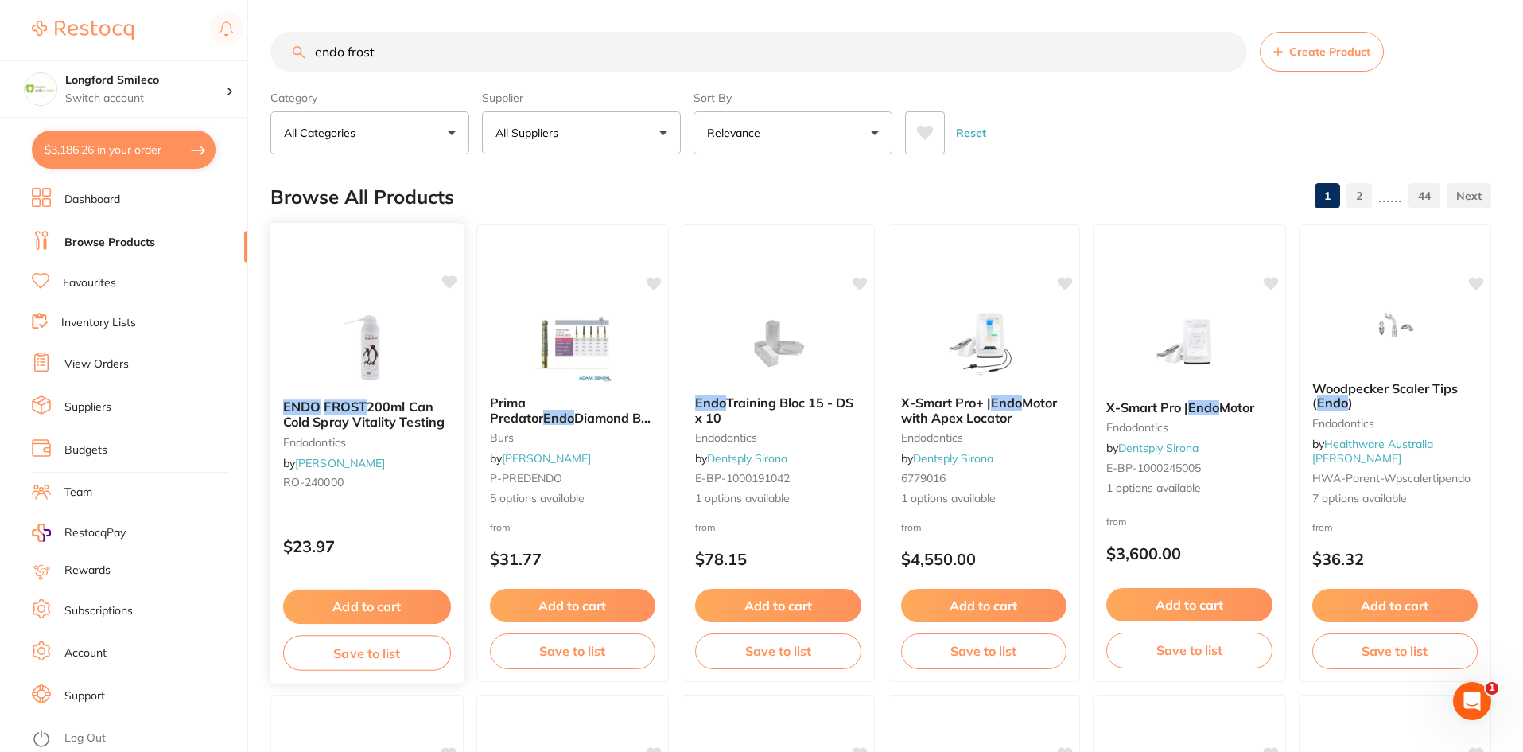
scroll to position [0, 0]
drag, startPoint x: 395, startPoint y: 45, endPoint x: 245, endPoint y: 33, distance: 150.8
click at [245, 33] on div "$3,186.26 Longford Smileco Switch account Longford Smileco North West Dental De…" at bounding box center [761, 376] width 1523 height 752
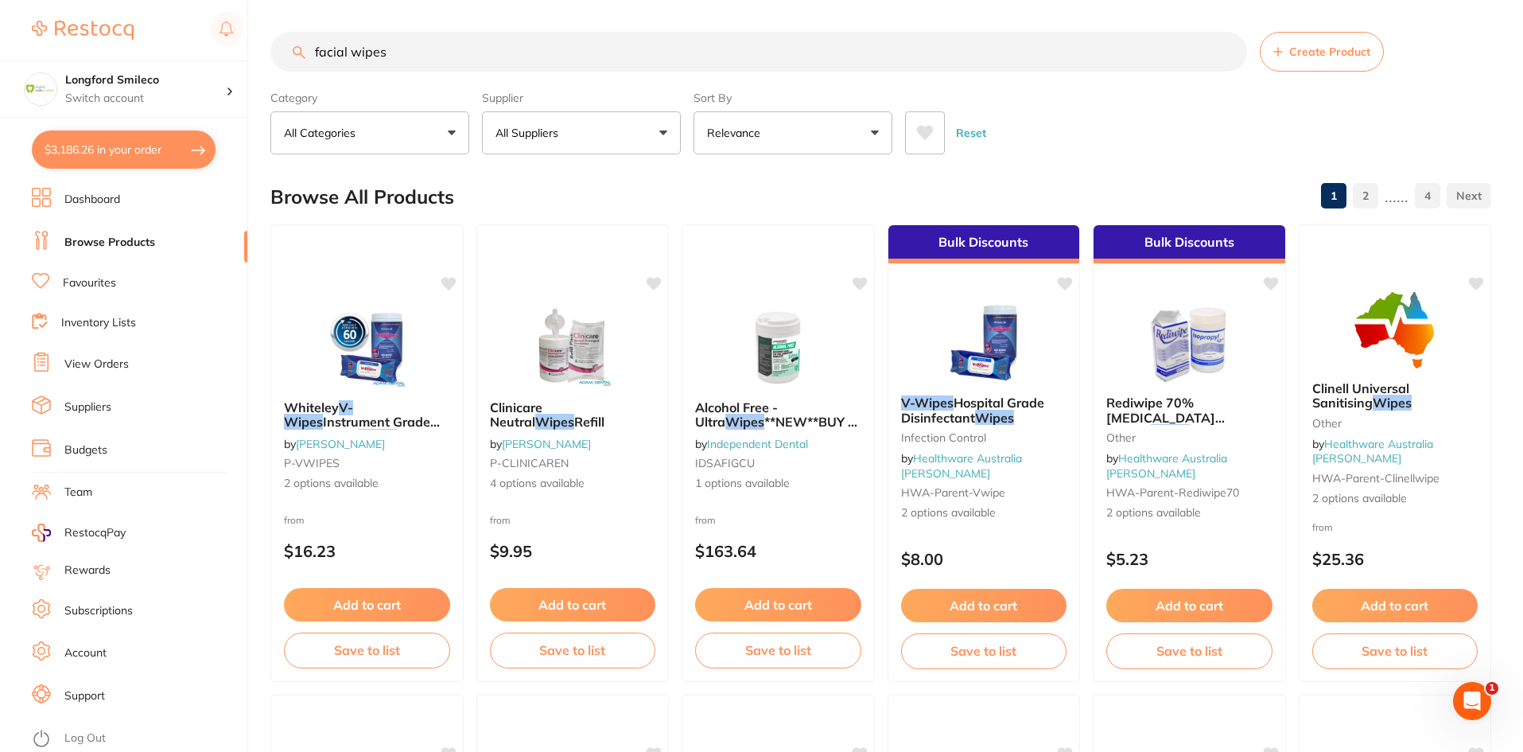
click at [543, 134] on p "All Suppliers" at bounding box center [530, 133] width 69 height 16
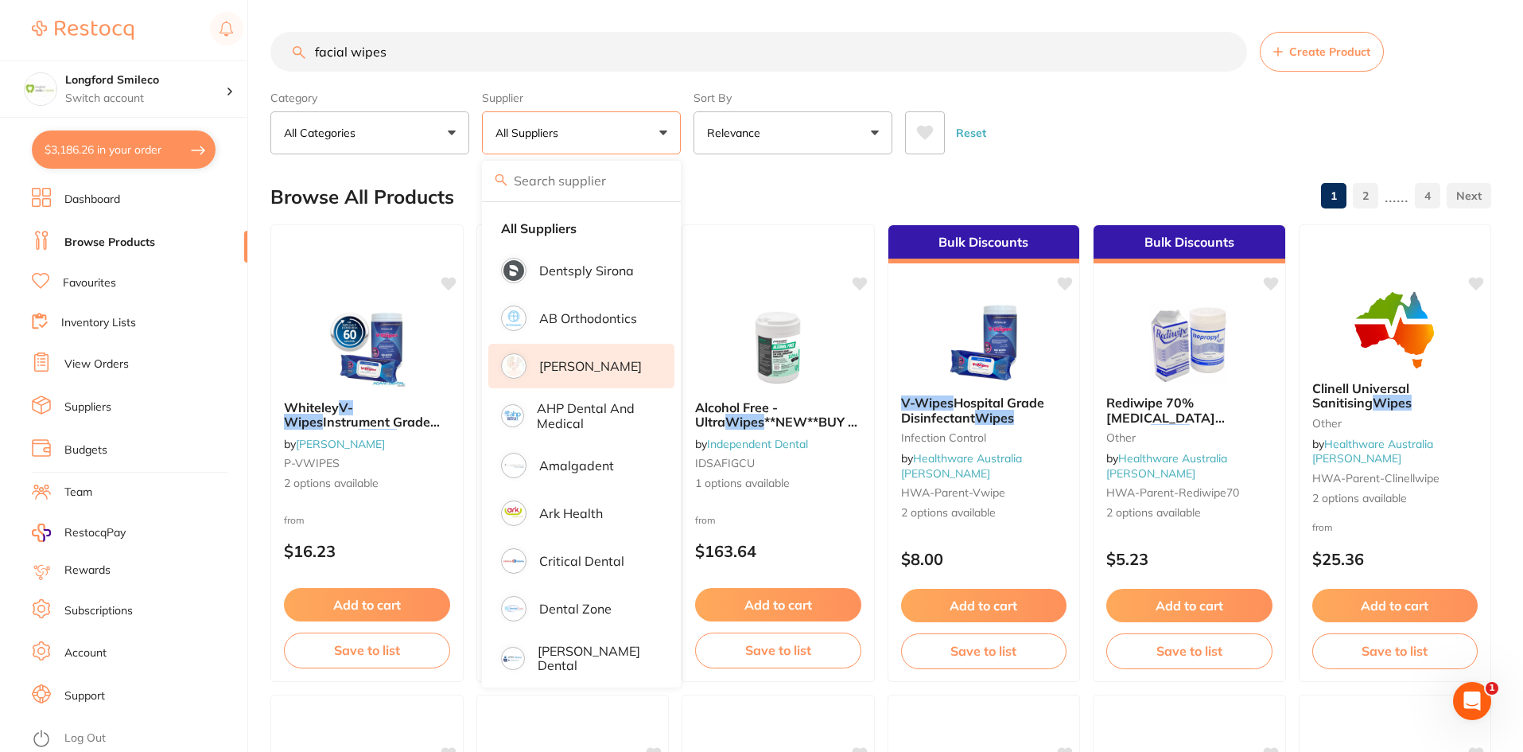
click at [565, 360] on p "[PERSON_NAME]" at bounding box center [590, 366] width 103 height 14
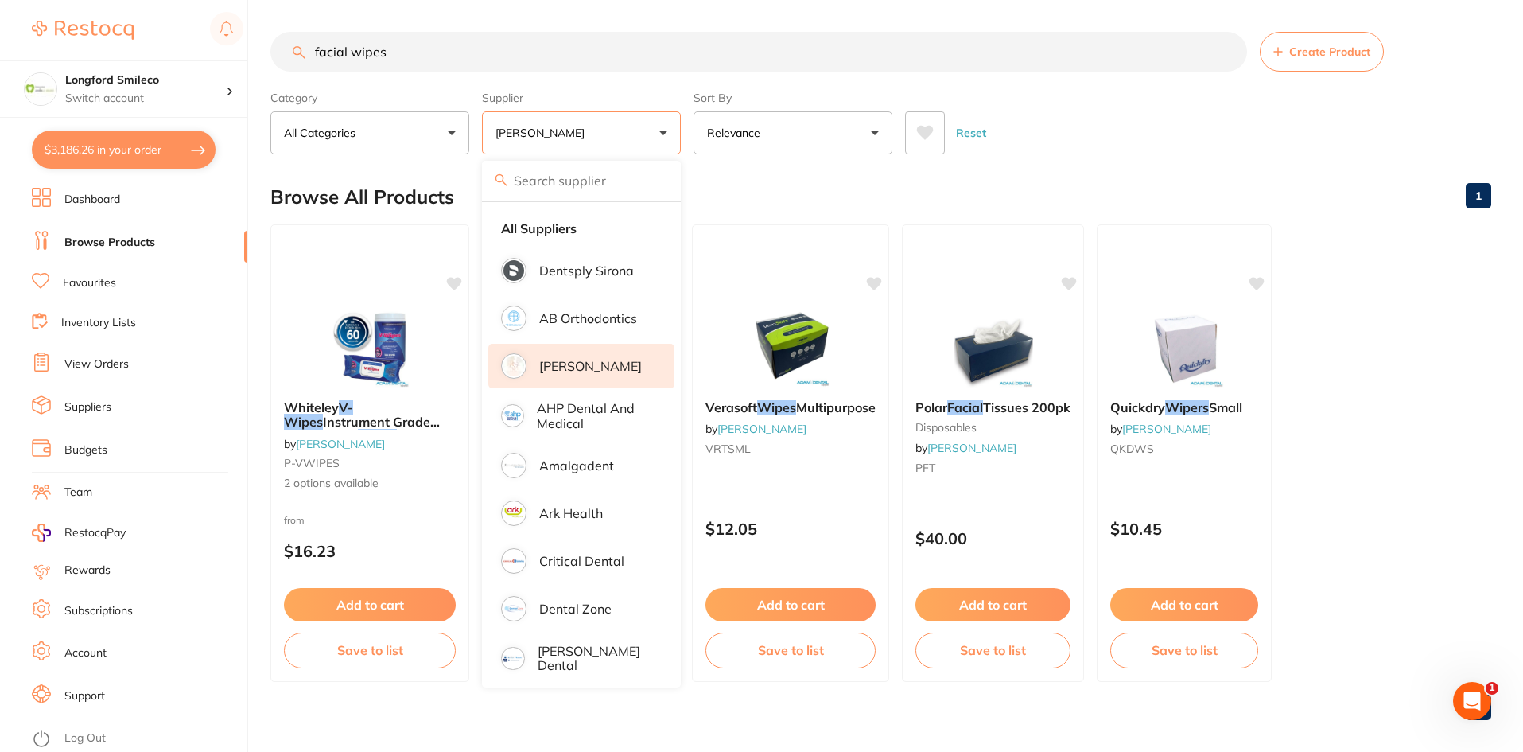
click at [760, 189] on div "Browse All Products 1" at bounding box center [880, 196] width 1221 height 53
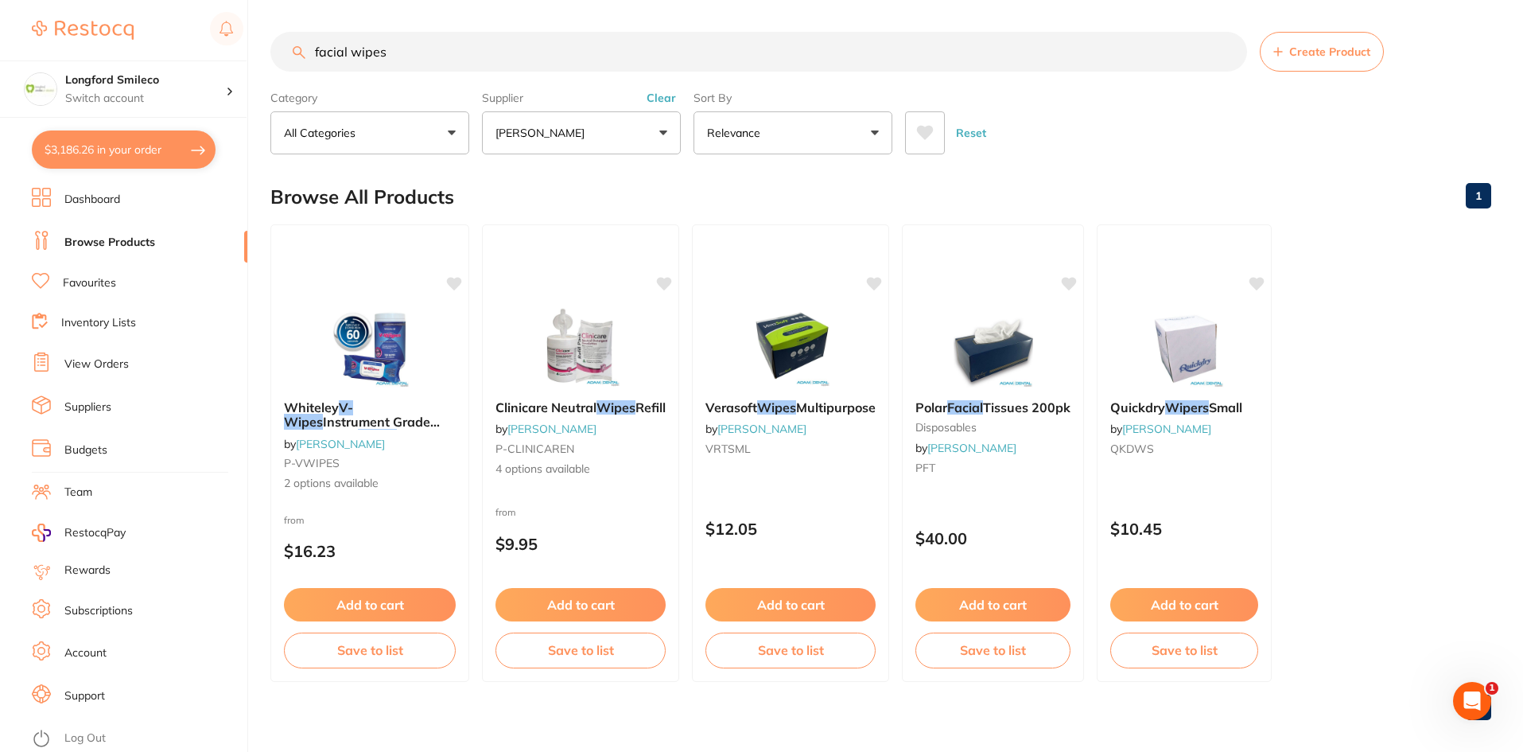
drag, startPoint x: 348, startPoint y: 54, endPoint x: 208, endPoint y: 49, distance: 139.3
click at [208, 49] on div "$3,186.26 Longford Smileco Switch account Longford Smileco North West Dental De…" at bounding box center [761, 376] width 1523 height 752
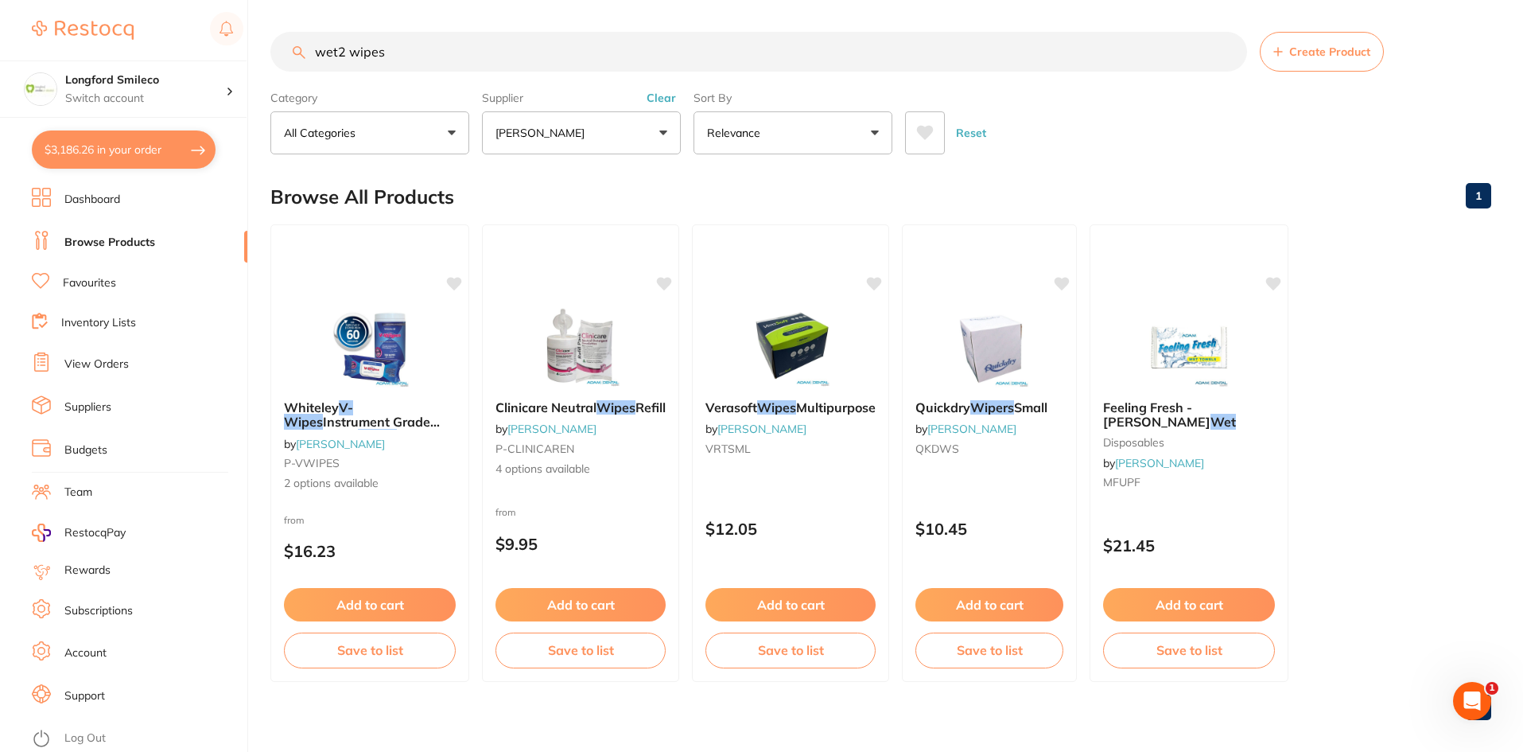
drag, startPoint x: 375, startPoint y: 50, endPoint x: 287, endPoint y: 41, distance: 88.8
click at [287, 41] on input "wet2 wipes" at bounding box center [758, 52] width 977 height 40
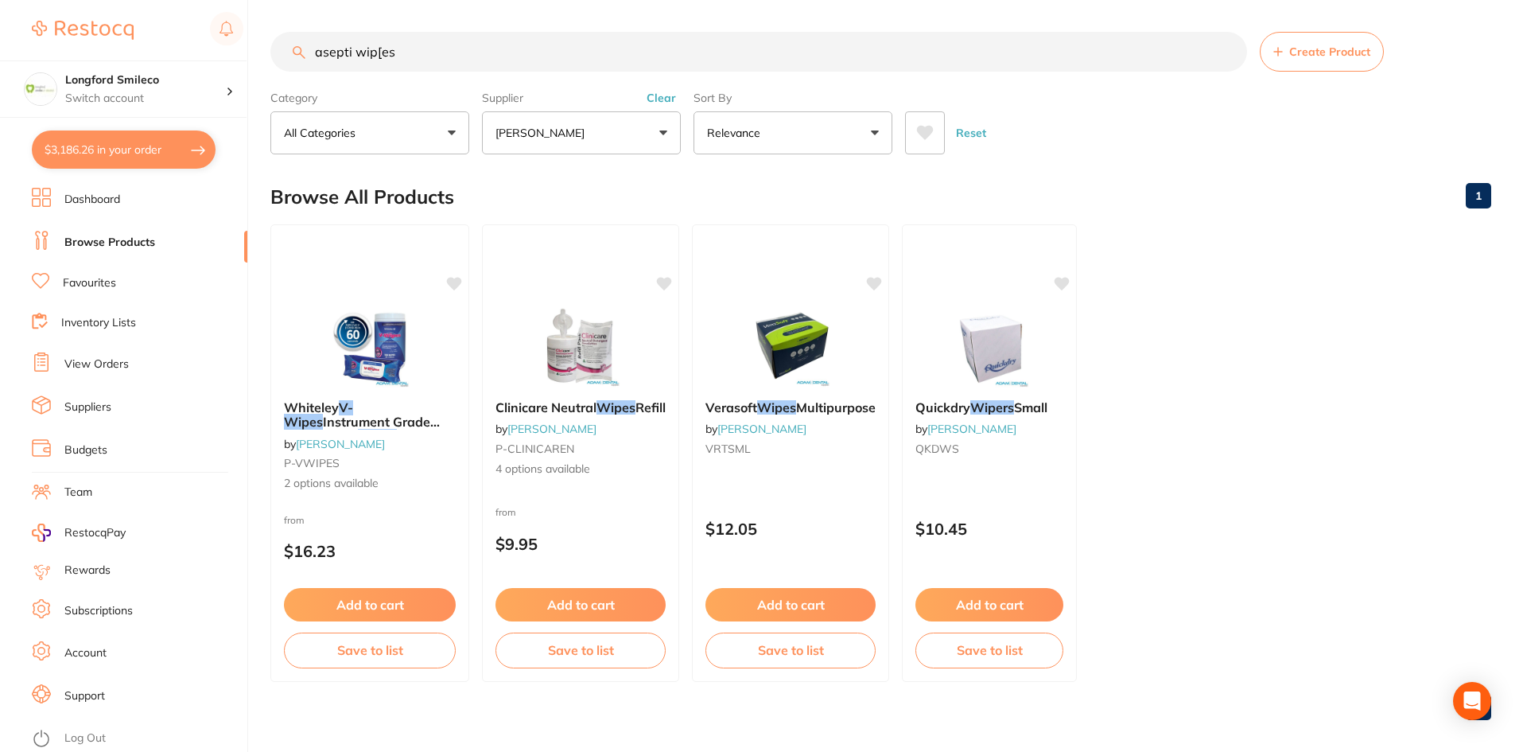
click at [381, 59] on input "asepti wip[es" at bounding box center [758, 52] width 977 height 40
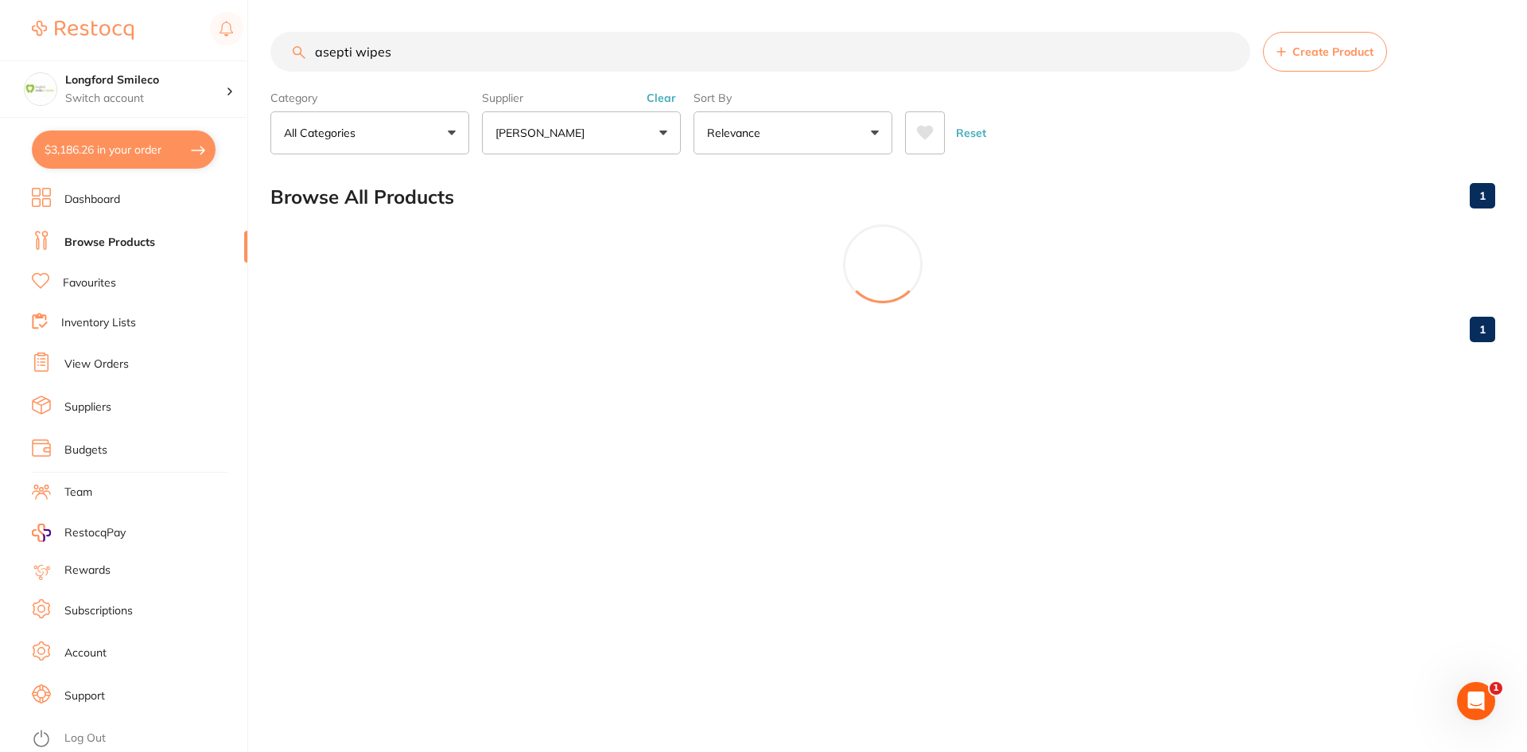
click at [581, 107] on div "Supplier [PERSON_NAME] Dental All Suppliers Dentsply Sirona AB Orthodontics [PE…" at bounding box center [581, 119] width 199 height 70
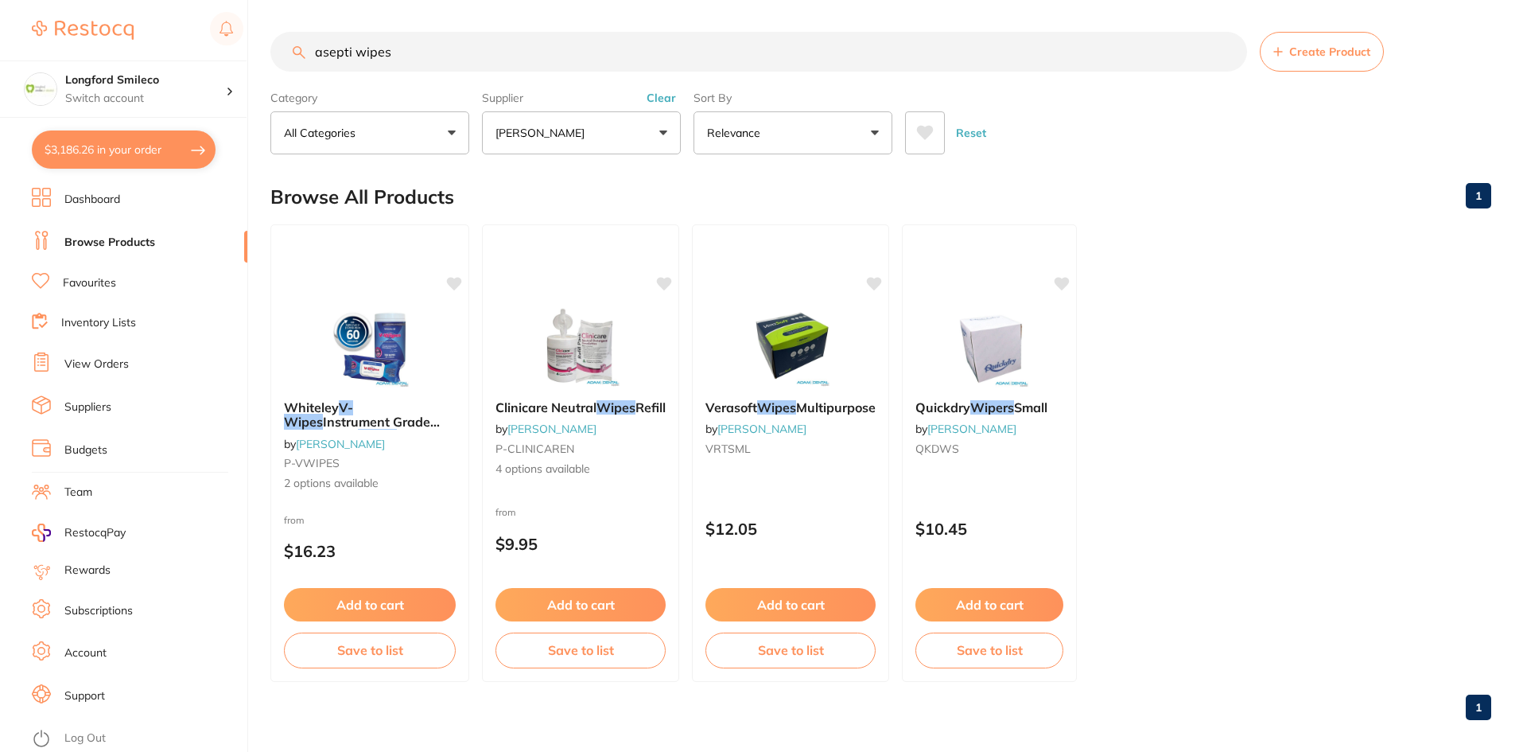
click at [554, 131] on p "[PERSON_NAME]" at bounding box center [543, 133] width 95 height 16
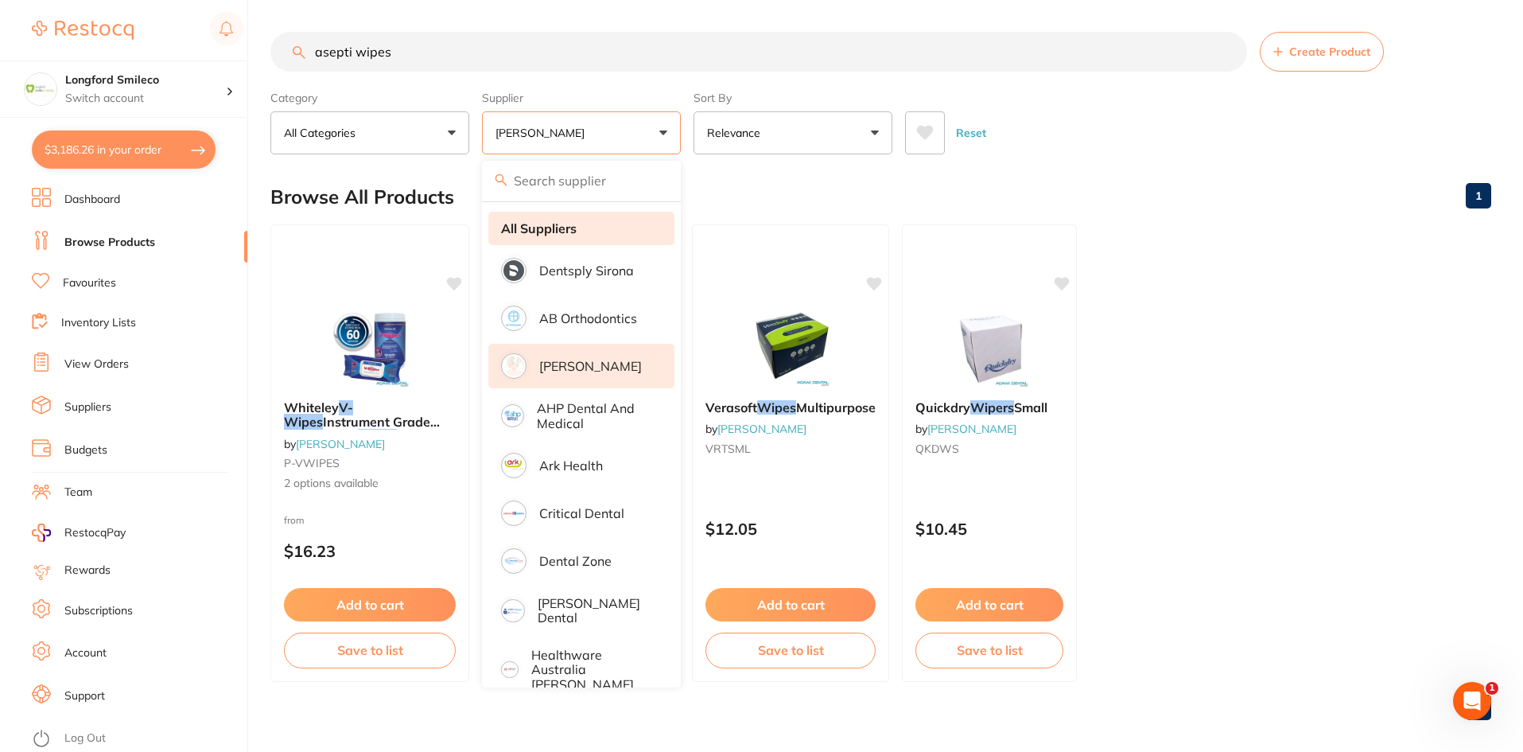
click at [544, 232] on strong "All Suppliers" at bounding box center [539, 228] width 76 height 14
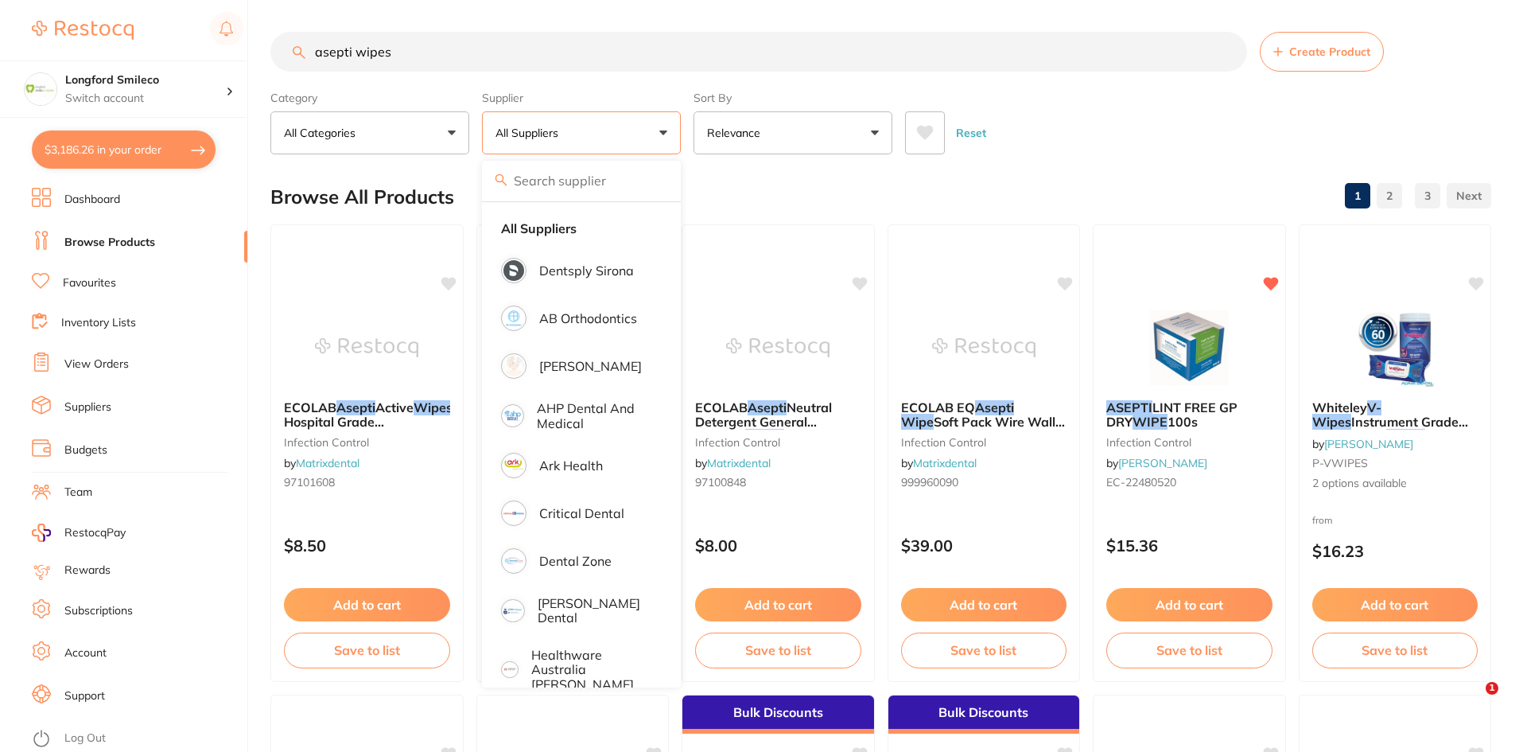
click at [755, 177] on div "Browse All Products 1 2 3" at bounding box center [880, 196] width 1221 height 53
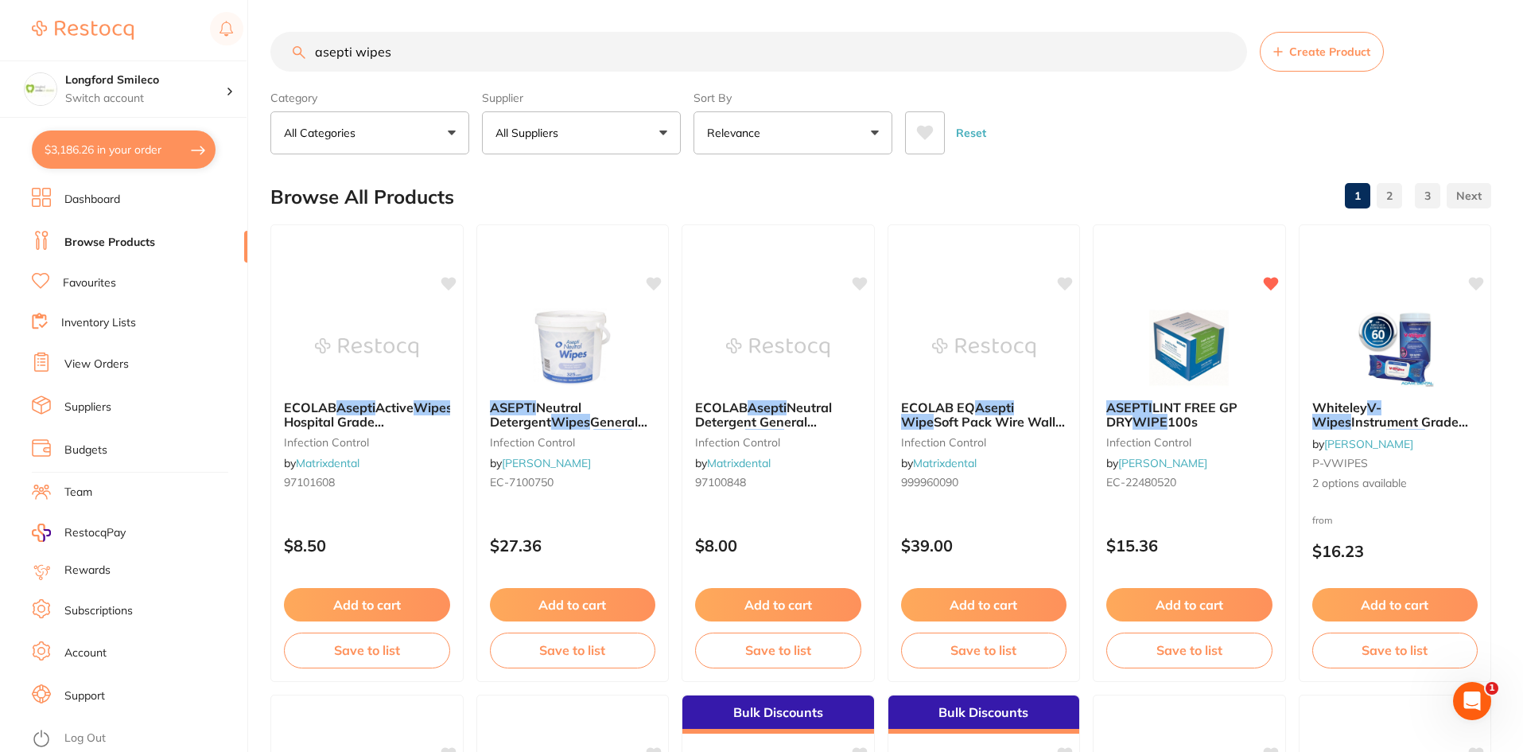
drag, startPoint x: 417, startPoint y: 58, endPoint x: 274, endPoint y: 46, distance: 142.9
click at [274, 46] on input "asepti wipes" at bounding box center [758, 52] width 977 height 40
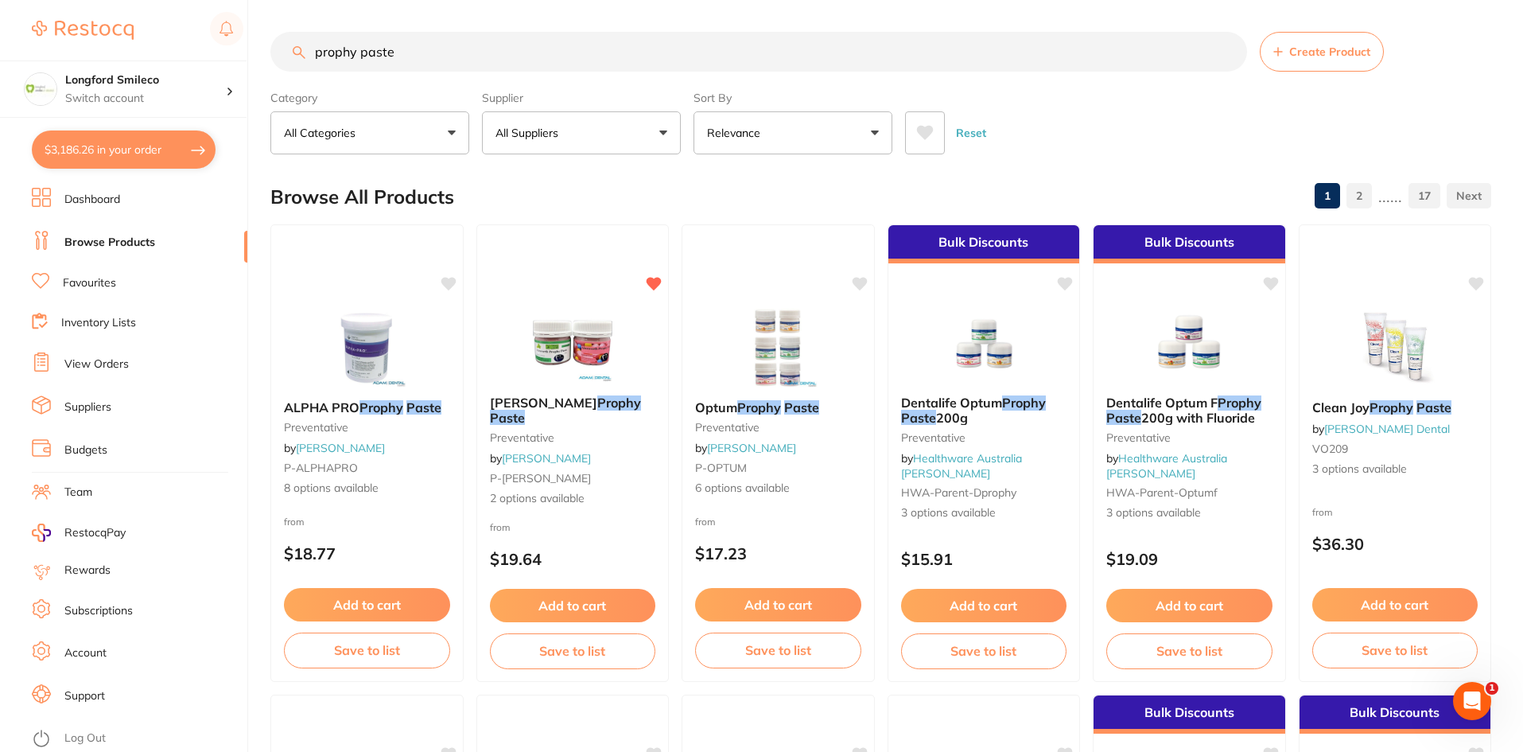
drag, startPoint x: 414, startPoint y: 56, endPoint x: 276, endPoint y: 56, distance: 138.4
click at [276, 56] on input "prophy paste" at bounding box center [758, 52] width 977 height 40
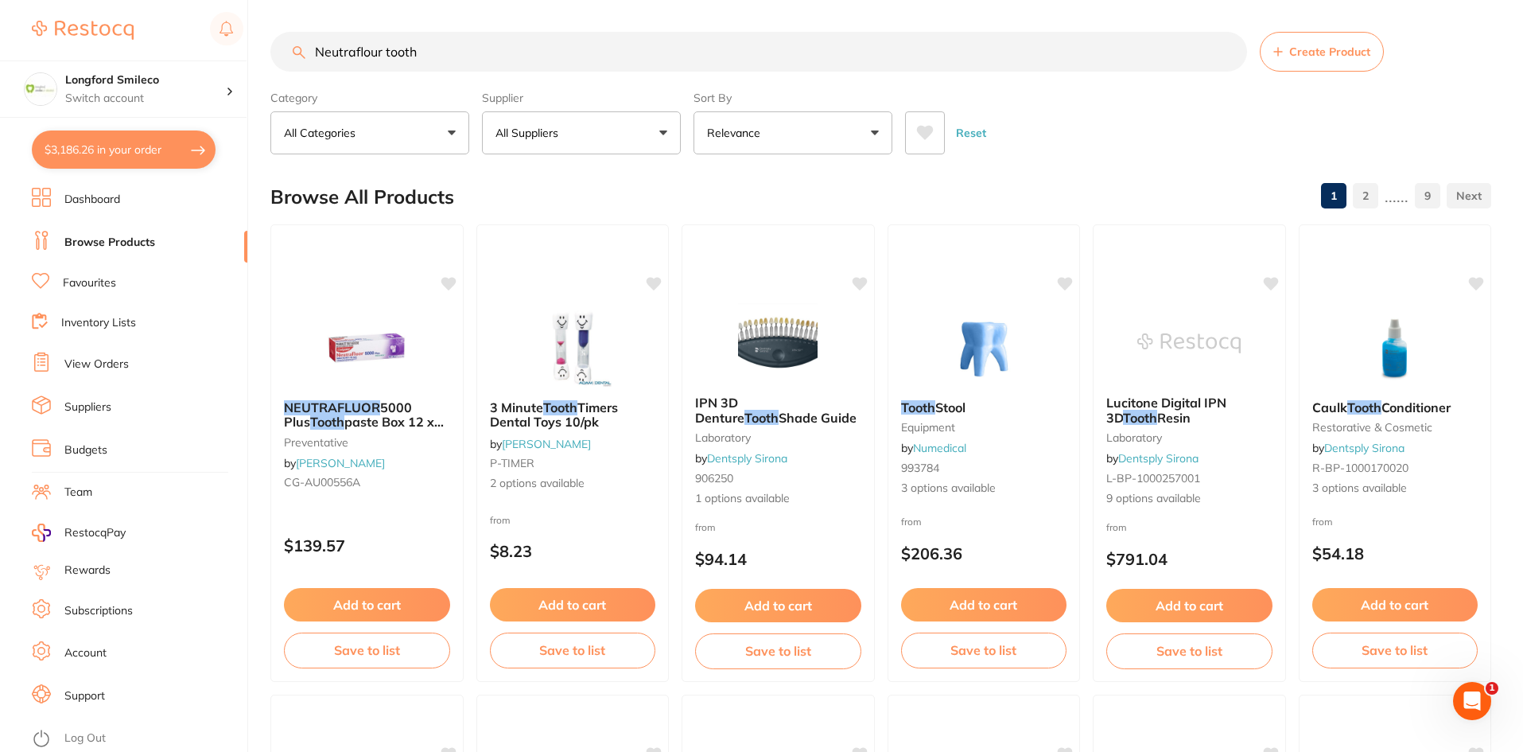
drag, startPoint x: 397, startPoint y: 49, endPoint x: 246, endPoint y: 45, distance: 151.2
click at [246, 45] on div "$3,186.26 Longford Smileco Switch account Longford Smileco North West Dental De…" at bounding box center [761, 376] width 1523 height 752
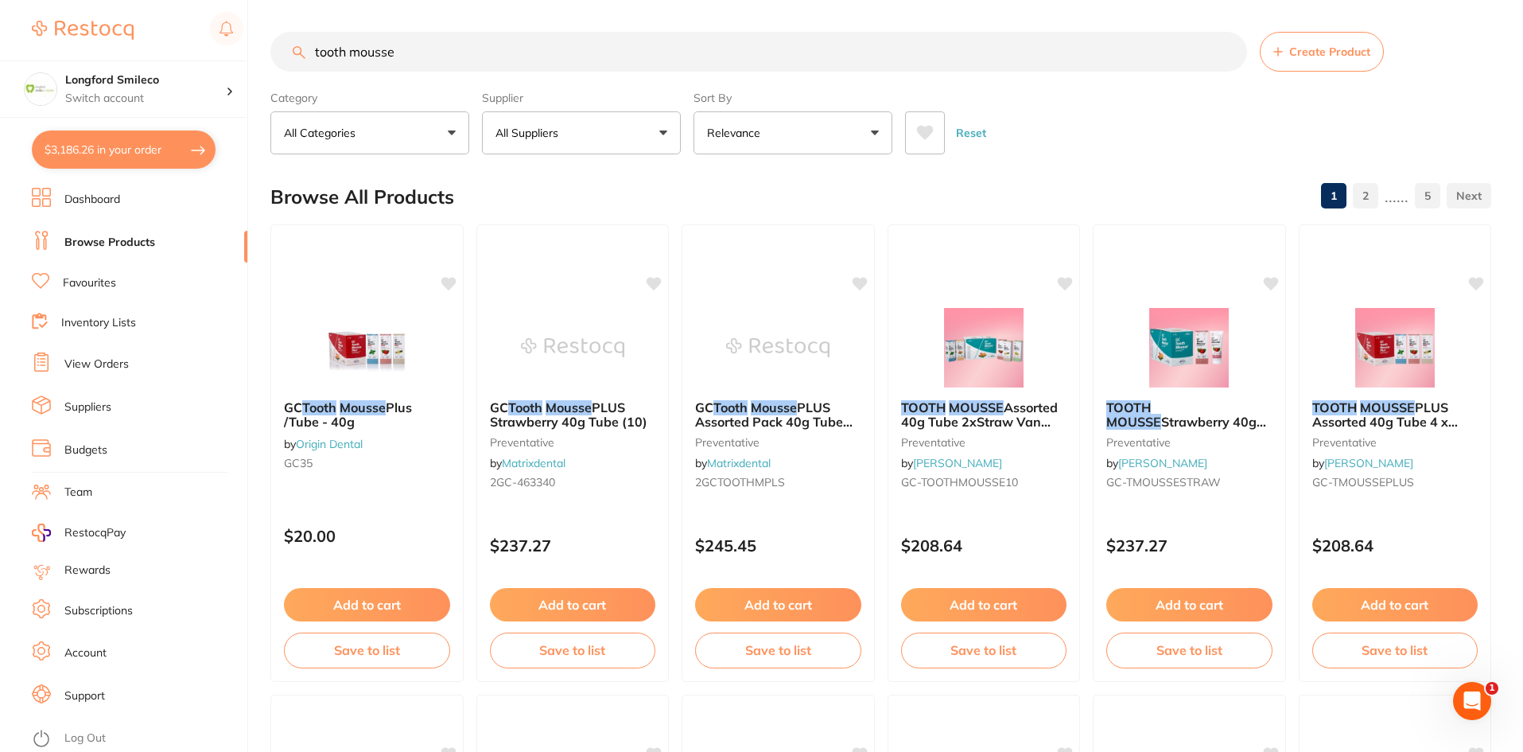
drag, startPoint x: 395, startPoint y: 47, endPoint x: 257, endPoint y: 57, distance: 138.0
click at [259, 60] on div "$3,186.26 Longford Smileco Switch account Longford Smileco North West Dental De…" at bounding box center [761, 376] width 1523 height 752
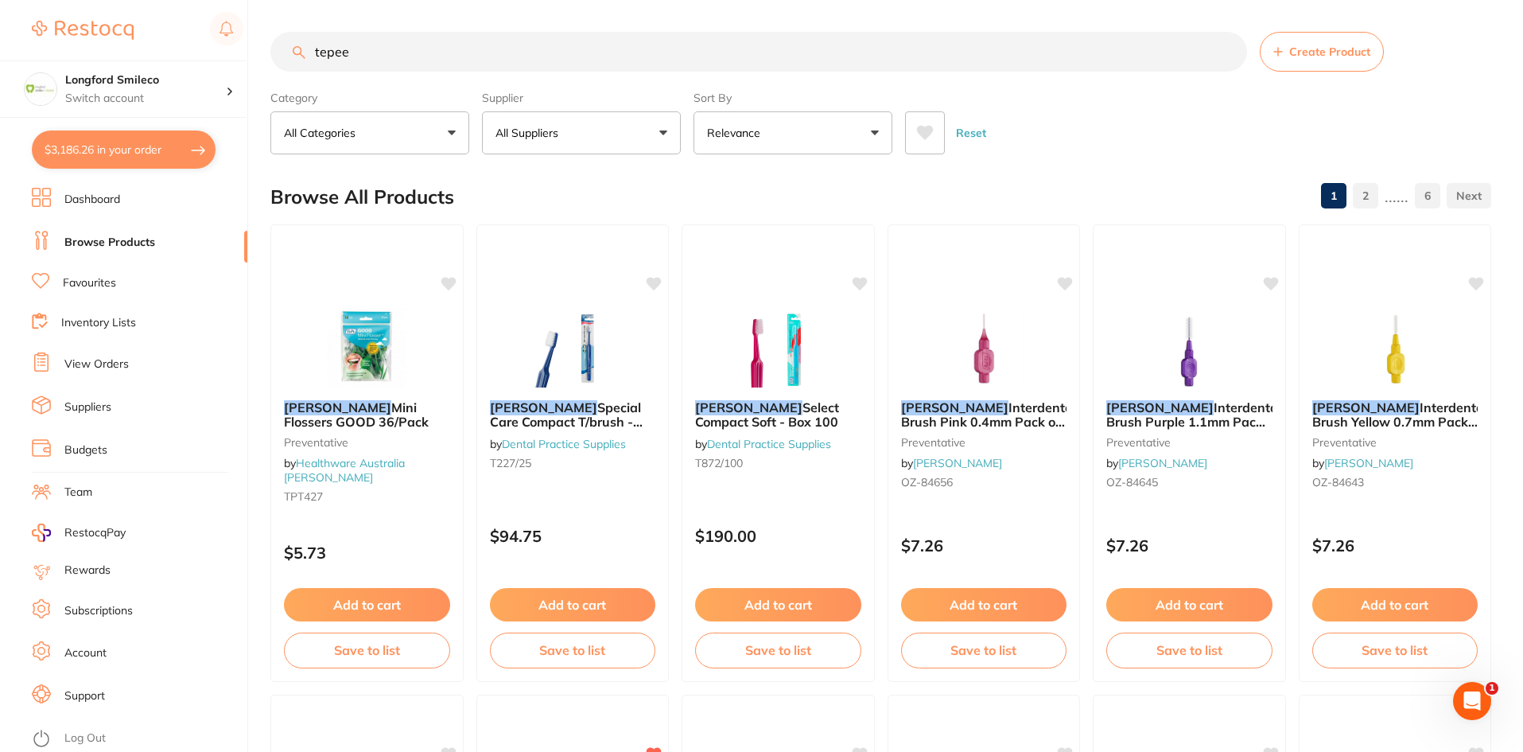
type input "tepee"
